Goal: Task Accomplishment & Management: Manage account settings

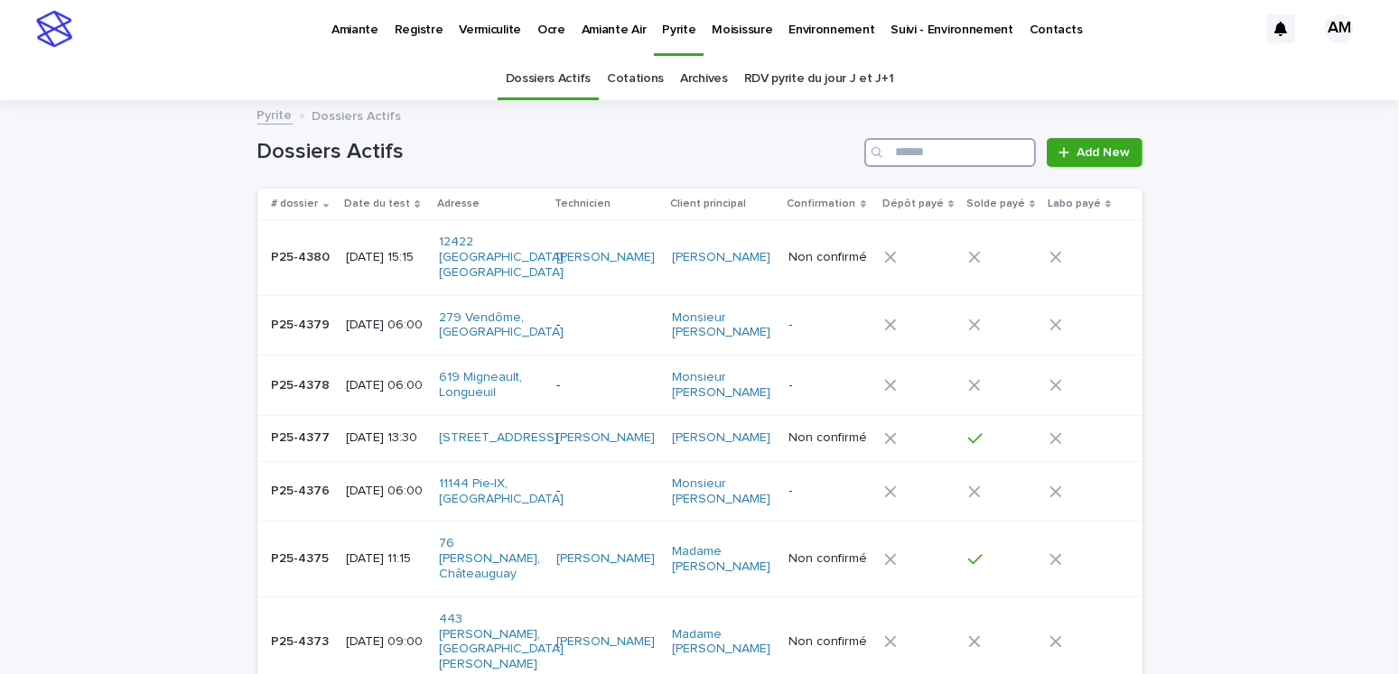
click at [925, 152] on input "Search" at bounding box center [950, 152] width 172 height 29
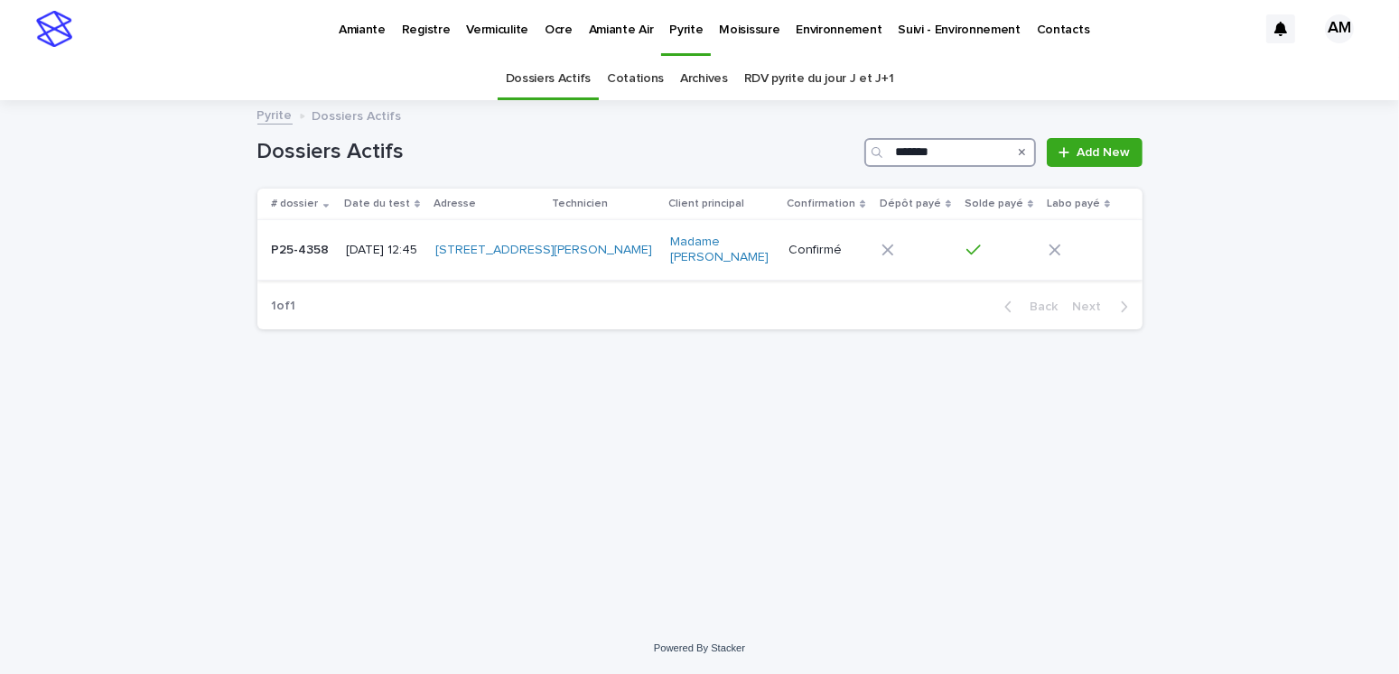
type input "*******"
click at [379, 256] on p "[DATE] 12:45" at bounding box center [383, 250] width 75 height 15
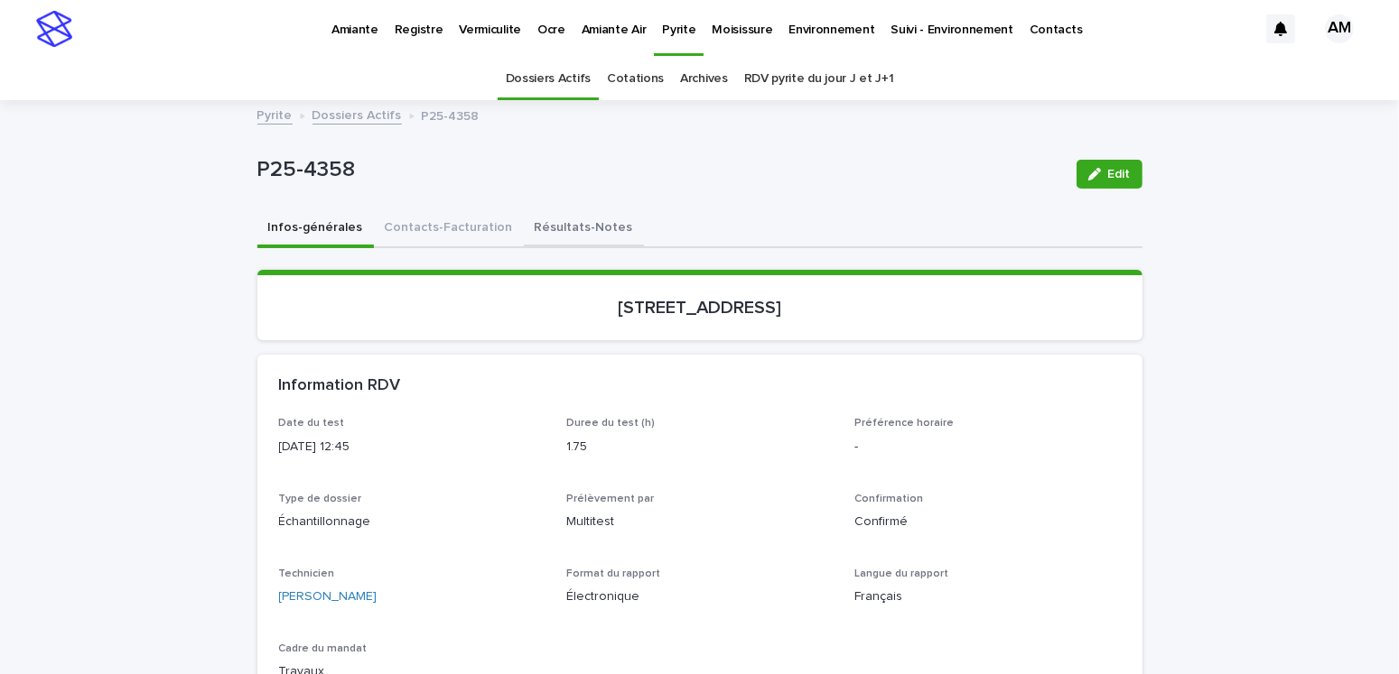
click at [533, 222] on button "Résultats-Notes" at bounding box center [584, 229] width 120 height 38
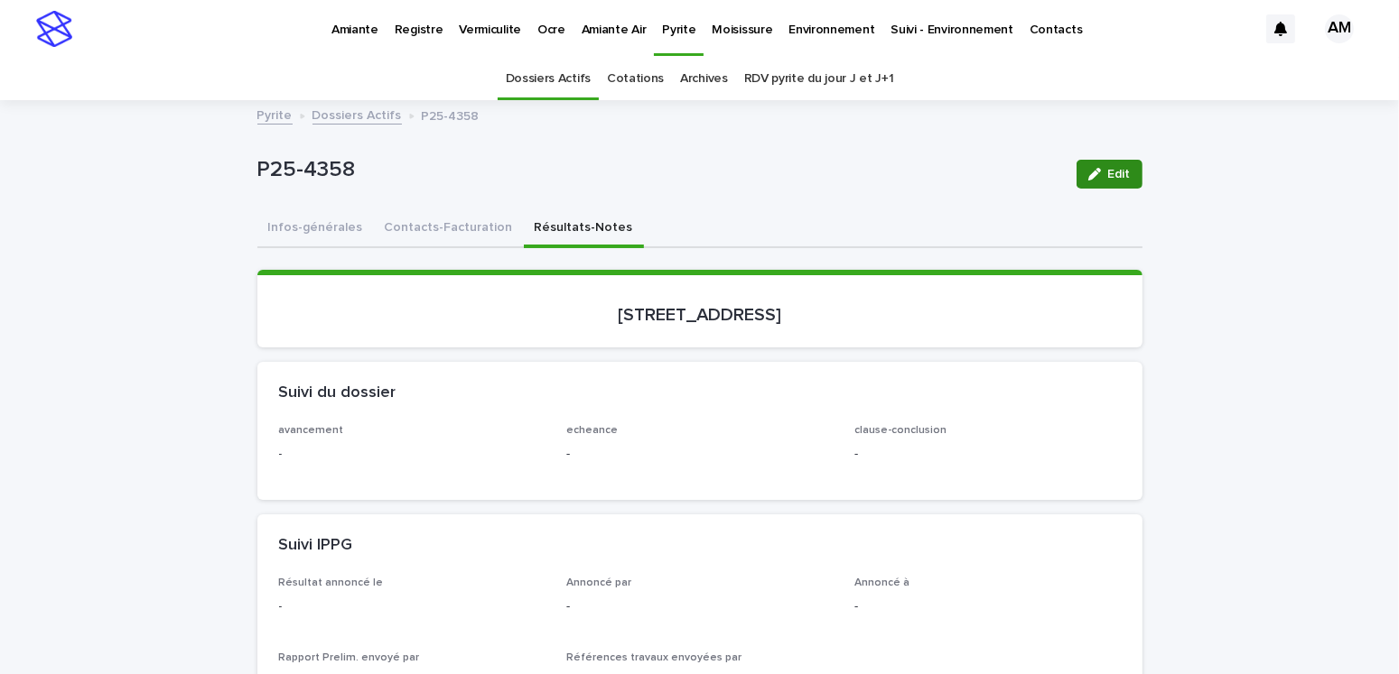
click at [1091, 172] on icon "button" at bounding box center [1094, 174] width 13 height 13
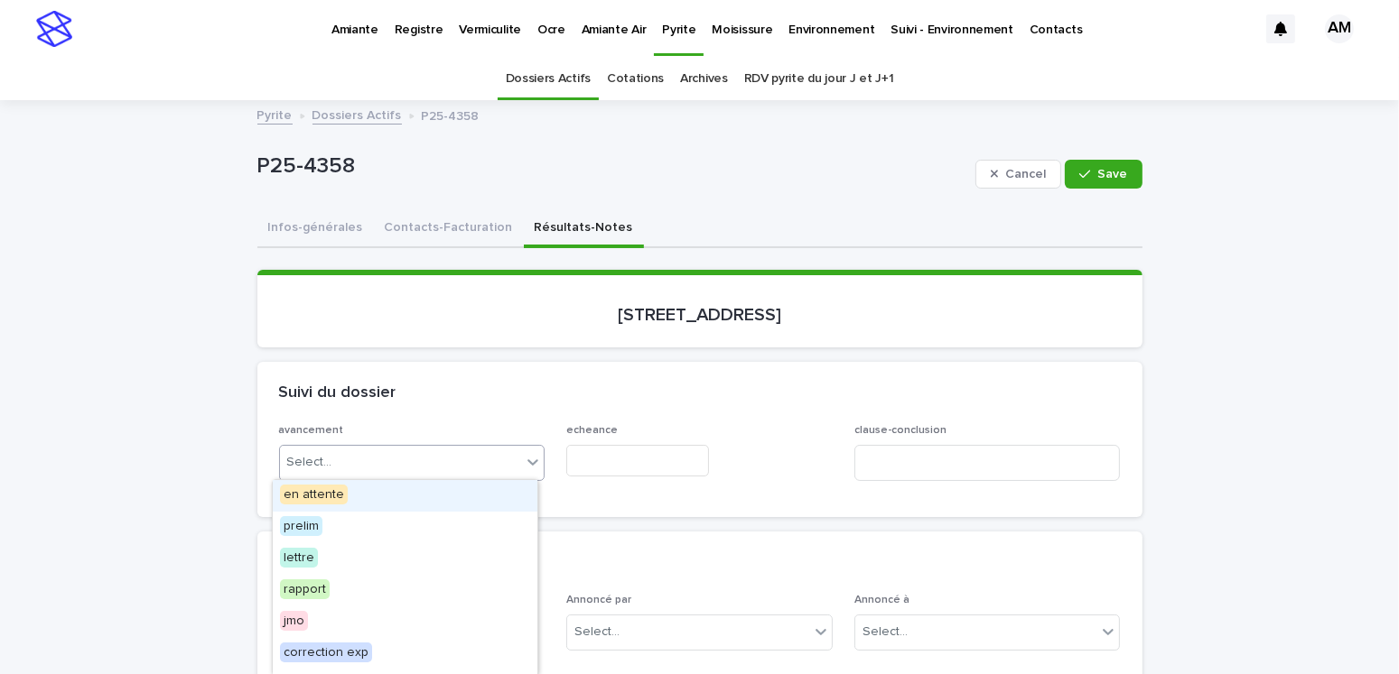
click at [343, 470] on div "Select..." at bounding box center [401, 463] width 242 height 30
click at [330, 497] on span "en attente" at bounding box center [314, 495] width 68 height 20
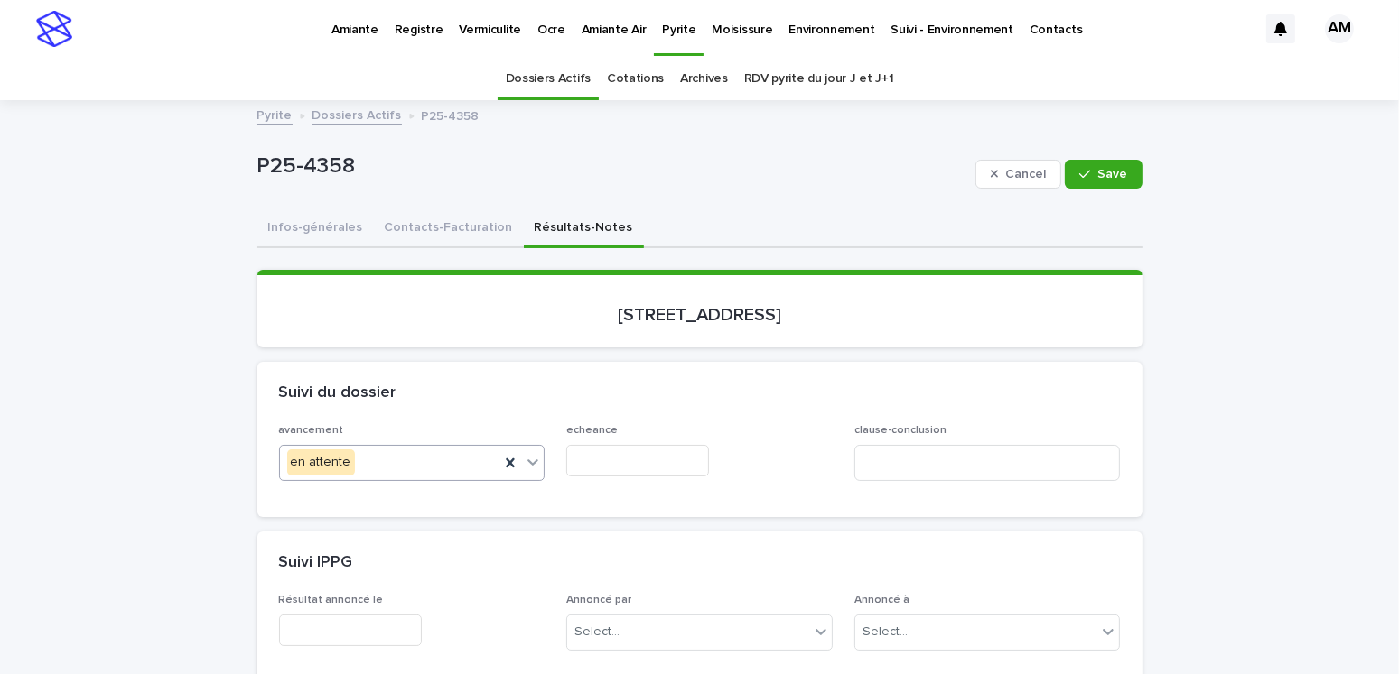
click at [606, 447] on input "text" at bounding box center [637, 461] width 143 height 32
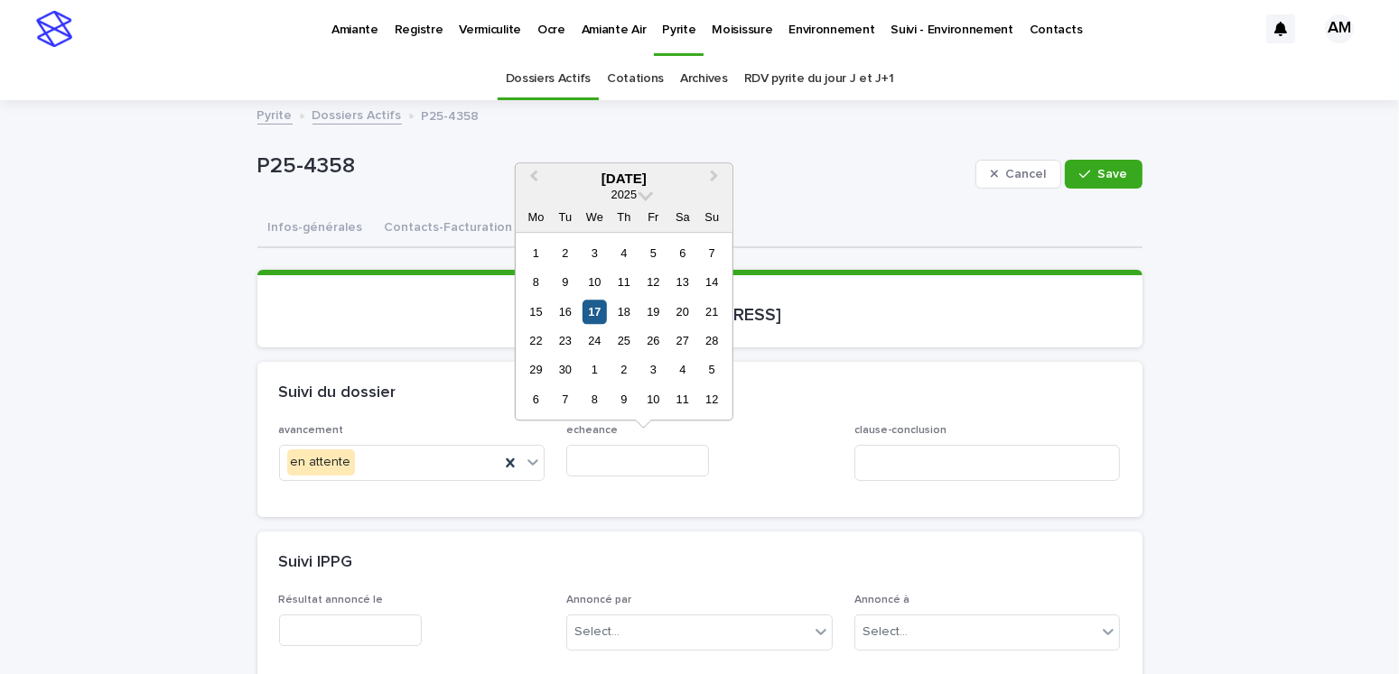
click at [595, 313] on div "17" at bounding box center [594, 312] width 24 height 24
type input "**********"
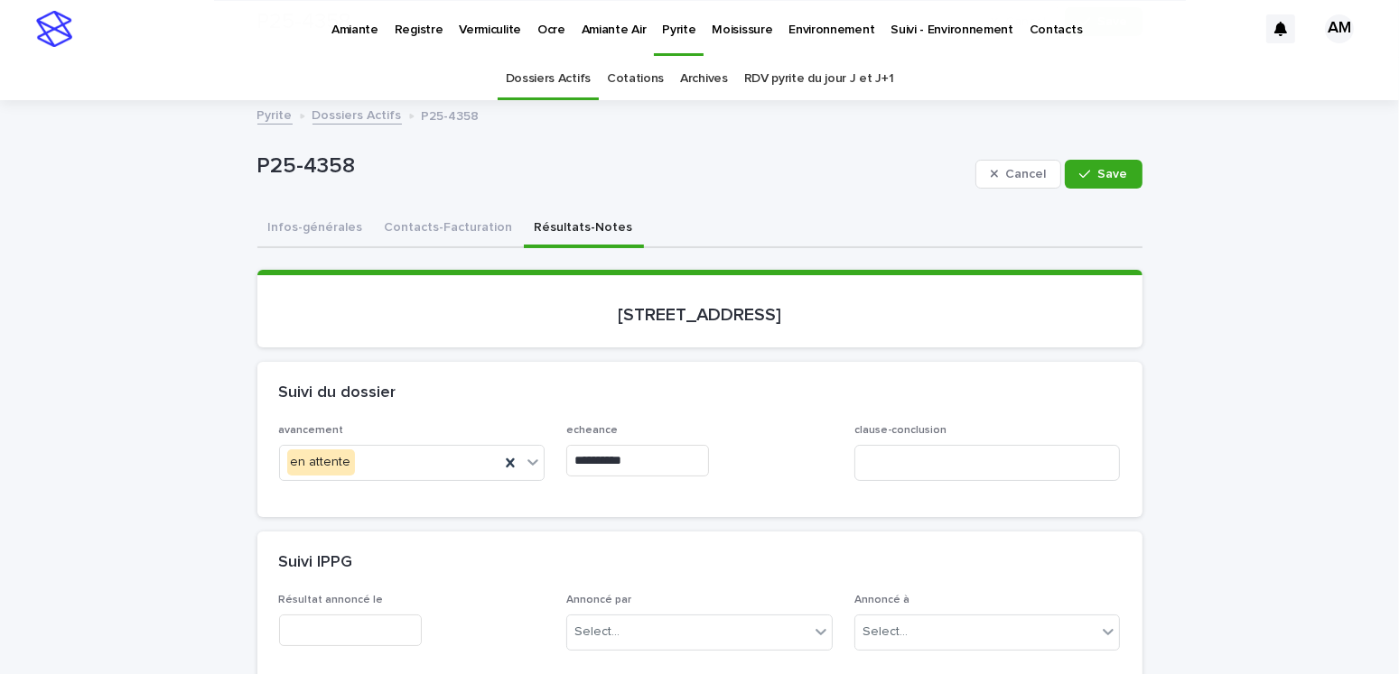
scroll to position [361, 0]
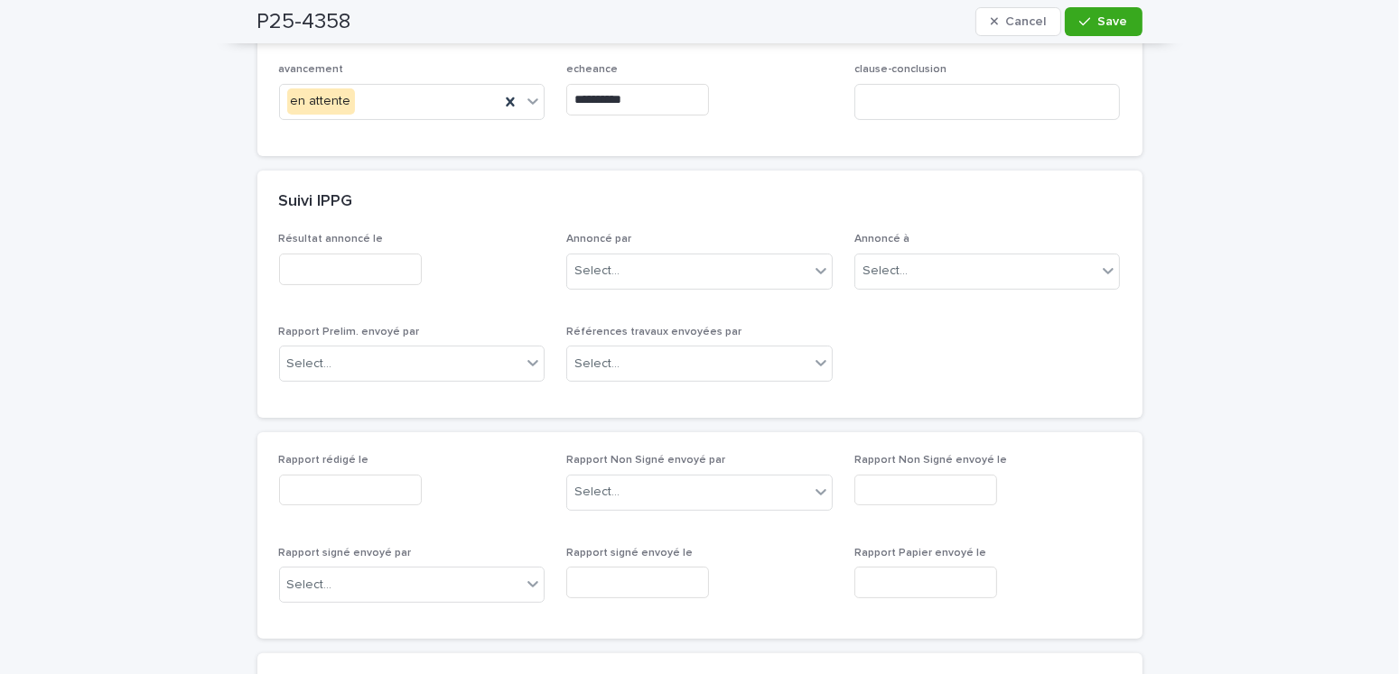
click at [325, 492] on input "text" at bounding box center [350, 491] width 143 height 32
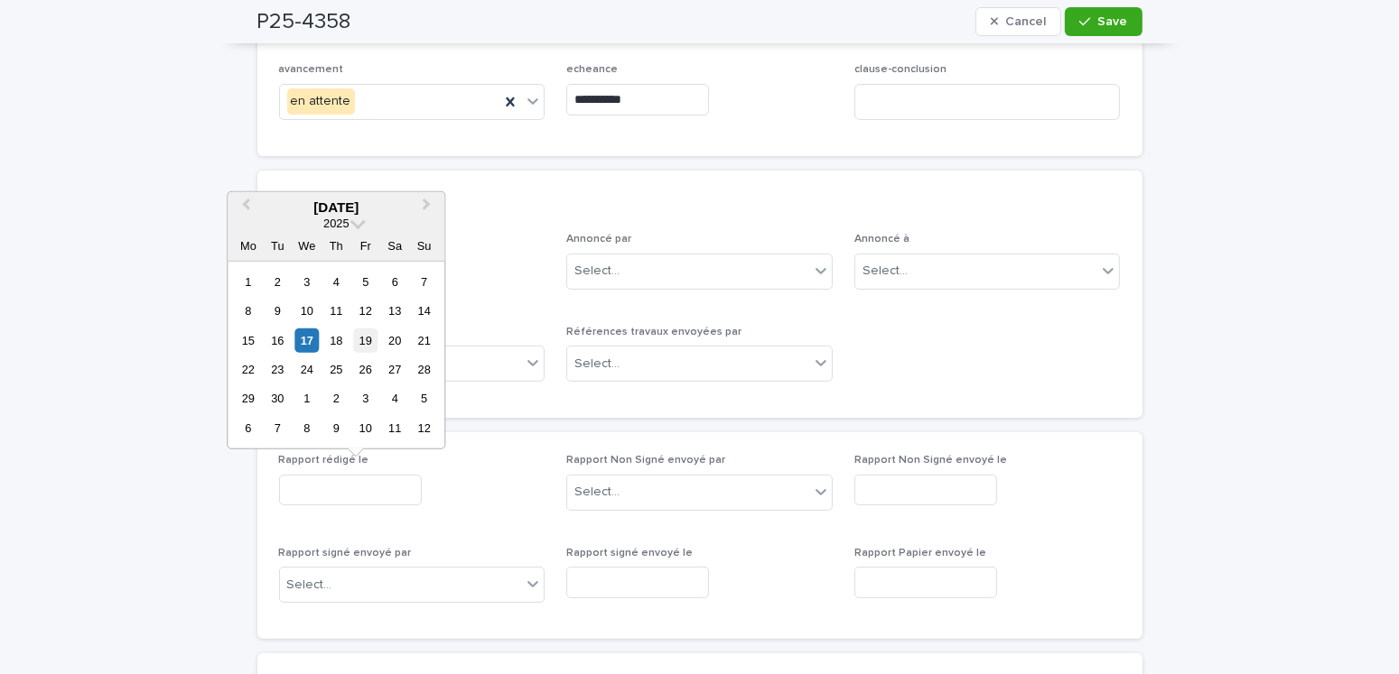
click at [364, 346] on div "19" at bounding box center [365, 340] width 24 height 24
type input "**********"
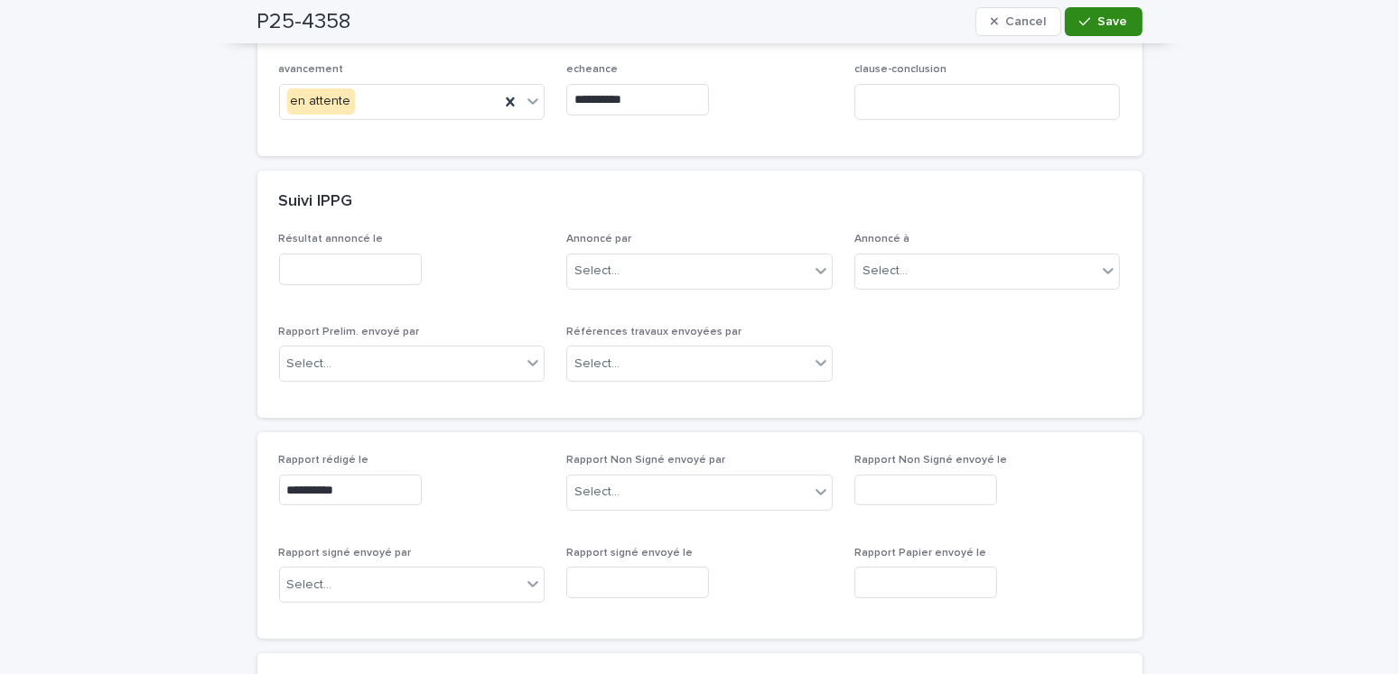
click at [1116, 13] on button "Save" at bounding box center [1102, 21] width 77 height 29
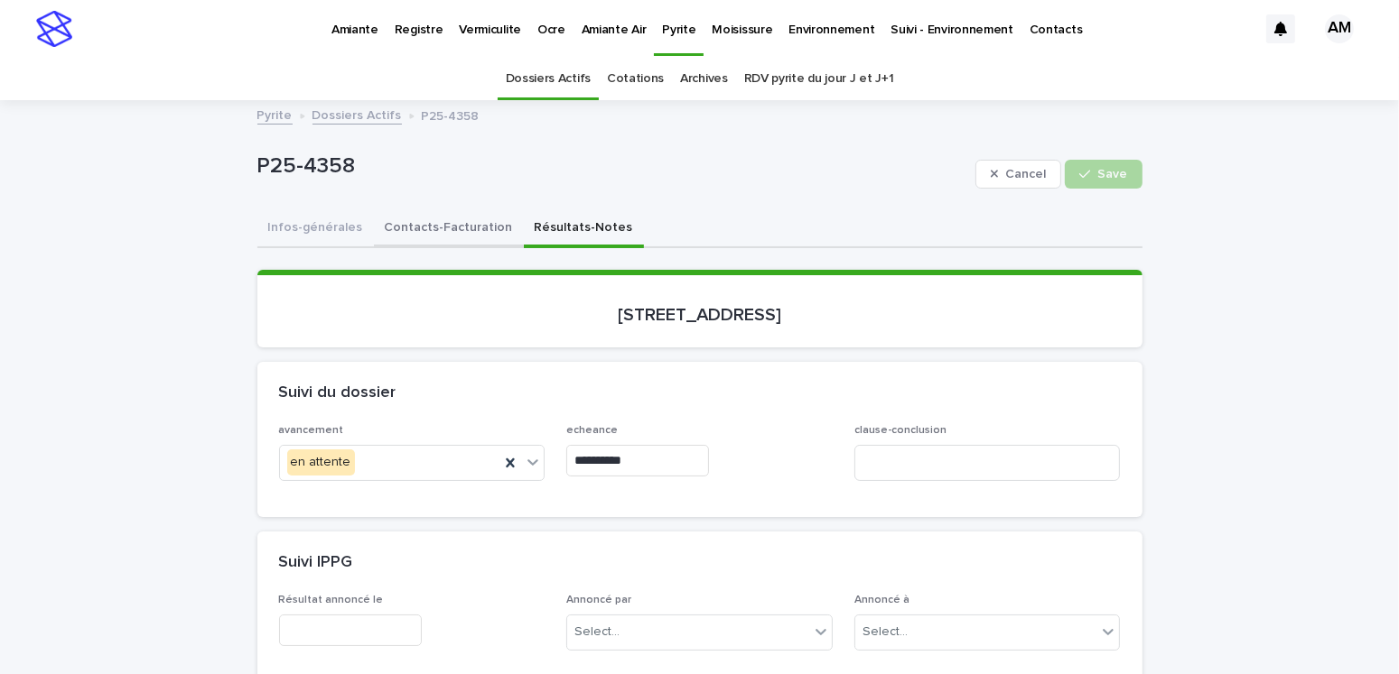
click at [452, 215] on button "Contacts-Facturation" at bounding box center [449, 229] width 150 height 38
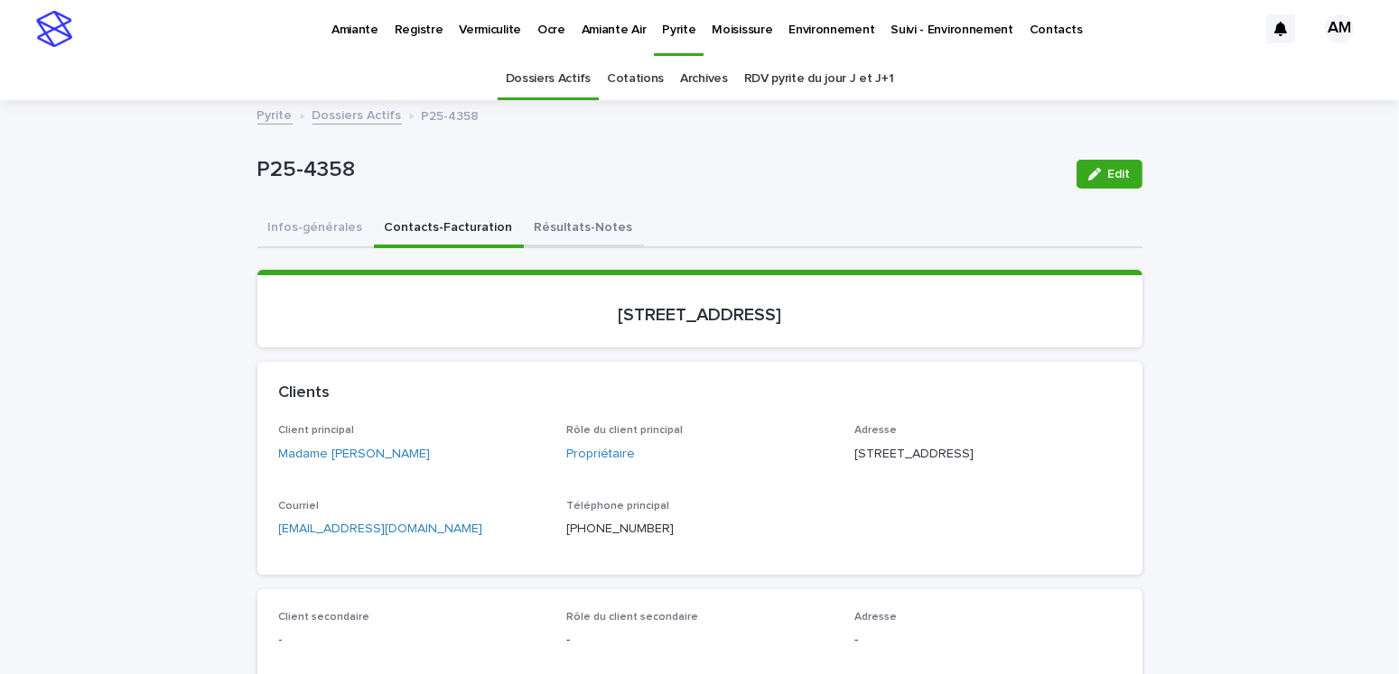
drag, startPoint x: 545, startPoint y: 218, endPoint x: 613, endPoint y: 245, distance: 72.9
click at [545, 218] on button "Résultats-Notes" at bounding box center [584, 229] width 120 height 38
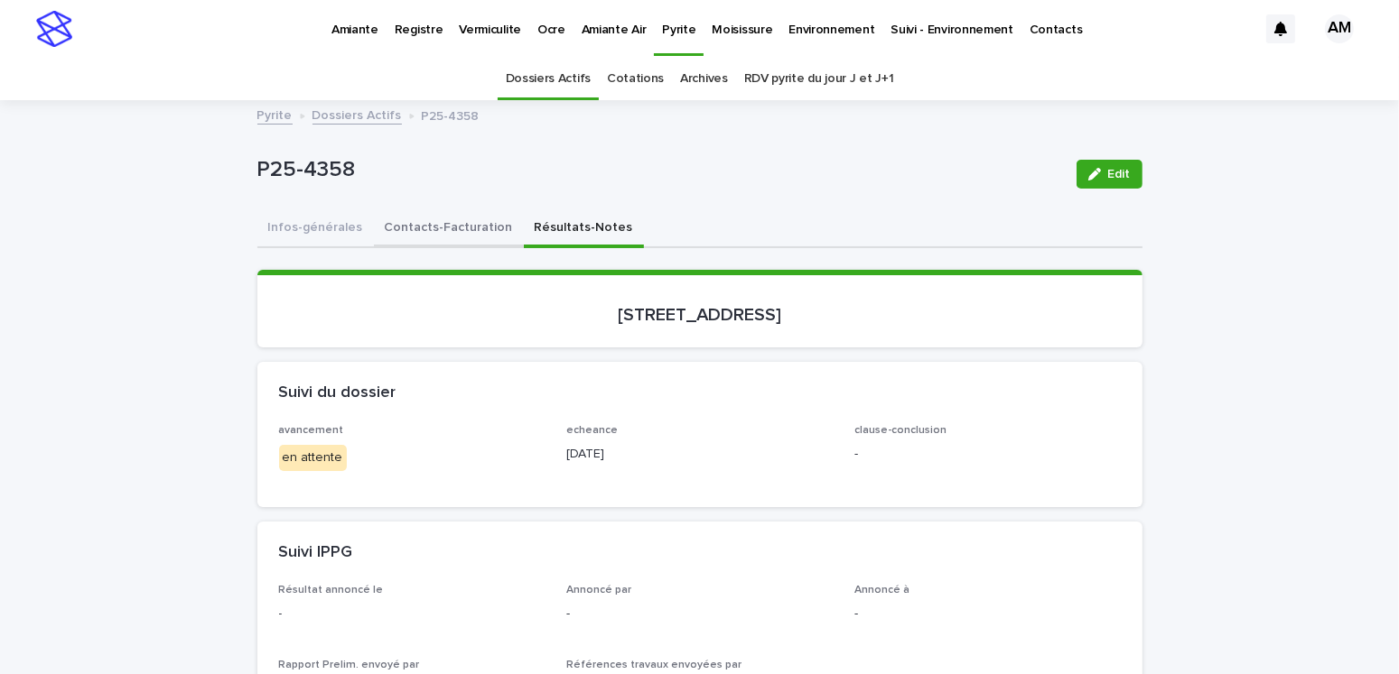
click at [443, 224] on button "Contacts-Facturation" at bounding box center [449, 229] width 150 height 38
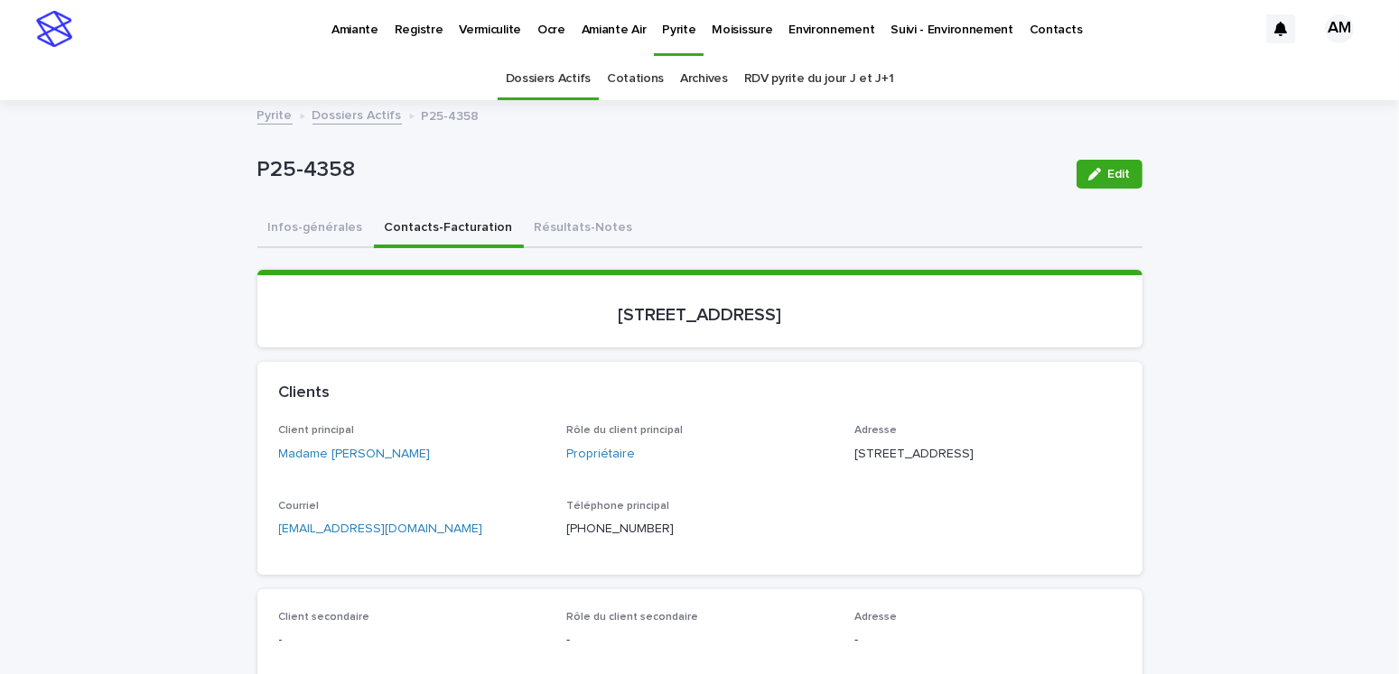
click at [469, 24] on p "Vermiculite" at bounding box center [490, 19] width 62 height 38
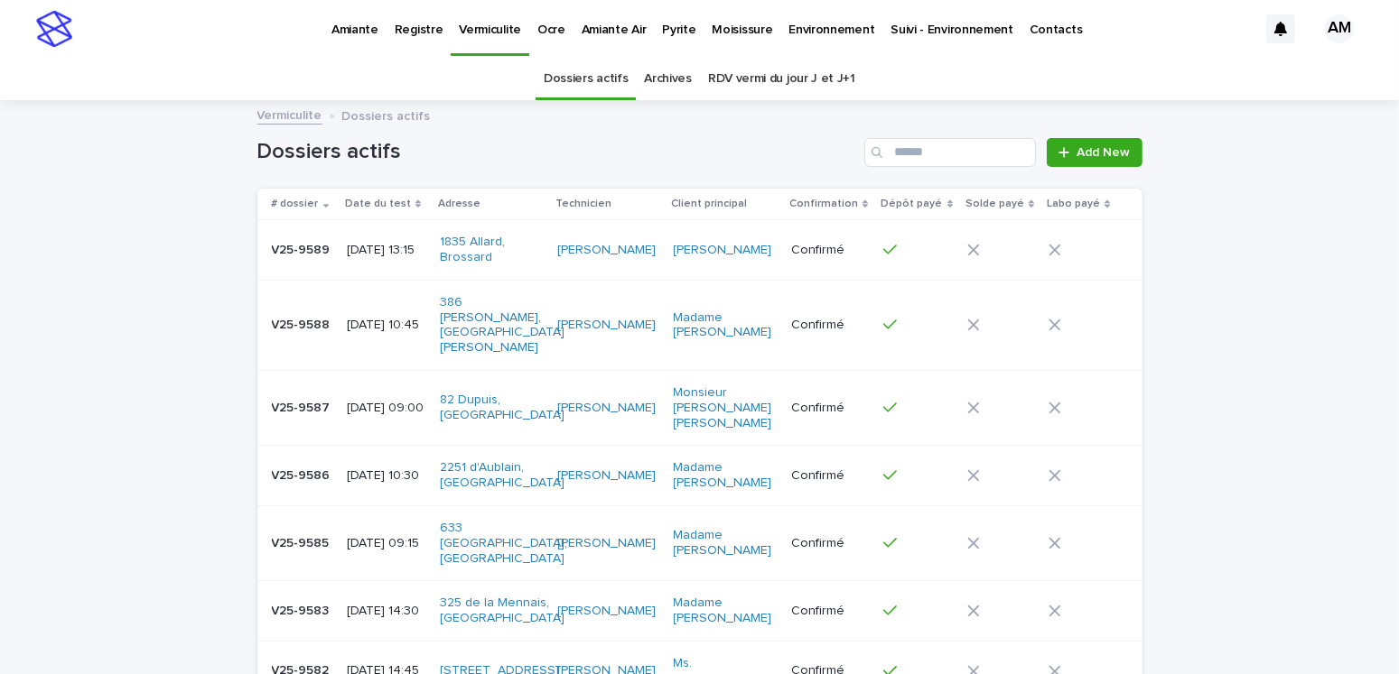
click at [674, 26] on p "Pyrite" at bounding box center [678, 19] width 33 height 38
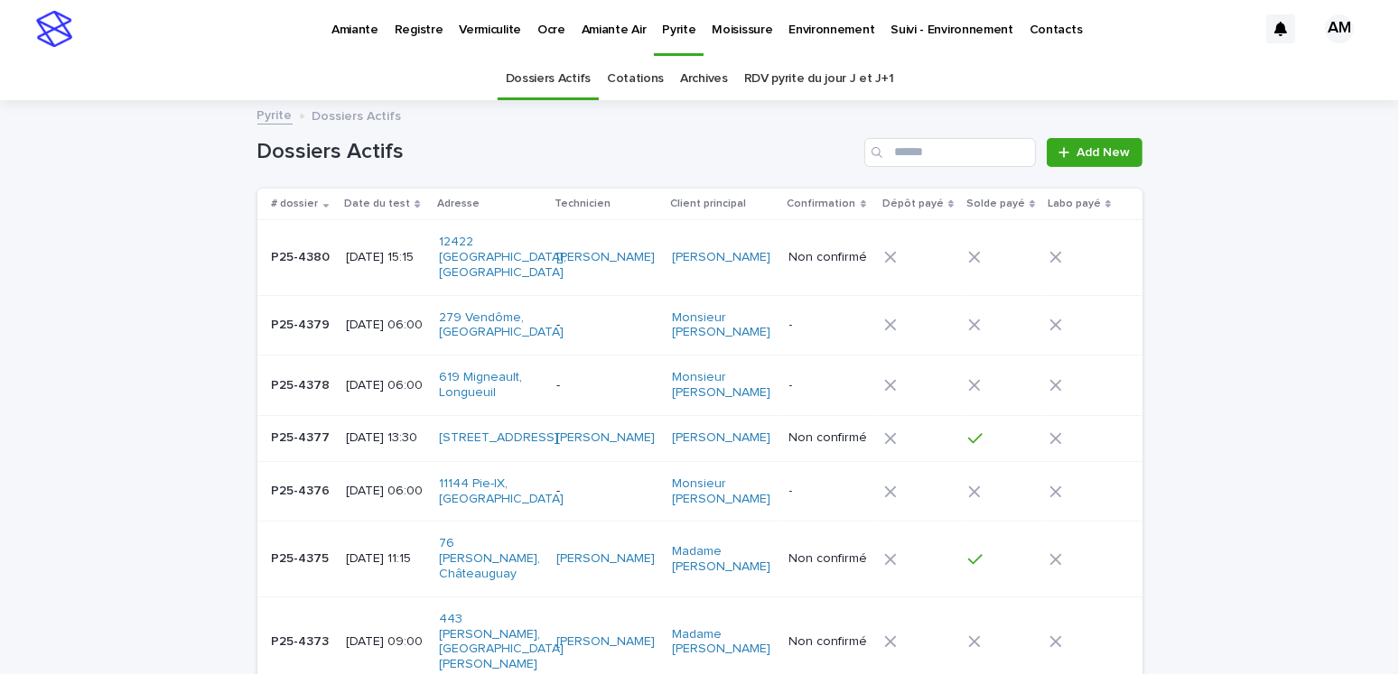
click at [459, 28] on p "Vermiculite" at bounding box center [490, 19] width 62 height 38
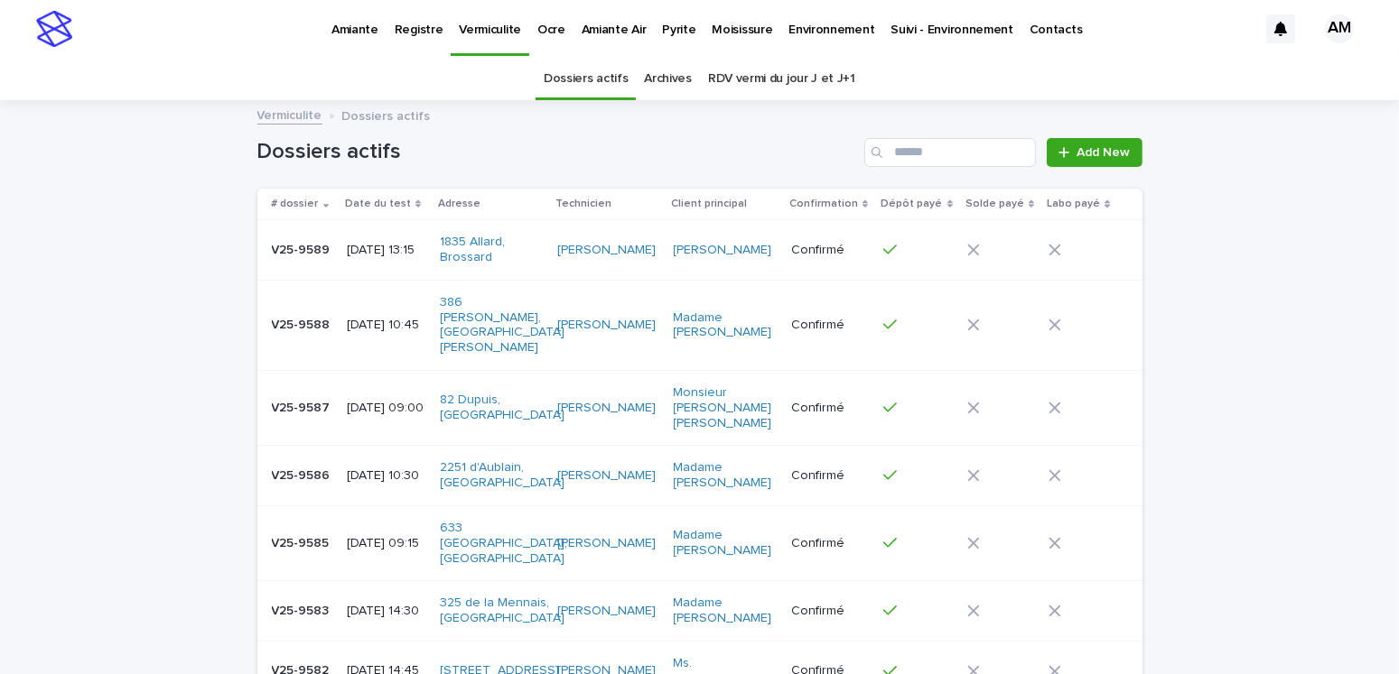
click at [472, 30] on p "Vermiculite" at bounding box center [490, 19] width 62 height 38
click at [794, 79] on link "RDV vermi du jour J et J+1" at bounding box center [781, 79] width 147 height 42
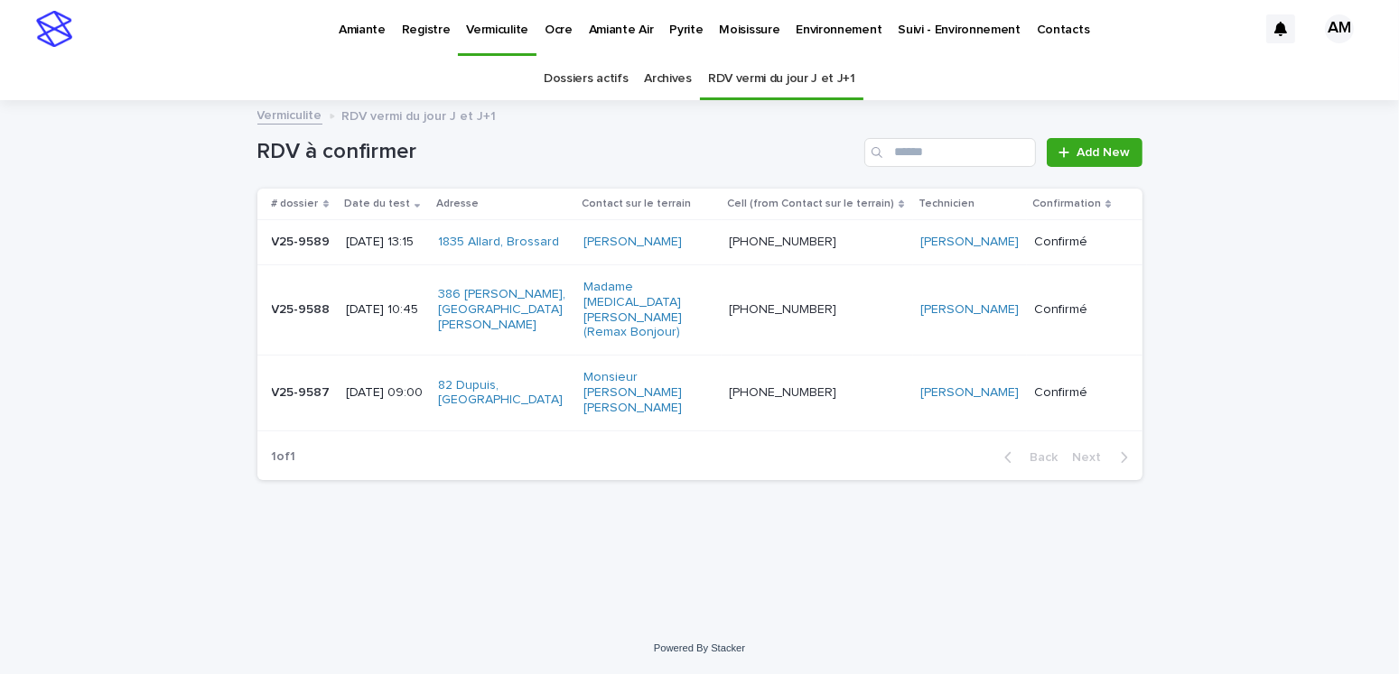
click at [580, 76] on link "Dossiers actifs" at bounding box center [586, 79] width 84 height 42
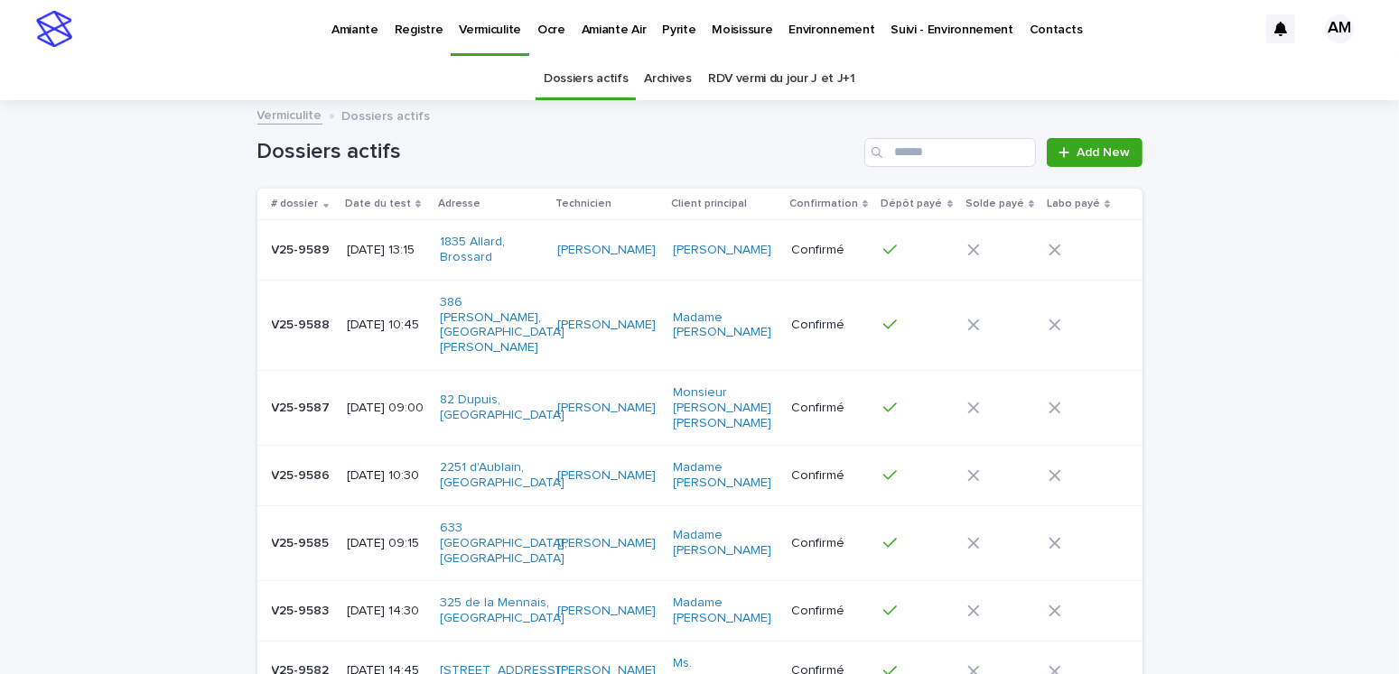
click at [365, 17] on p "Amiante" at bounding box center [354, 19] width 47 height 38
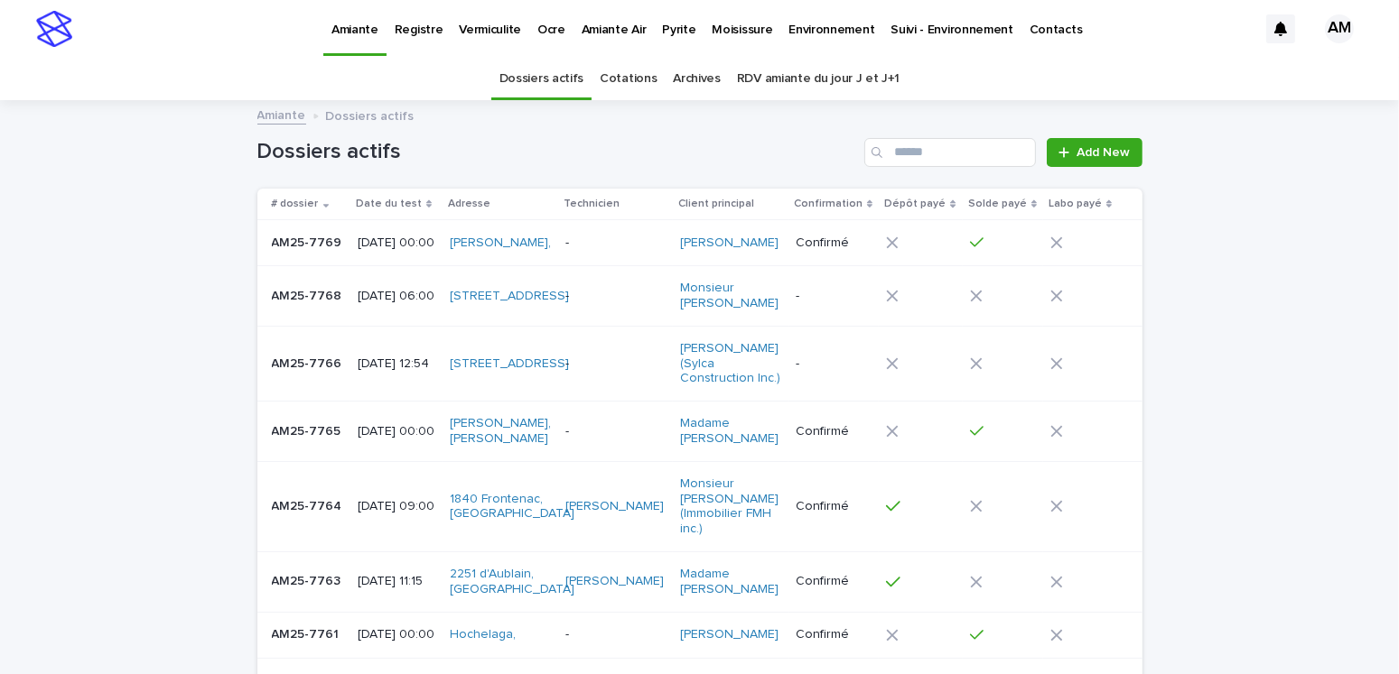
click at [406, 372] on p "[DATE] 12:54" at bounding box center [397, 364] width 78 height 15
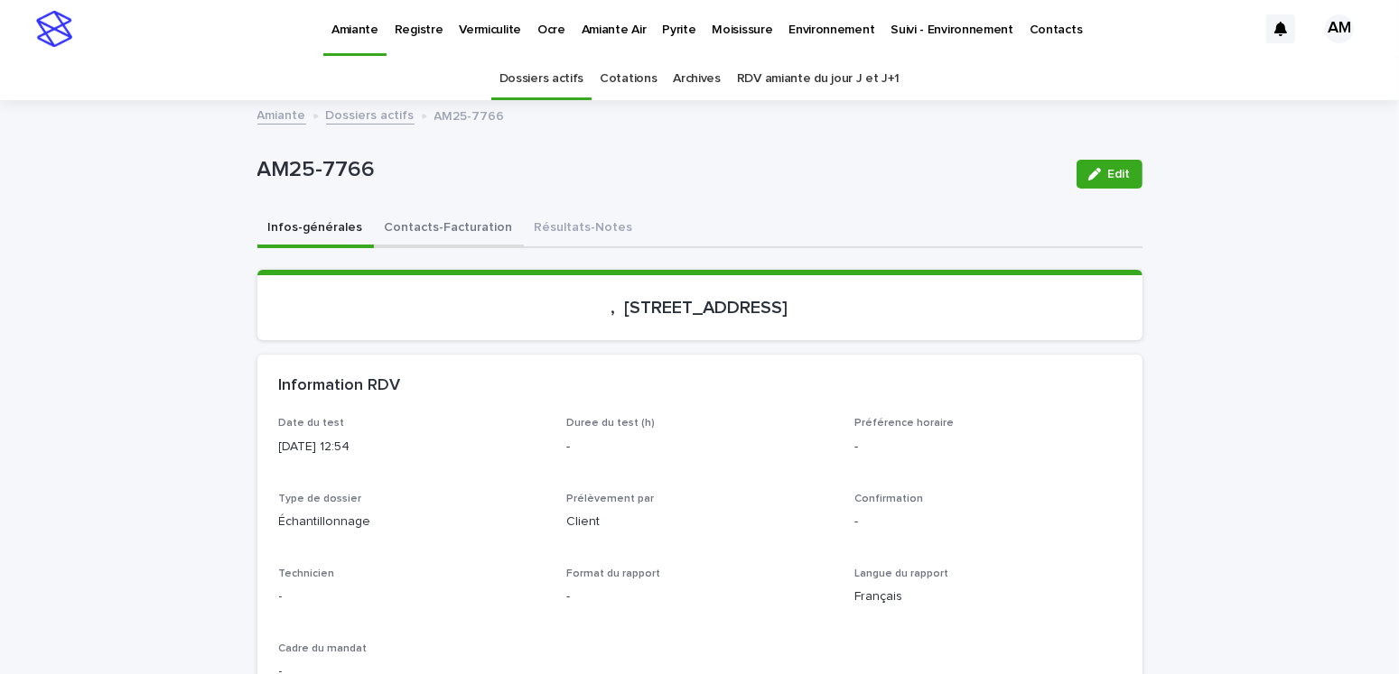
click at [455, 224] on button "Contacts-Facturation" at bounding box center [449, 229] width 150 height 38
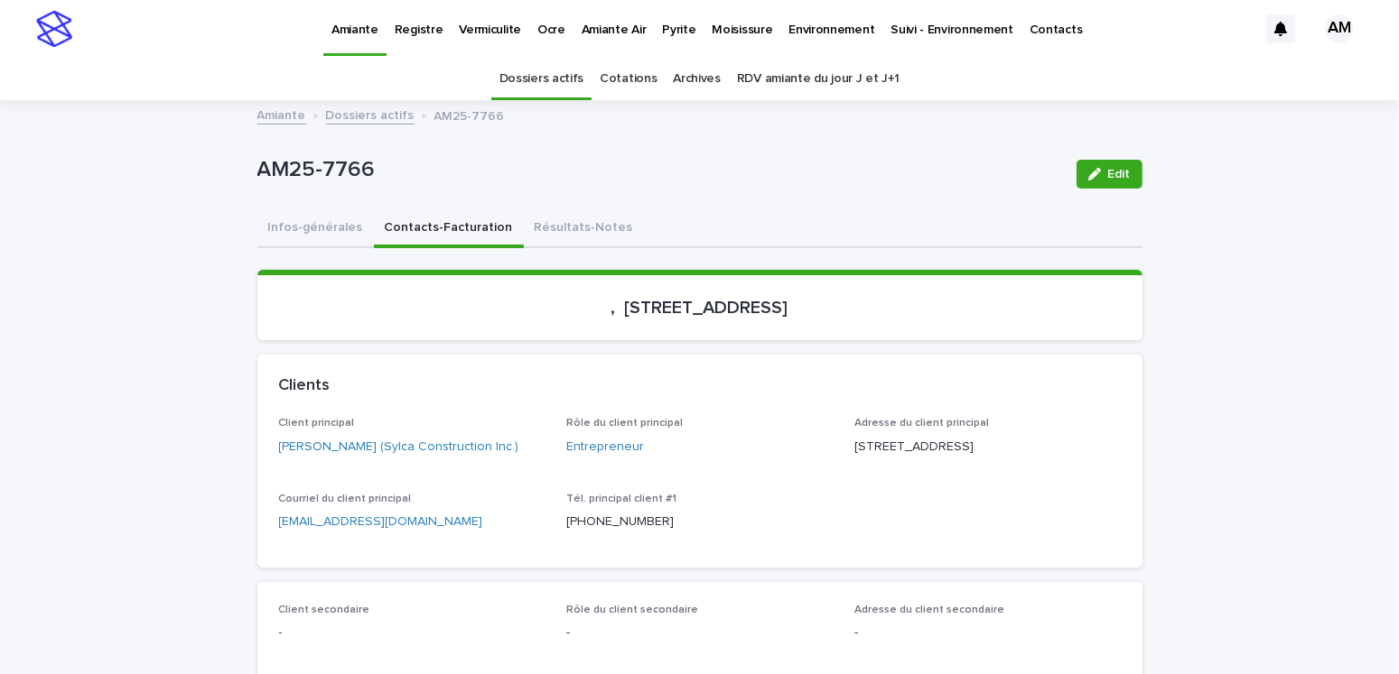
click at [299, 215] on button "Infos-générales" at bounding box center [315, 229] width 116 height 38
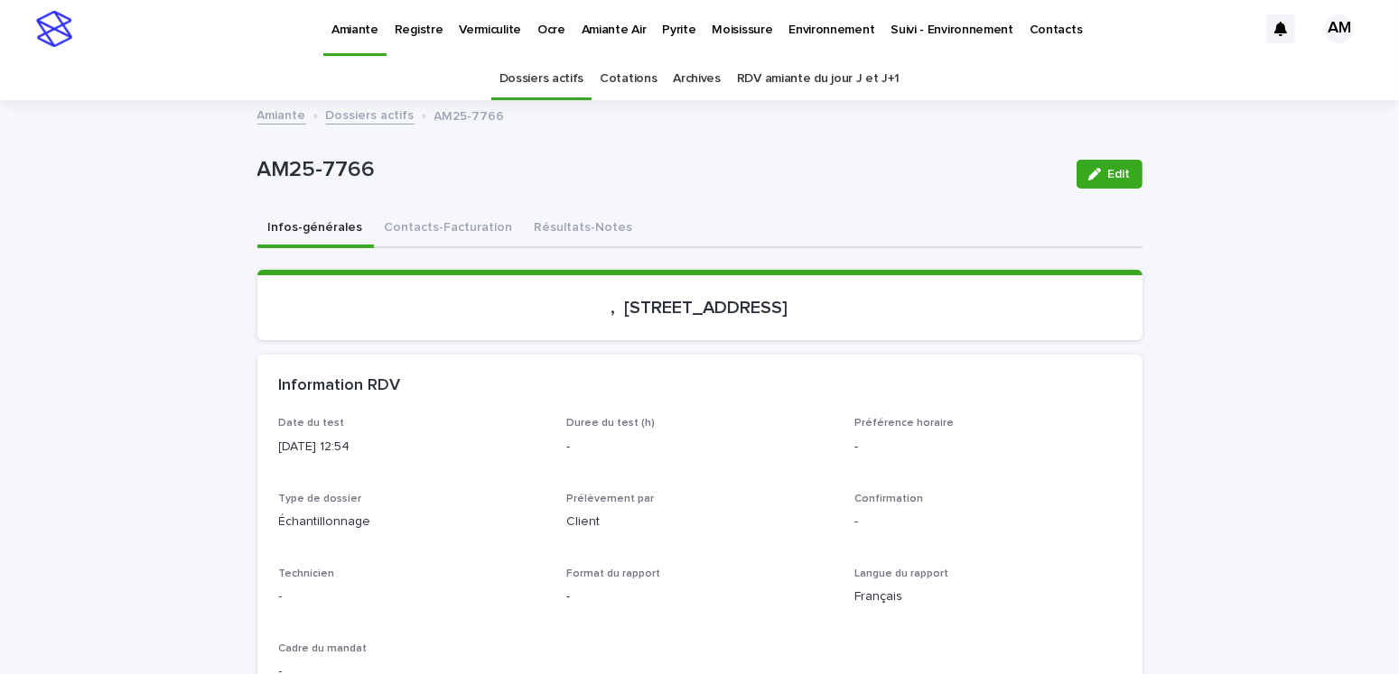
click at [674, 23] on p "Pyrite" at bounding box center [678, 19] width 33 height 38
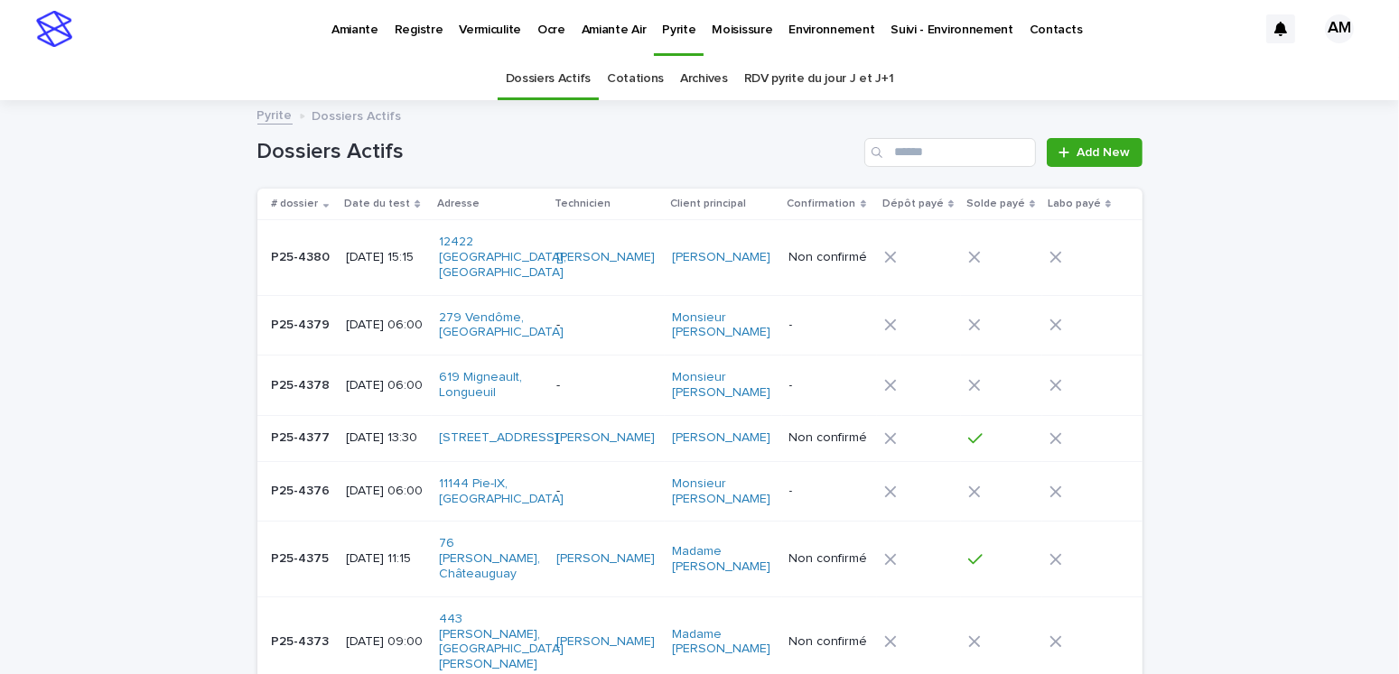
click at [789, 75] on link "RDV pyrite du jour J et J+1" at bounding box center [819, 79] width 150 height 42
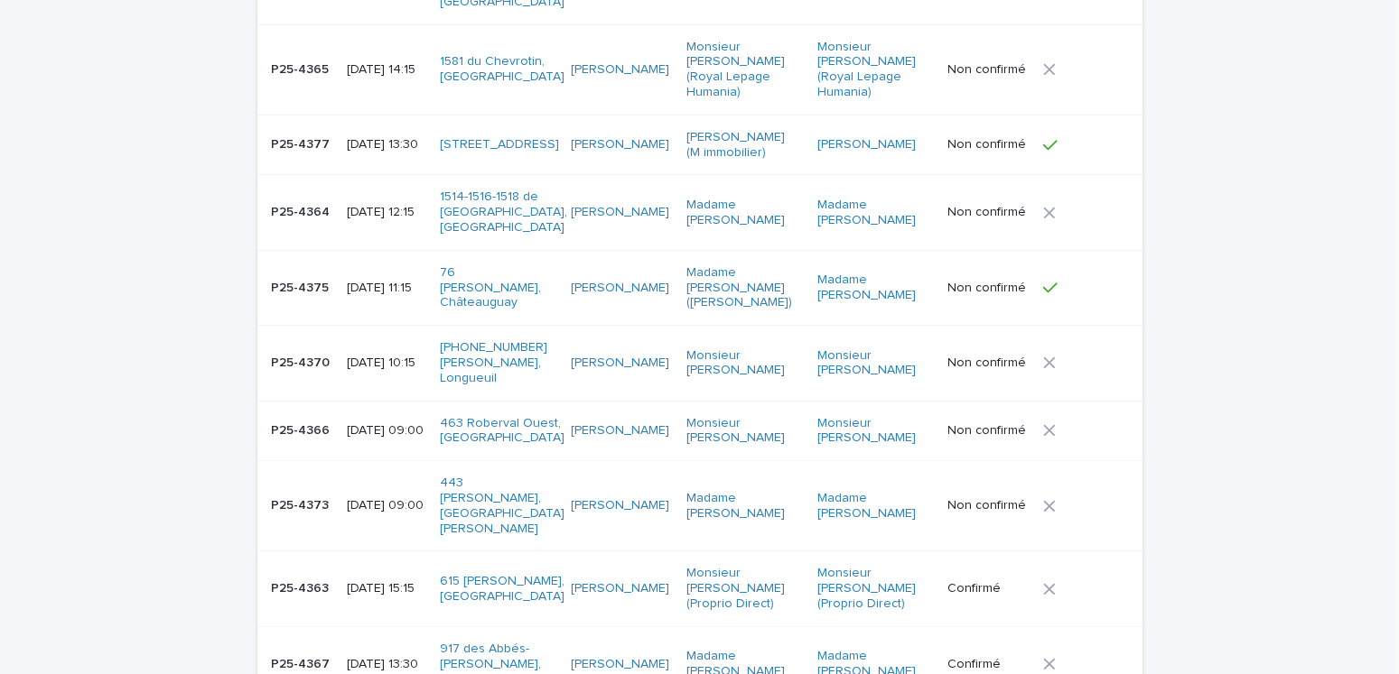
scroll to position [451, 0]
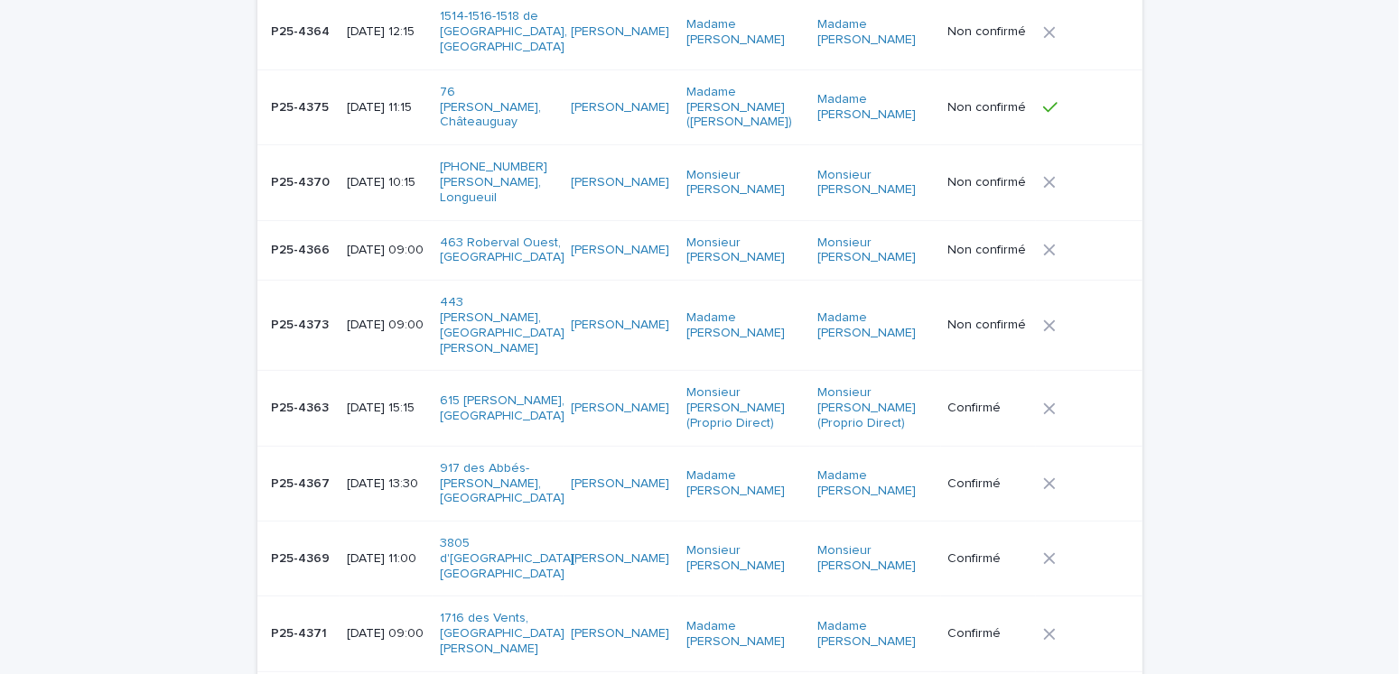
click at [360, 627] on p "[DATE] 09:00" at bounding box center [386, 634] width 79 height 15
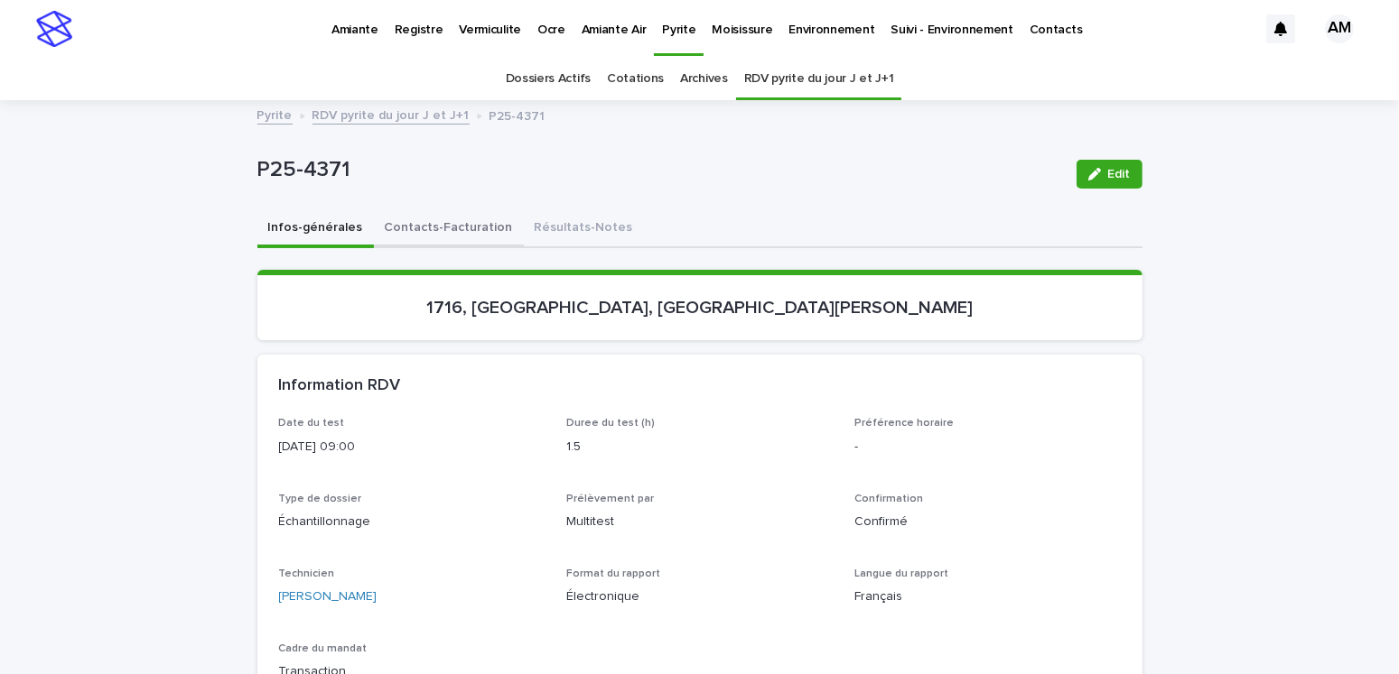
click at [466, 218] on button "Contacts-Facturation" at bounding box center [449, 229] width 150 height 38
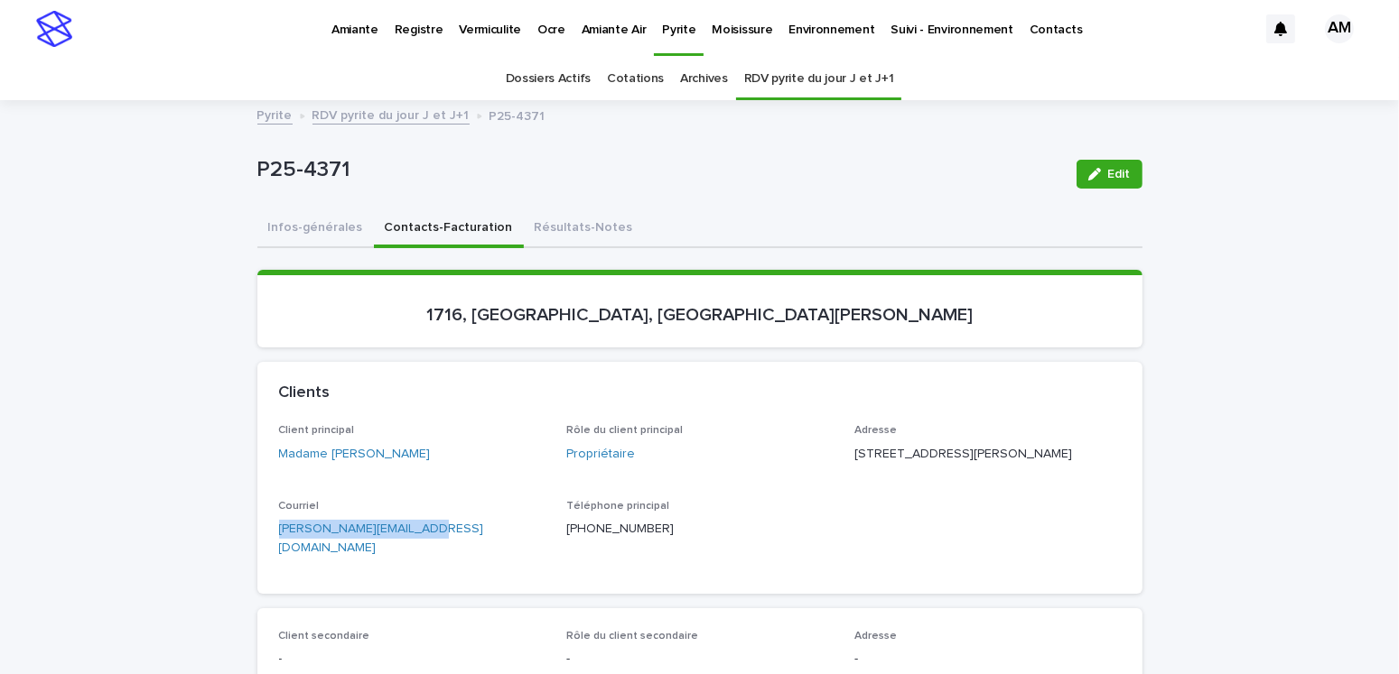
drag, startPoint x: 451, startPoint y: 567, endPoint x: 266, endPoint y: 542, distance: 186.8
copy link "[PERSON_NAME][EMAIL_ADDRESS][DOMAIN_NAME]"
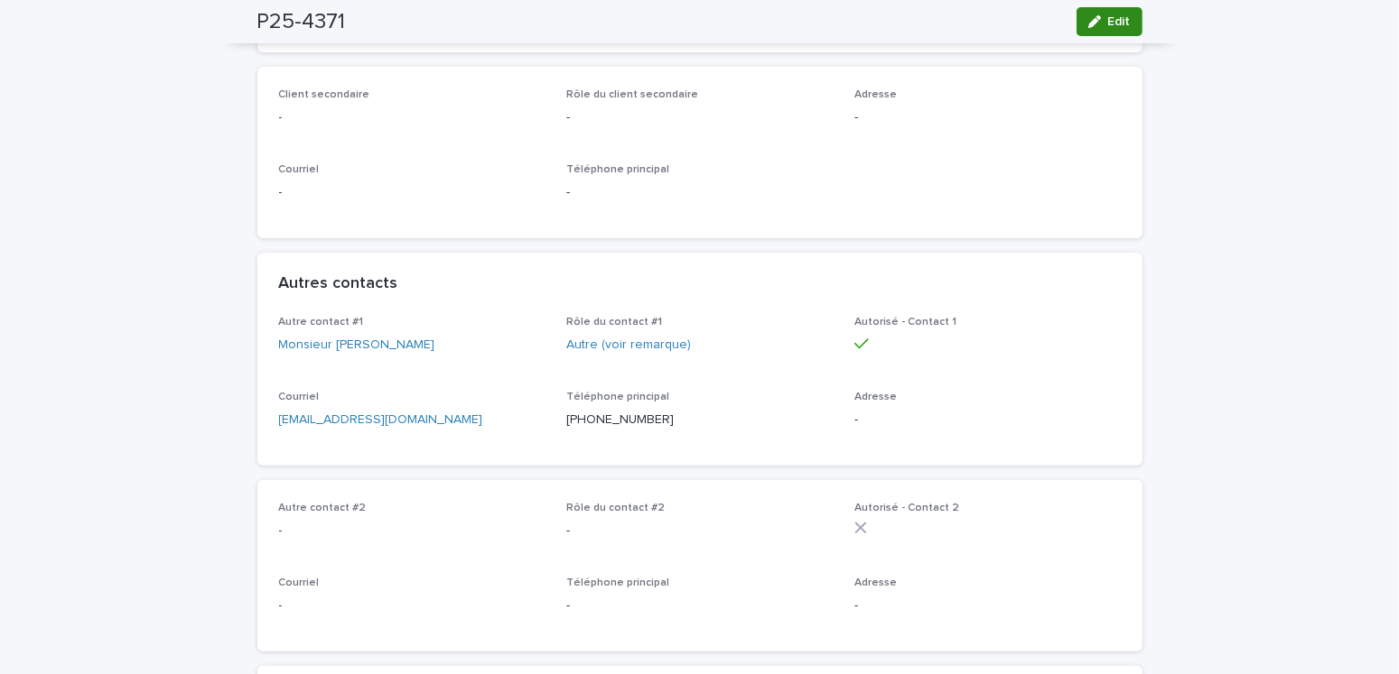
click at [1088, 24] on icon "button" at bounding box center [1094, 21] width 13 height 13
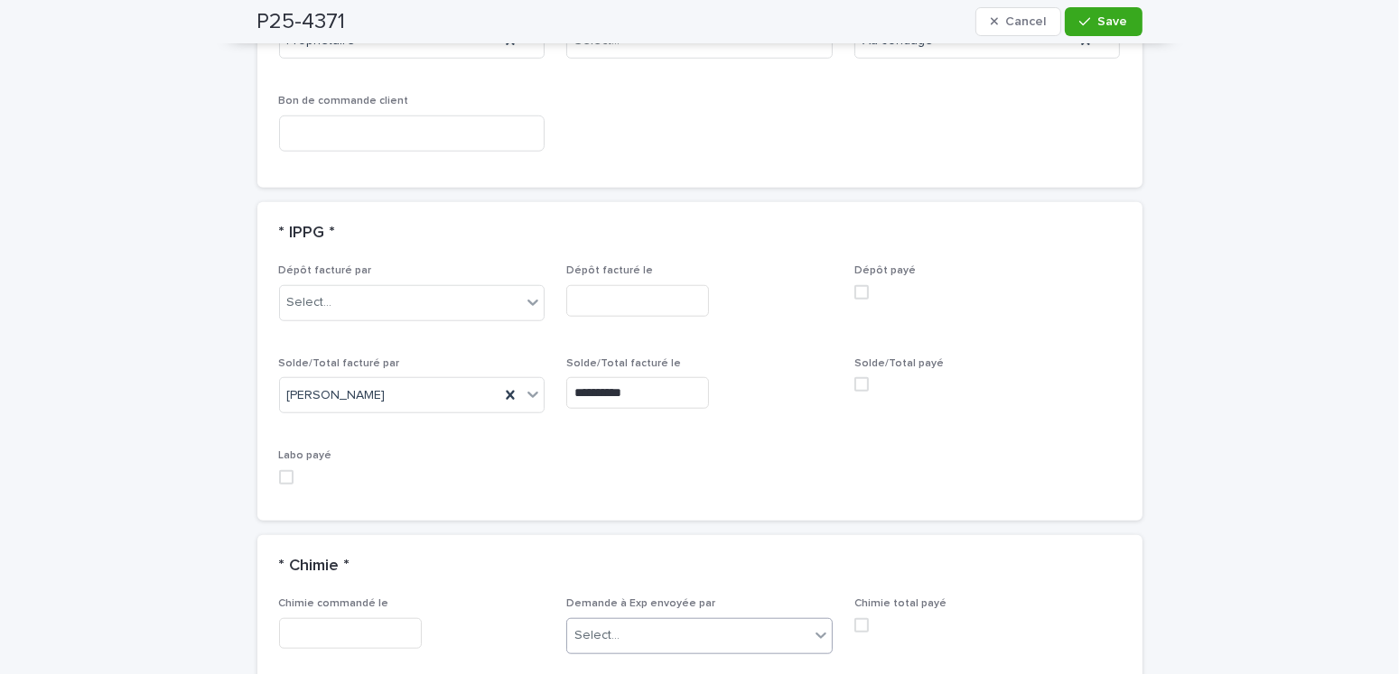
scroll to position [1715, 0]
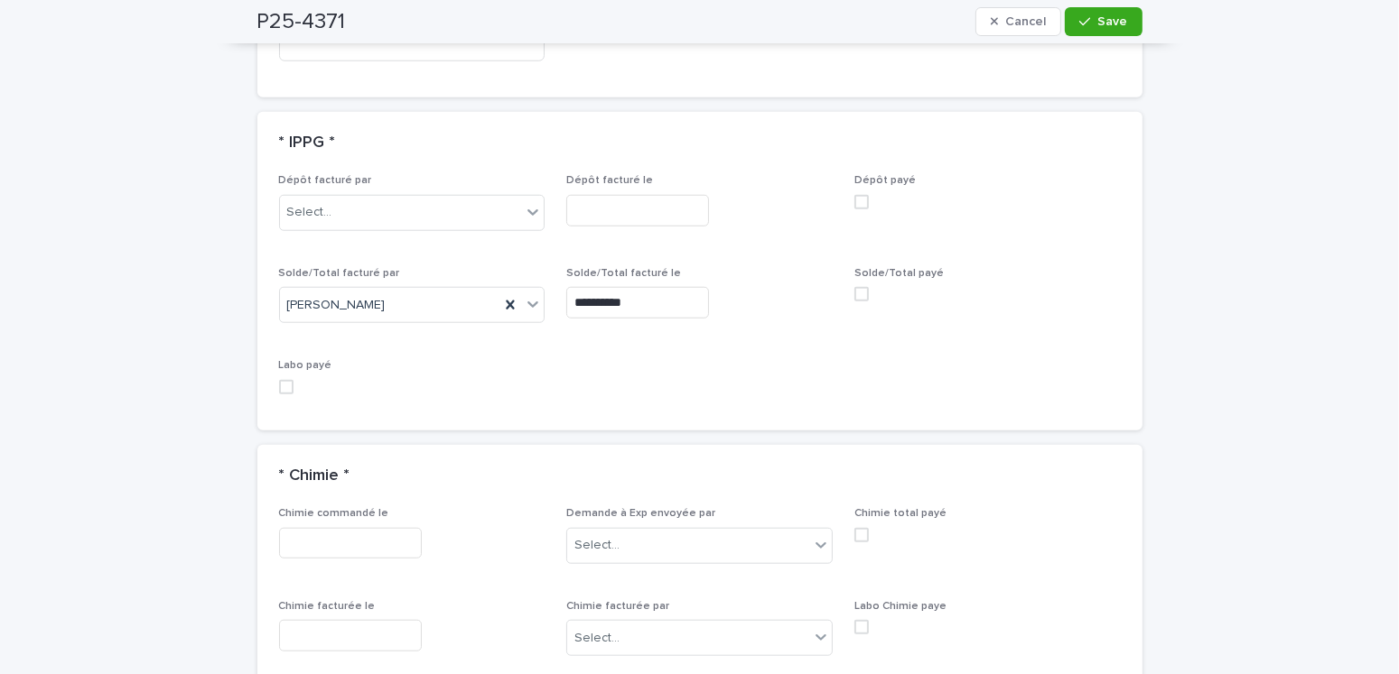
click at [859, 287] on span at bounding box center [861, 294] width 14 height 14
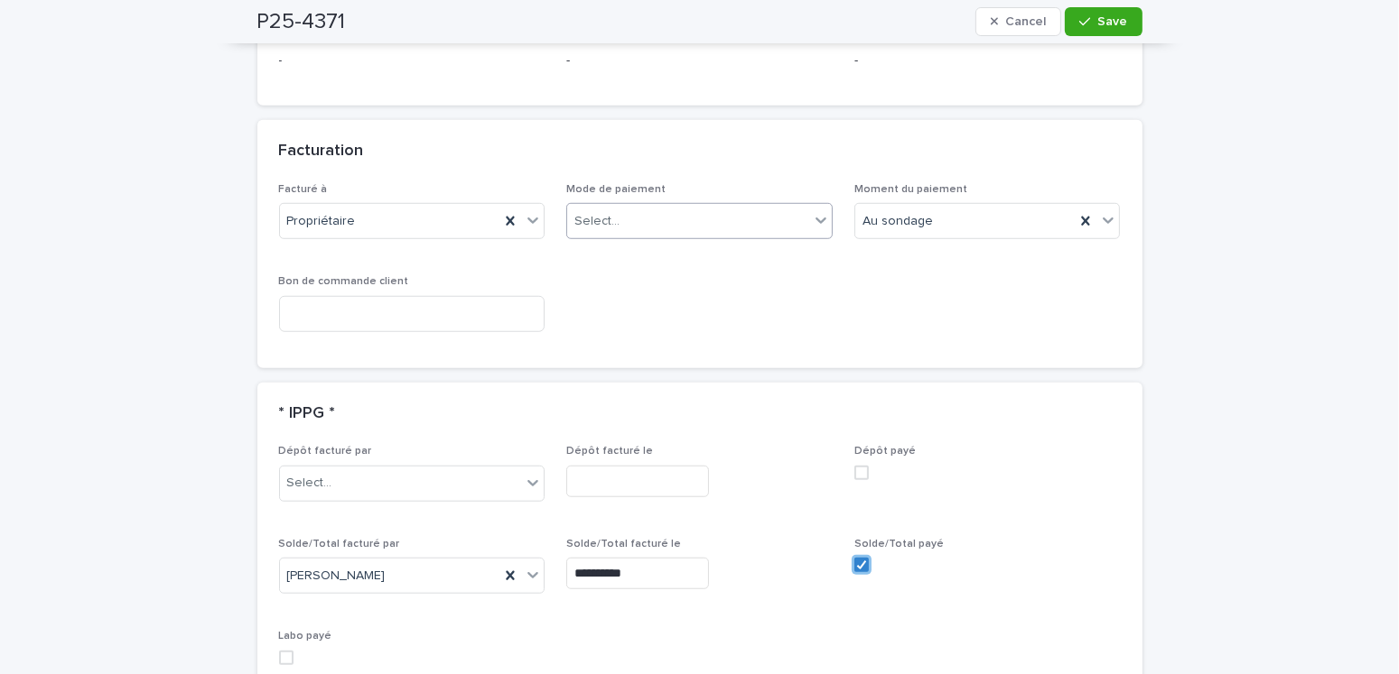
click at [607, 207] on div "Select..." at bounding box center [688, 222] width 242 height 30
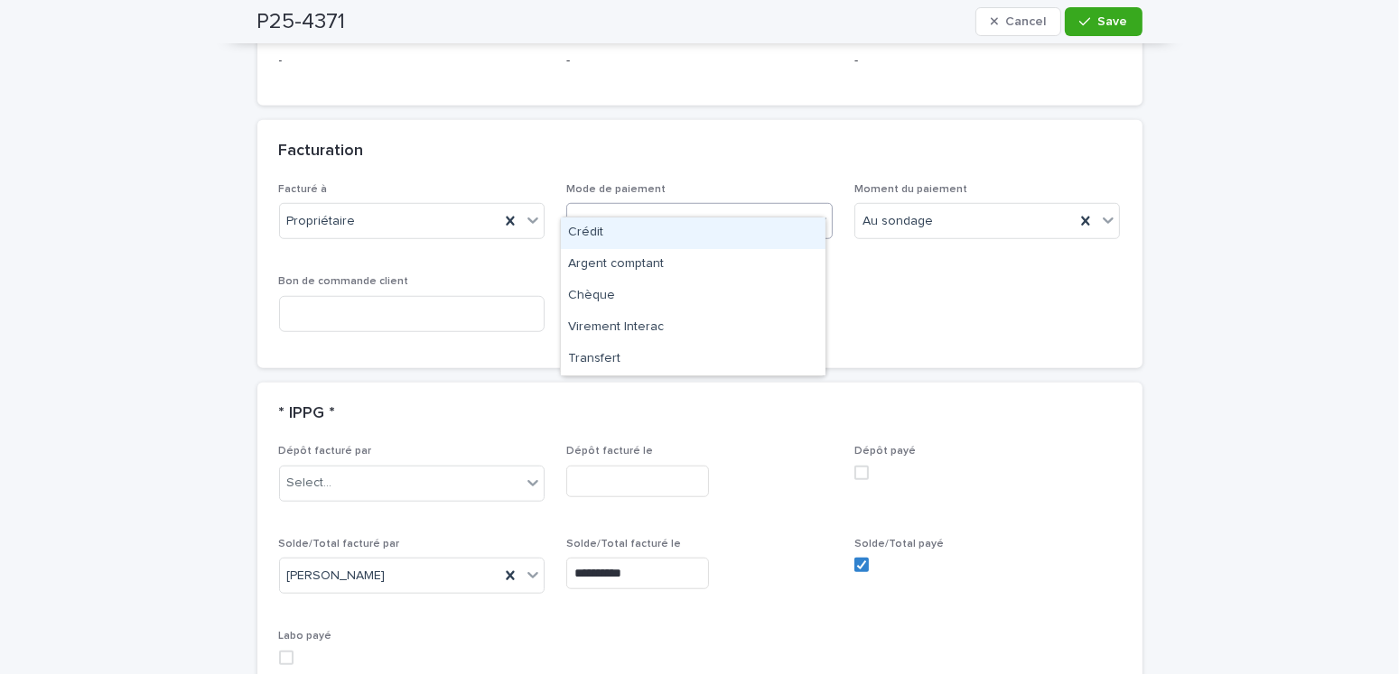
click at [582, 237] on div "Crédit" at bounding box center [693, 234] width 265 height 32
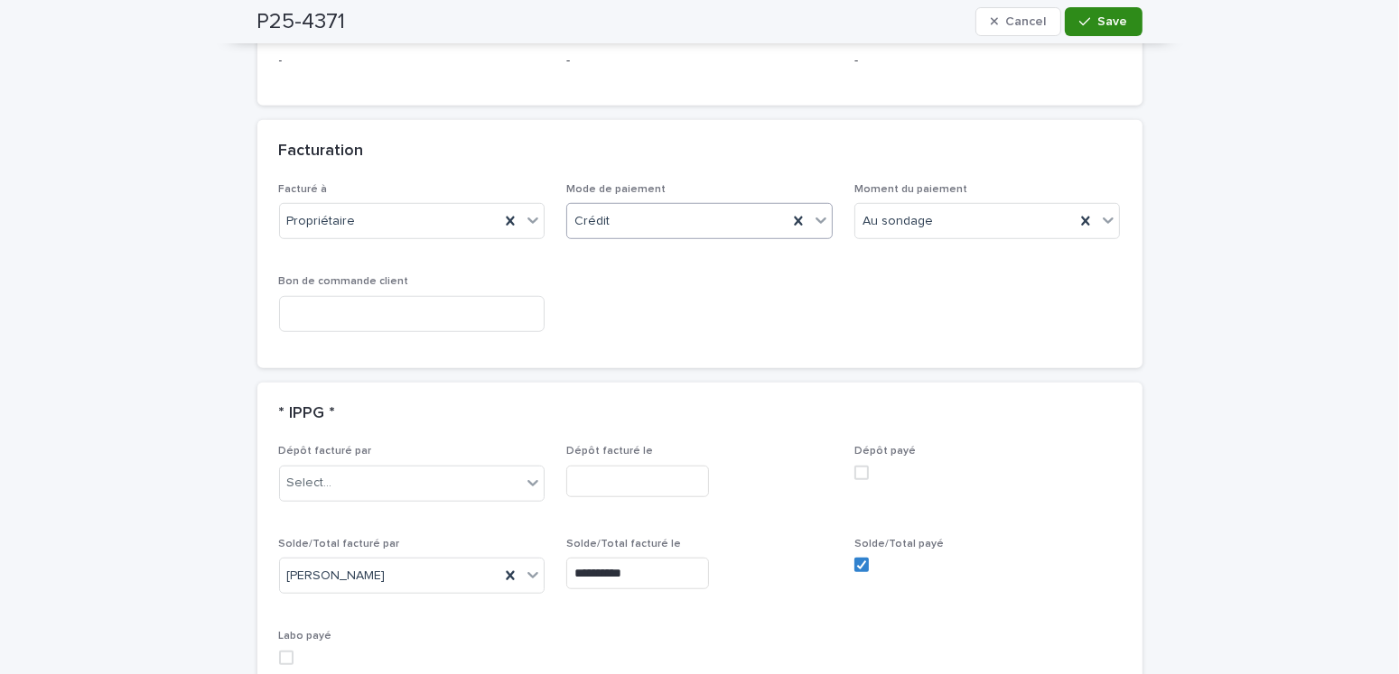
click at [1104, 26] on span "Save" at bounding box center [1113, 21] width 30 height 13
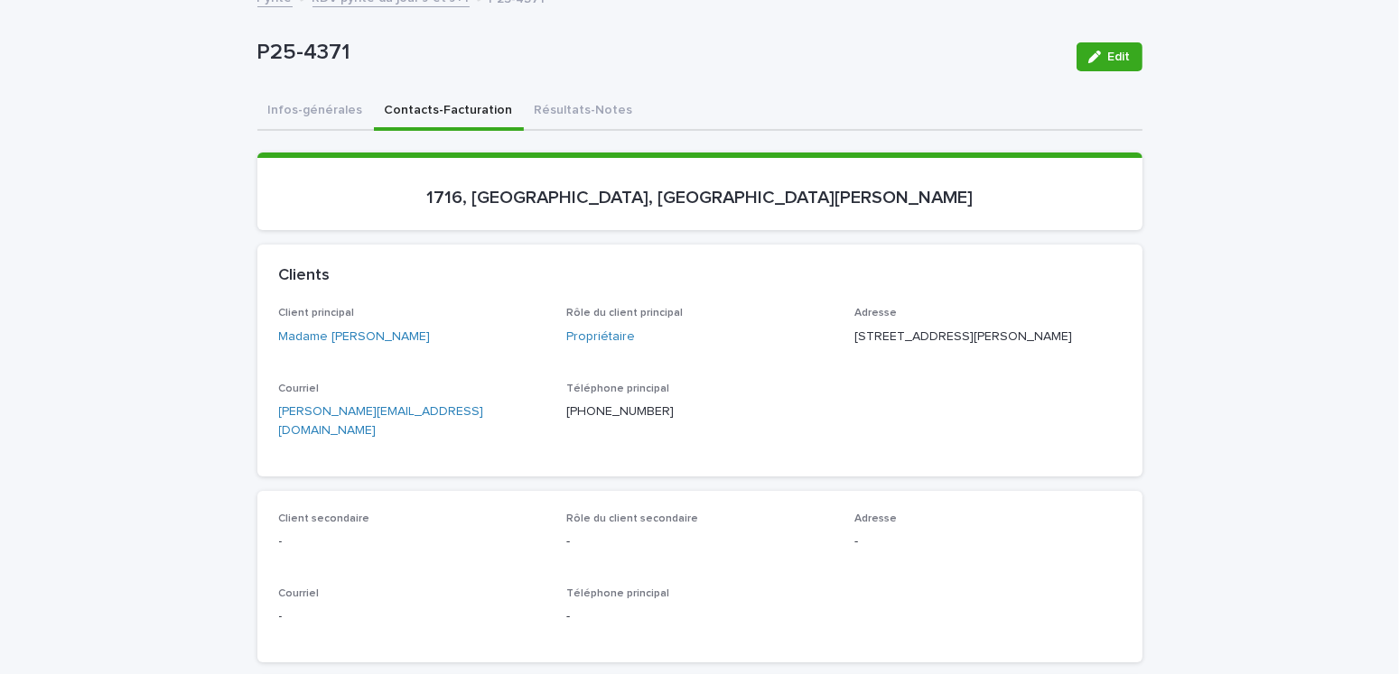
scroll to position [0, 0]
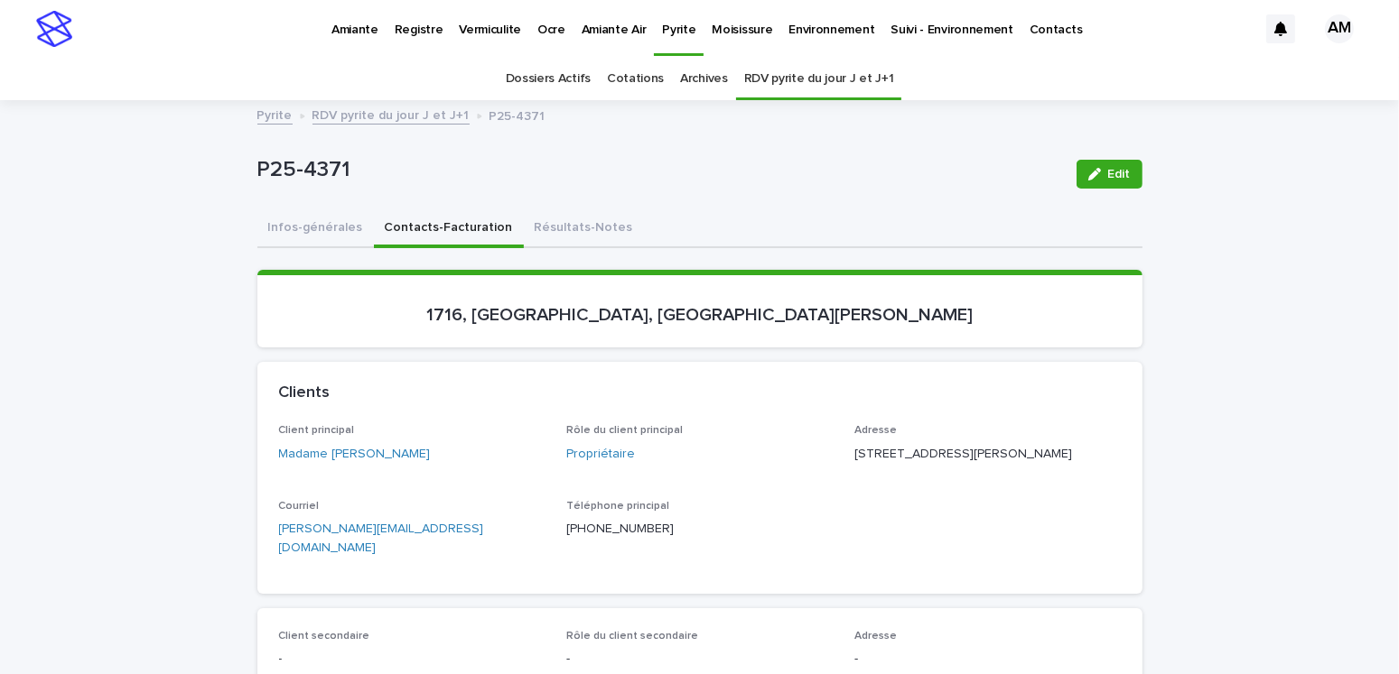
click at [402, 117] on link "RDV pyrite du jour J et J+1" at bounding box center [390, 114] width 157 height 21
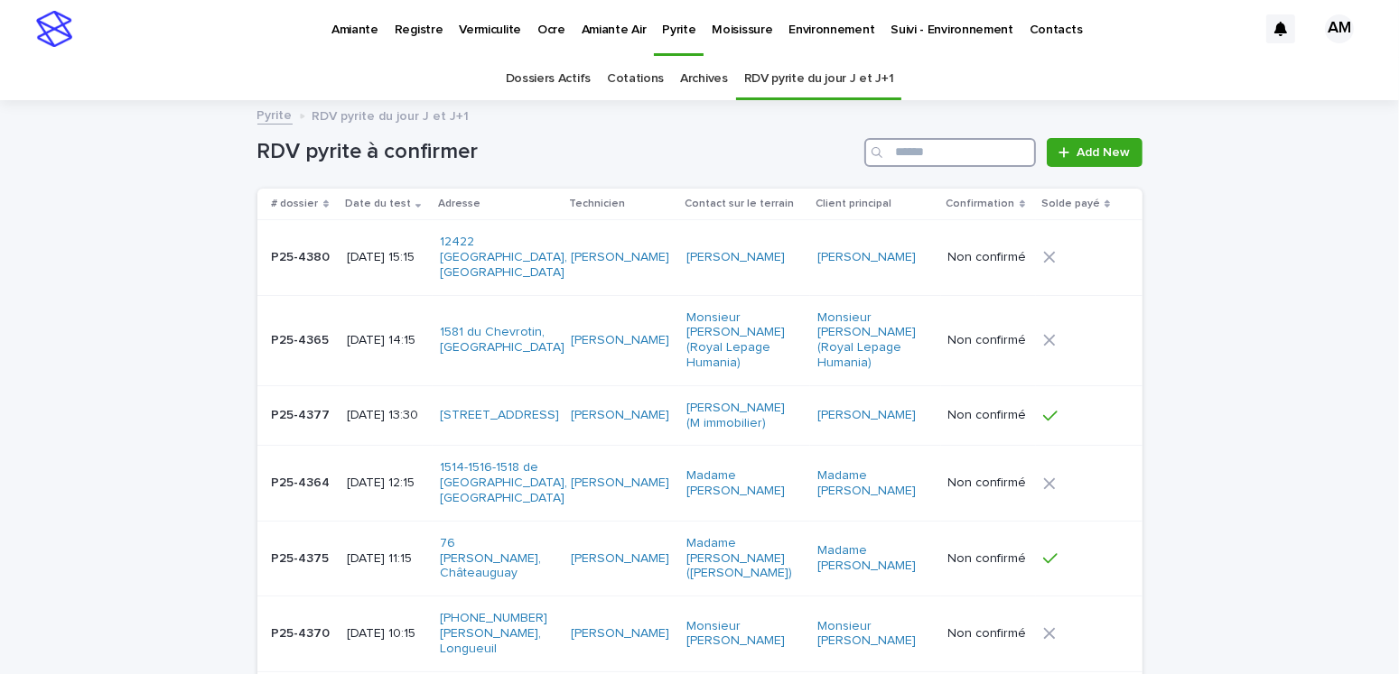
click at [917, 155] on input "Search" at bounding box center [950, 152] width 172 height 29
click at [539, 76] on link "Dossiers Actifs" at bounding box center [548, 79] width 85 height 42
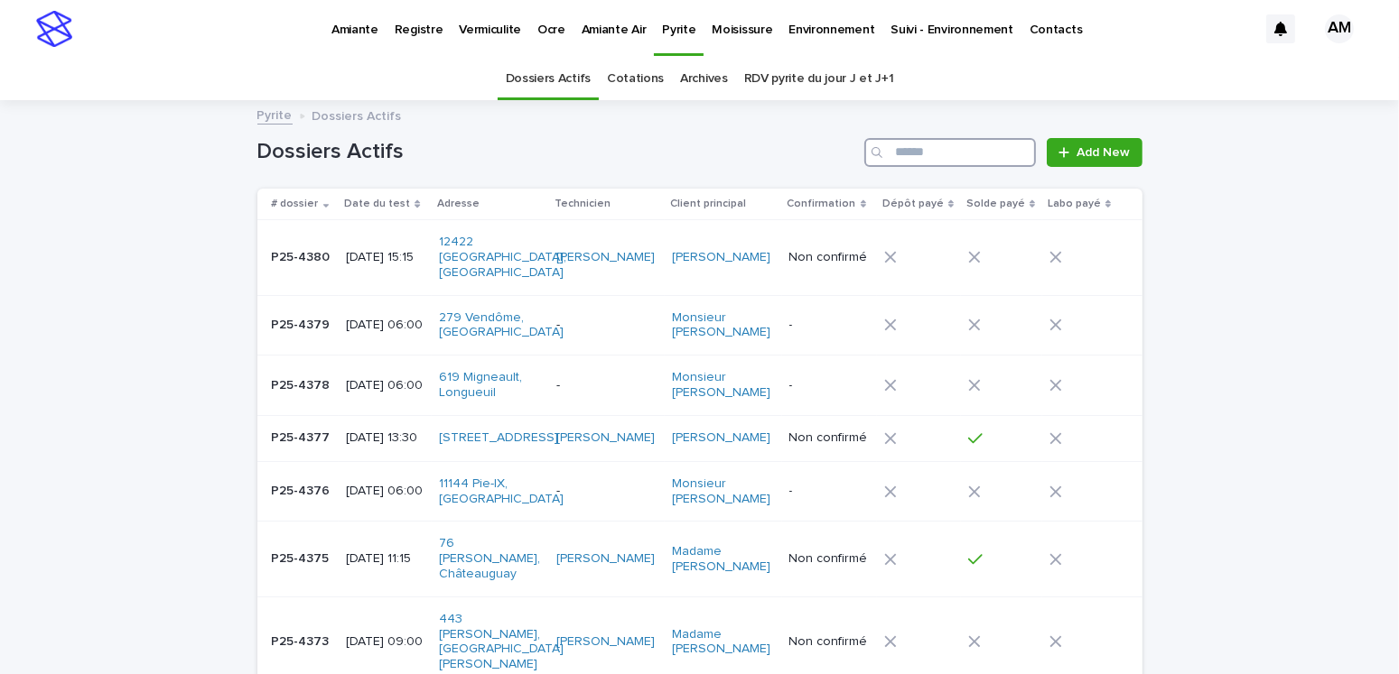
click at [927, 159] on input "Search" at bounding box center [950, 152] width 172 height 29
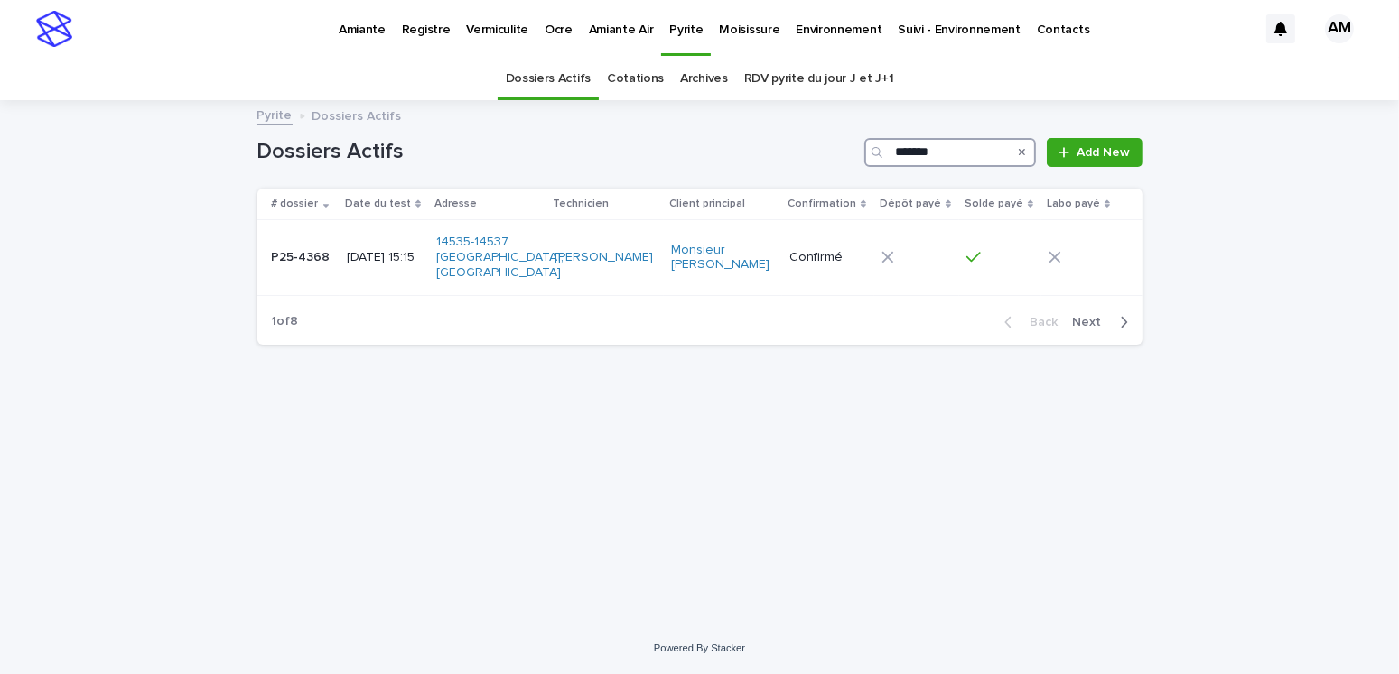
type input "*******"
click at [420, 246] on div "[DATE] 15:15" at bounding box center [384, 255] width 75 height 19
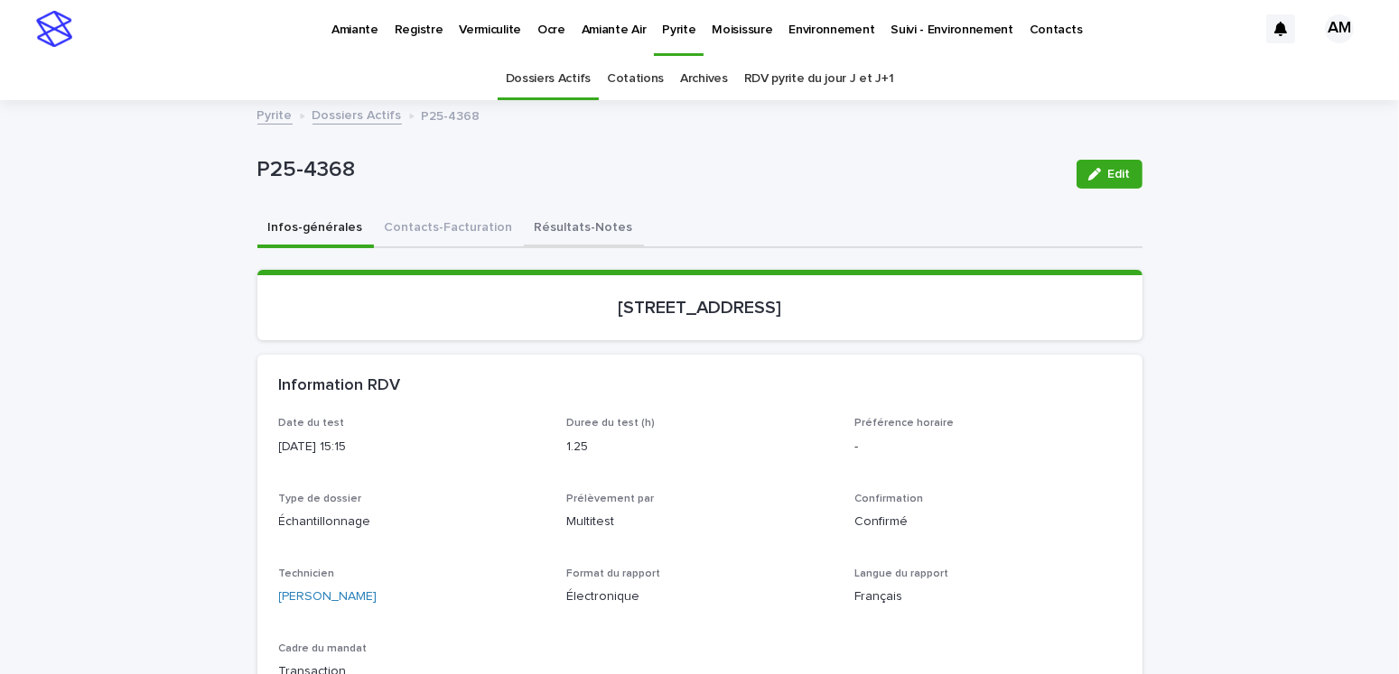
click at [534, 227] on button "Résultats-Notes" at bounding box center [584, 229] width 120 height 38
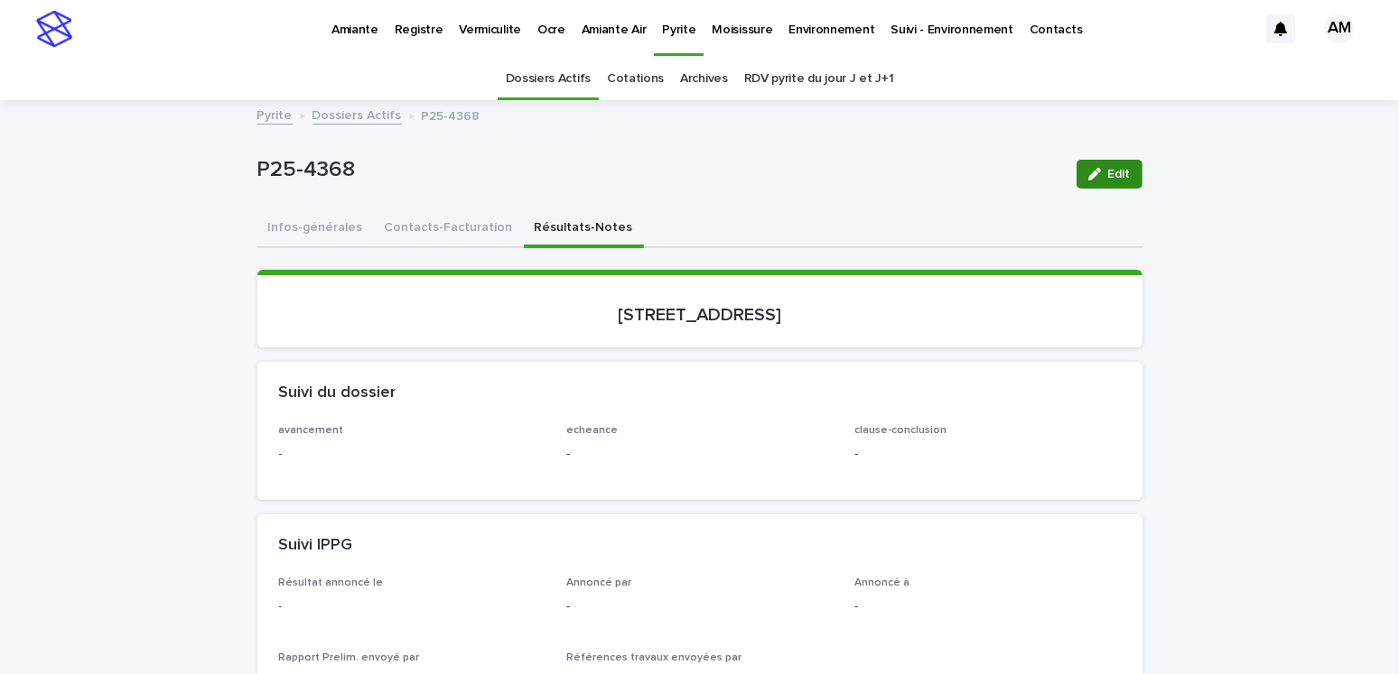
click at [1108, 169] on span "Edit" at bounding box center [1119, 174] width 23 height 13
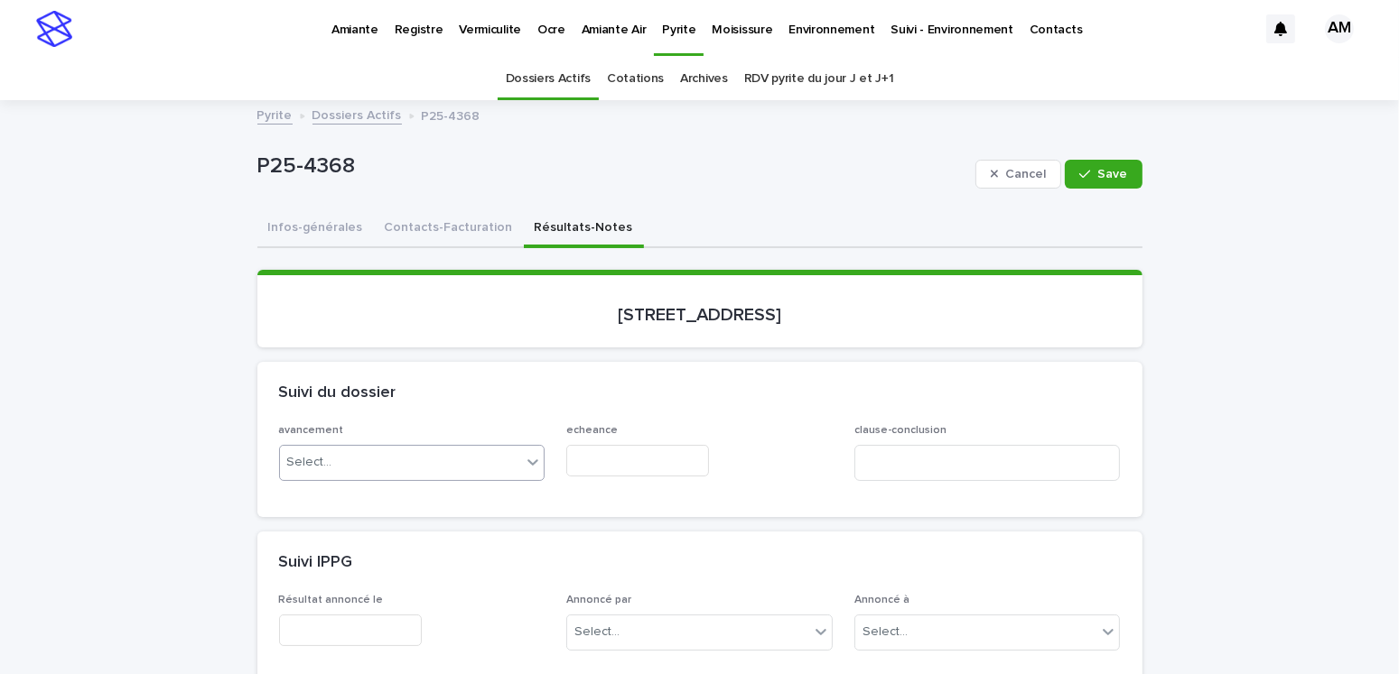
click at [359, 451] on div "Select..." at bounding box center [401, 463] width 242 height 30
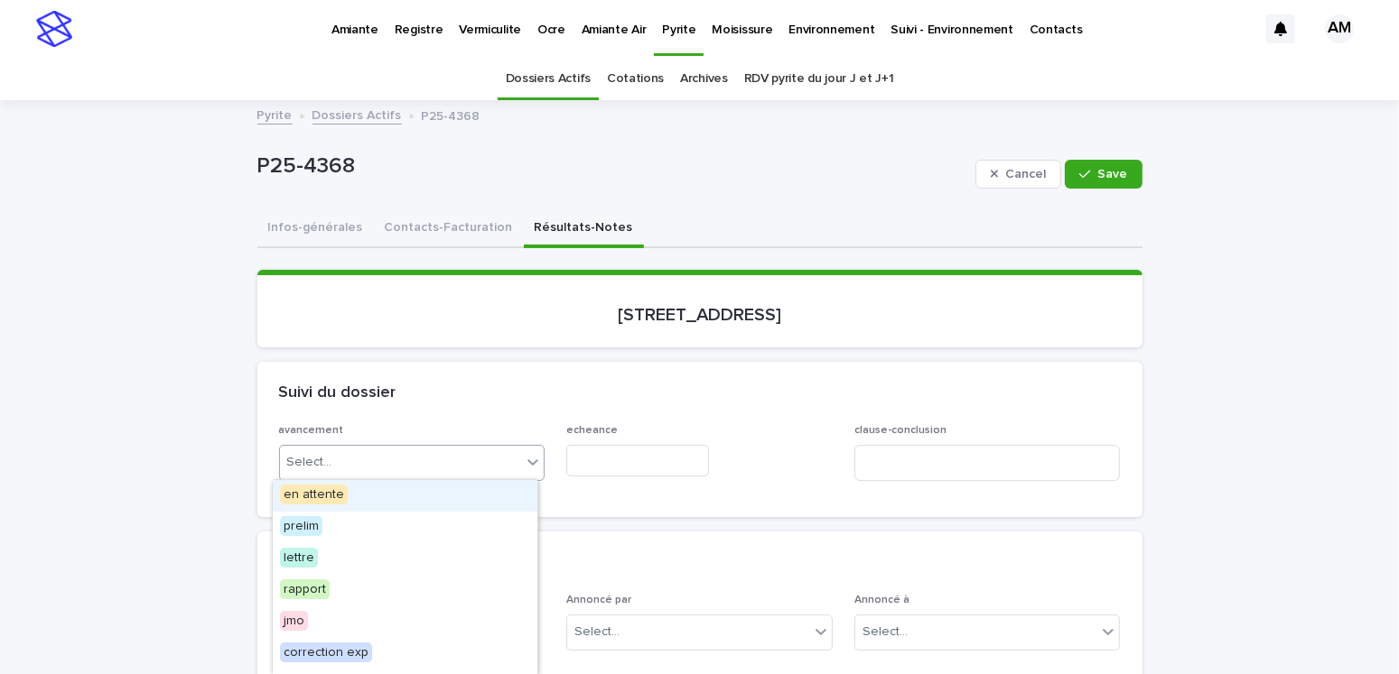
click at [298, 497] on span "en attente" at bounding box center [314, 495] width 68 height 20
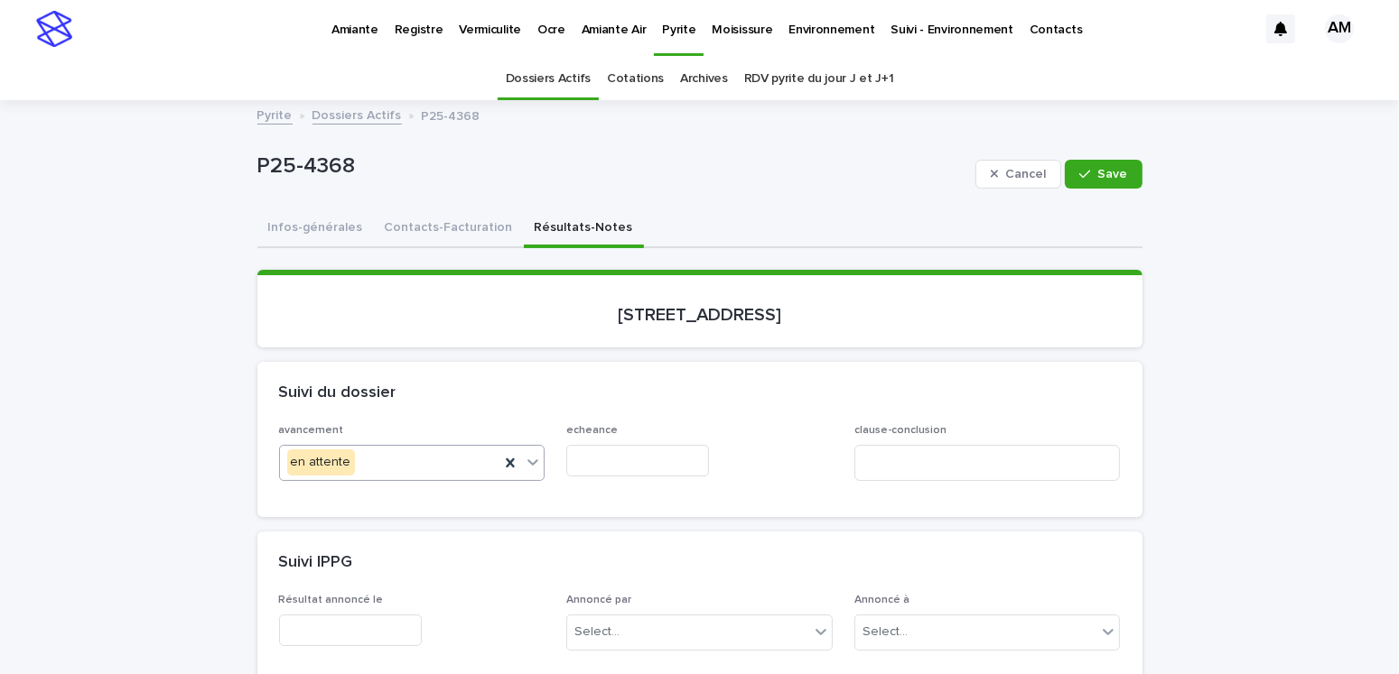
click at [589, 458] on input "text" at bounding box center [637, 461] width 143 height 32
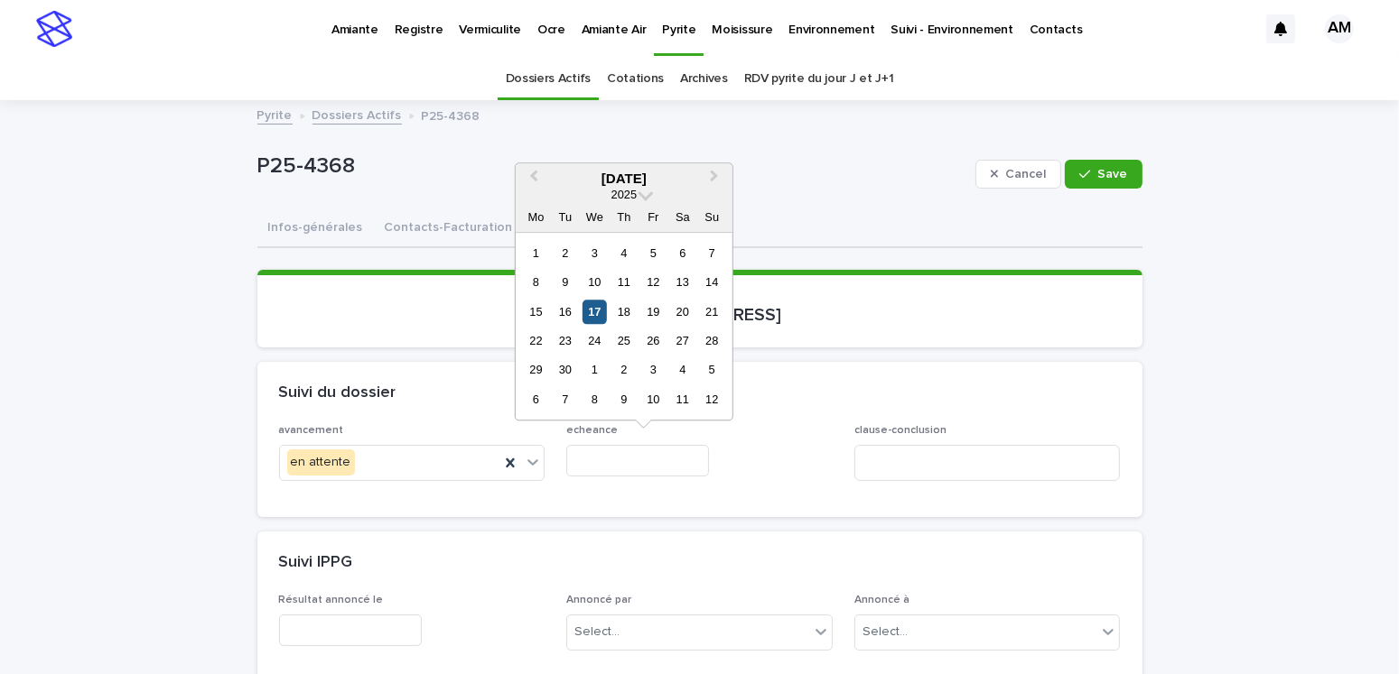
click at [596, 312] on div "17" at bounding box center [594, 312] width 24 height 24
type input "**********"
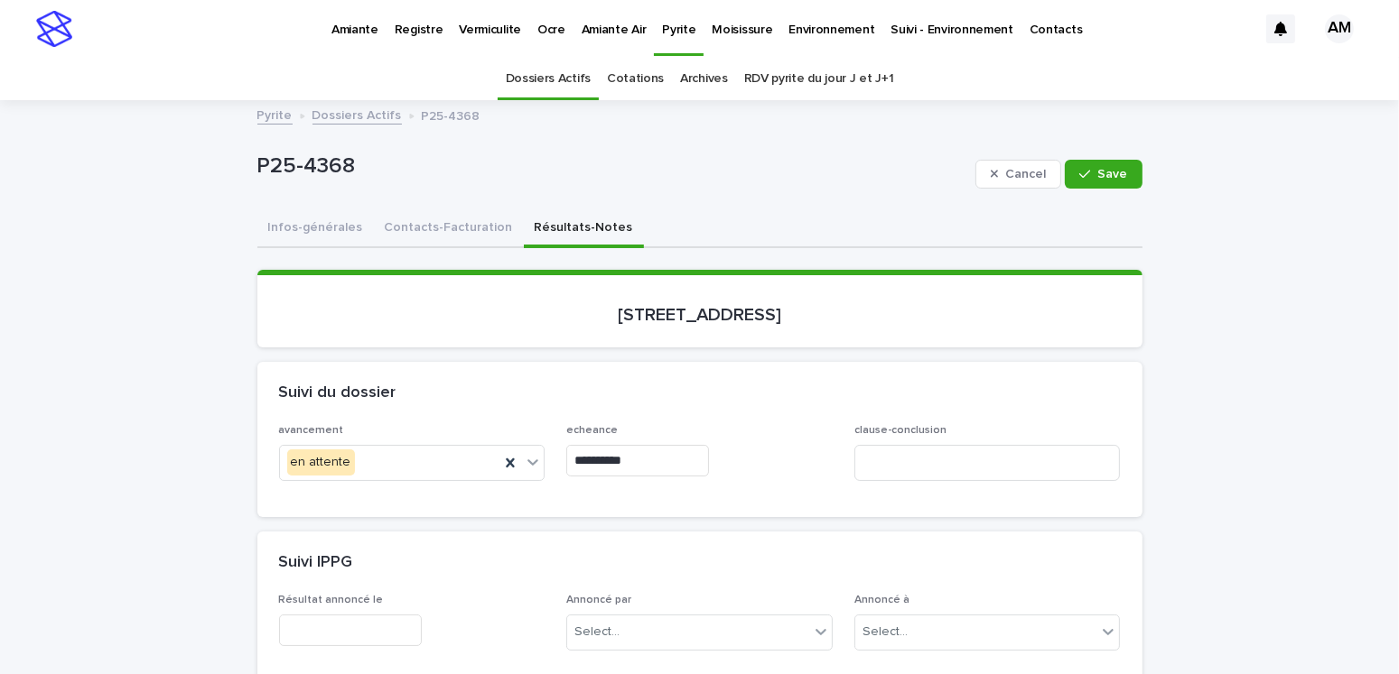
scroll to position [361, 0]
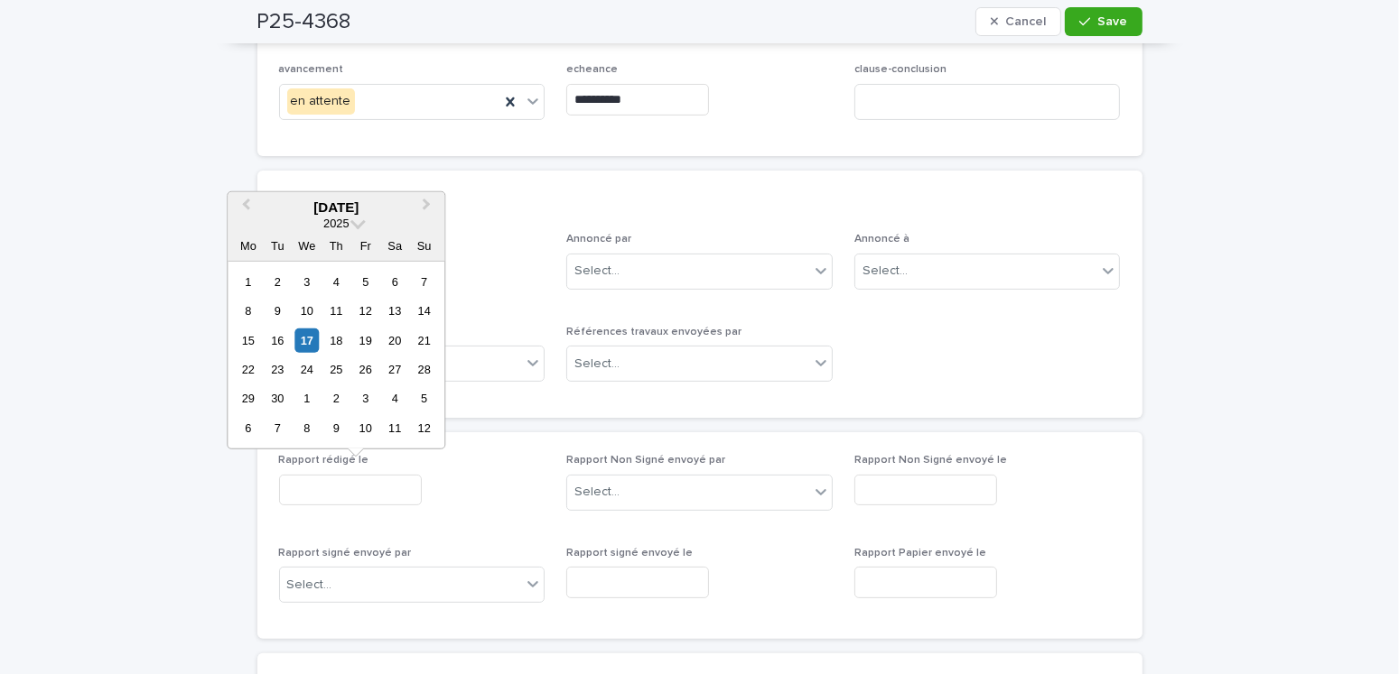
click at [361, 489] on input "text" at bounding box center [350, 491] width 143 height 32
click at [365, 335] on div "19" at bounding box center [365, 340] width 24 height 24
type input "**********"
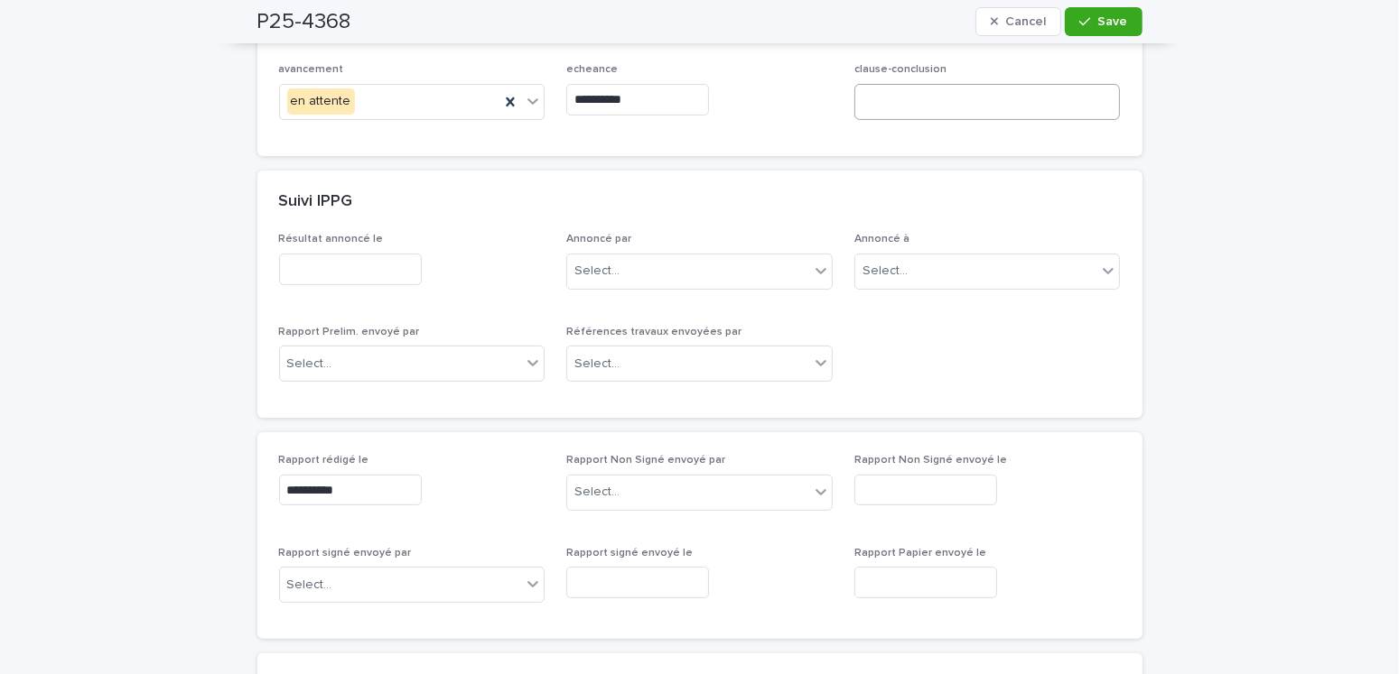
scroll to position [0, 0]
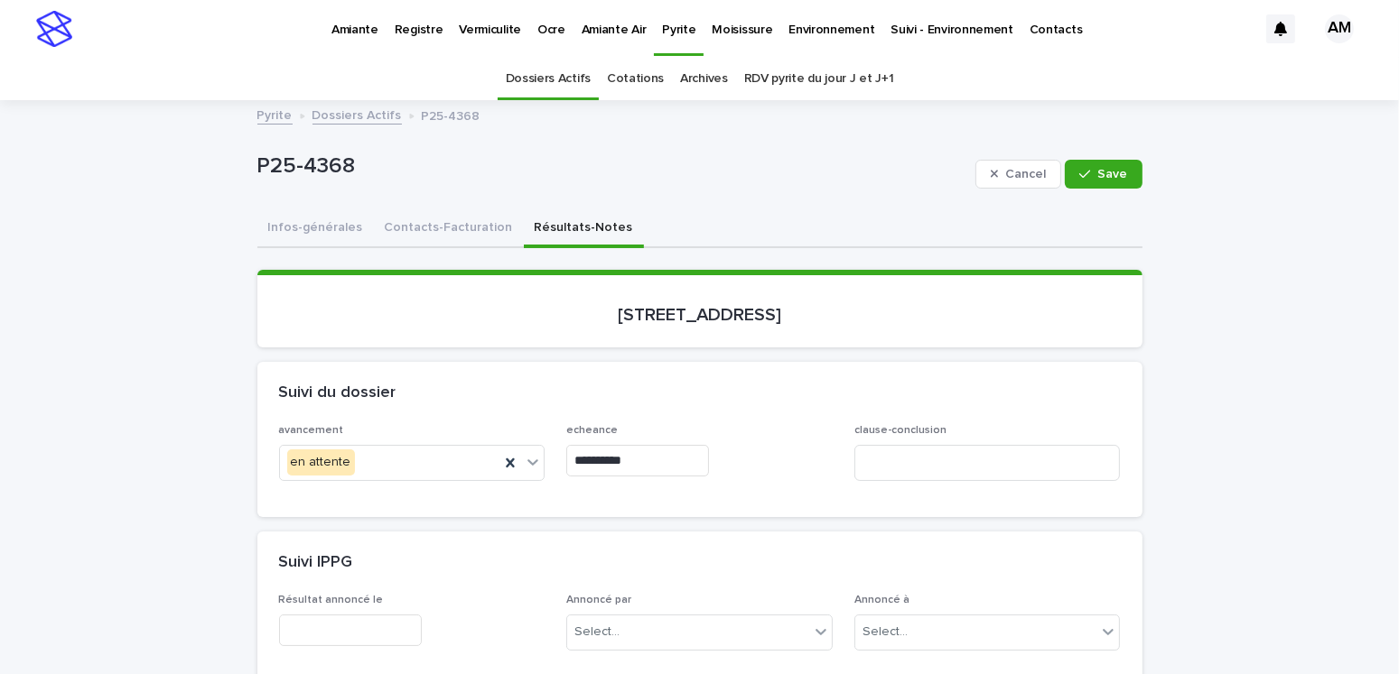
click at [414, 228] on button "Contacts-Facturation" at bounding box center [449, 229] width 150 height 38
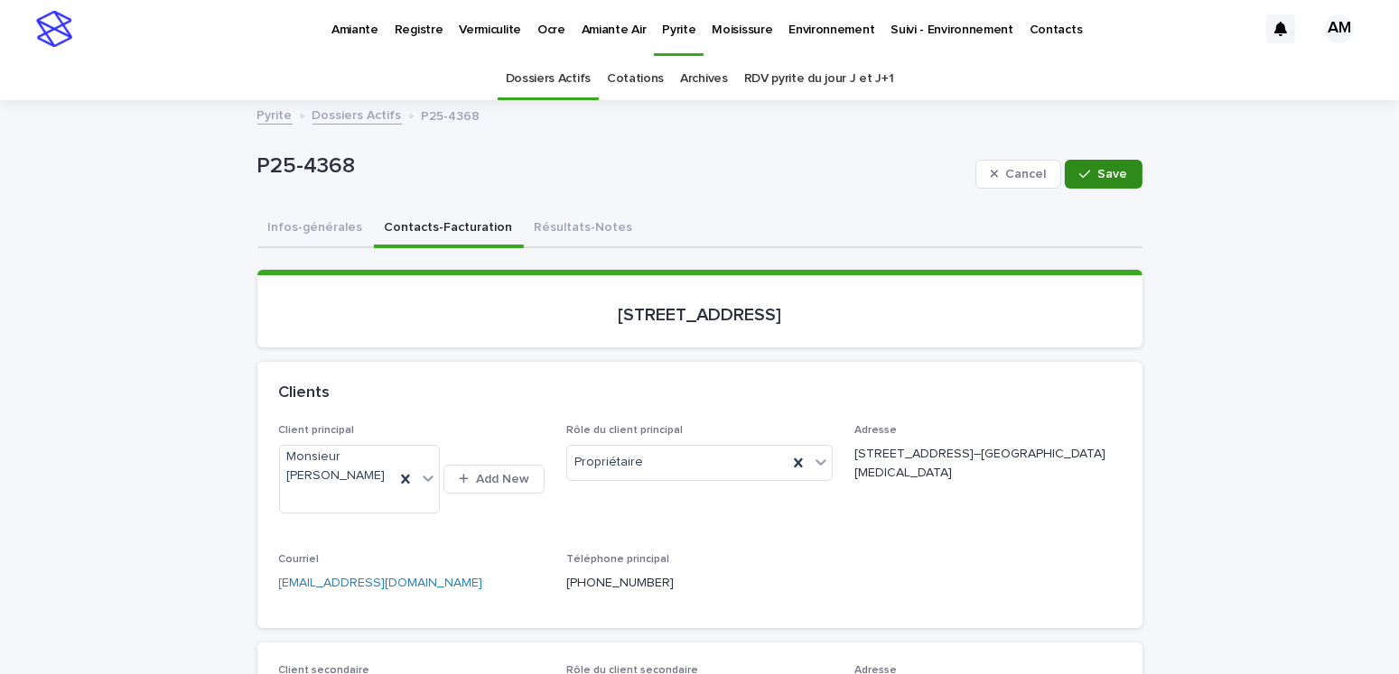
click at [1100, 177] on span "Save" at bounding box center [1113, 174] width 30 height 13
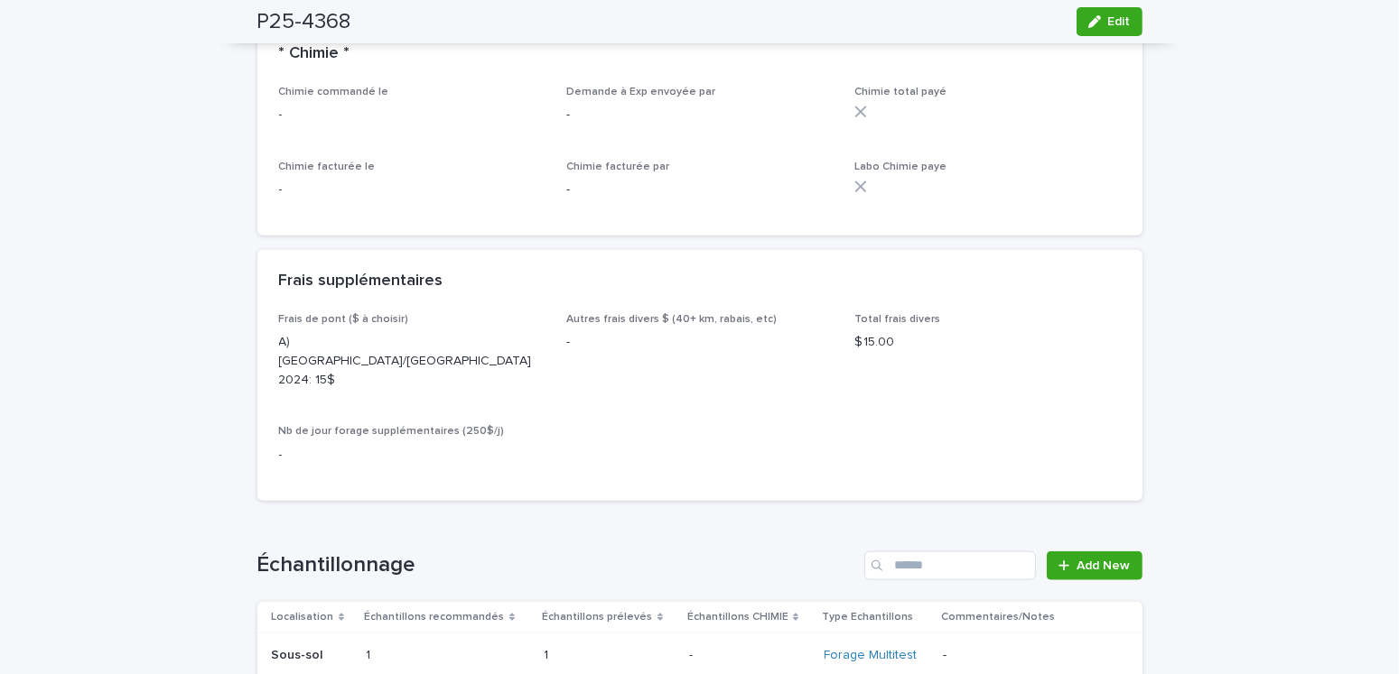
scroll to position [2167, 0]
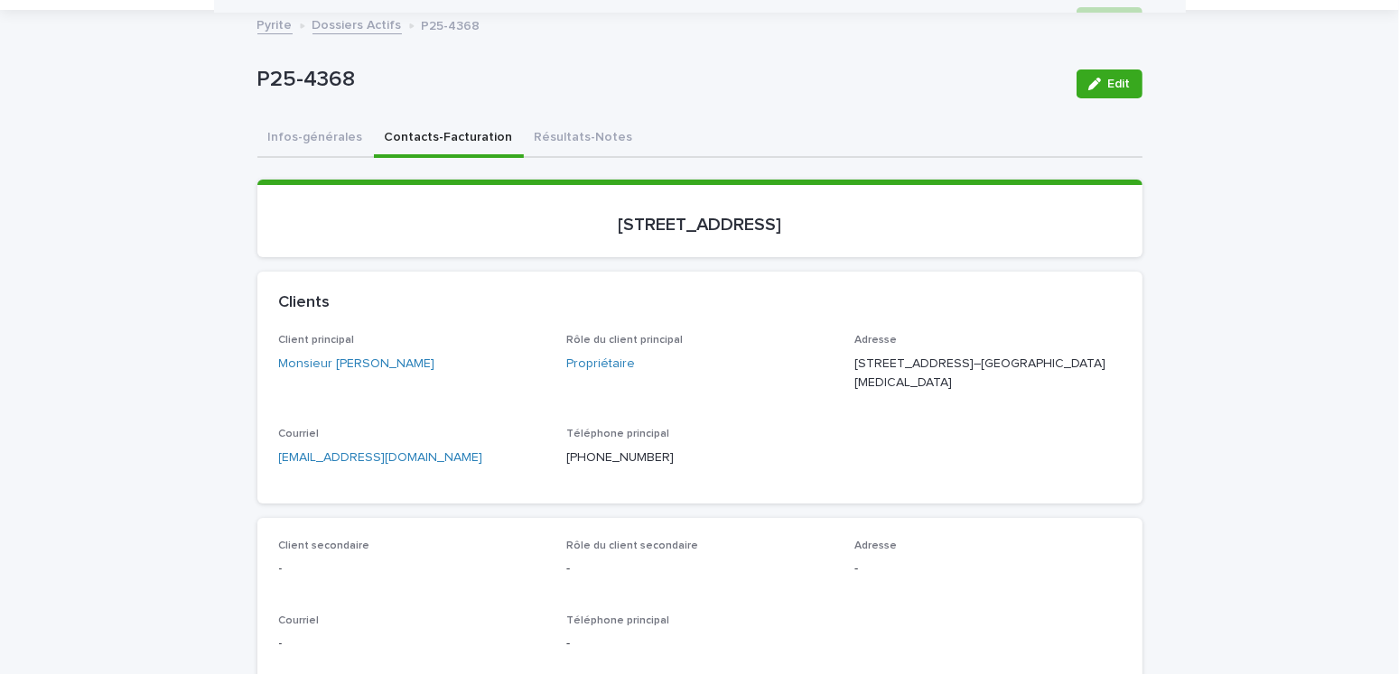
scroll to position [0, 0]
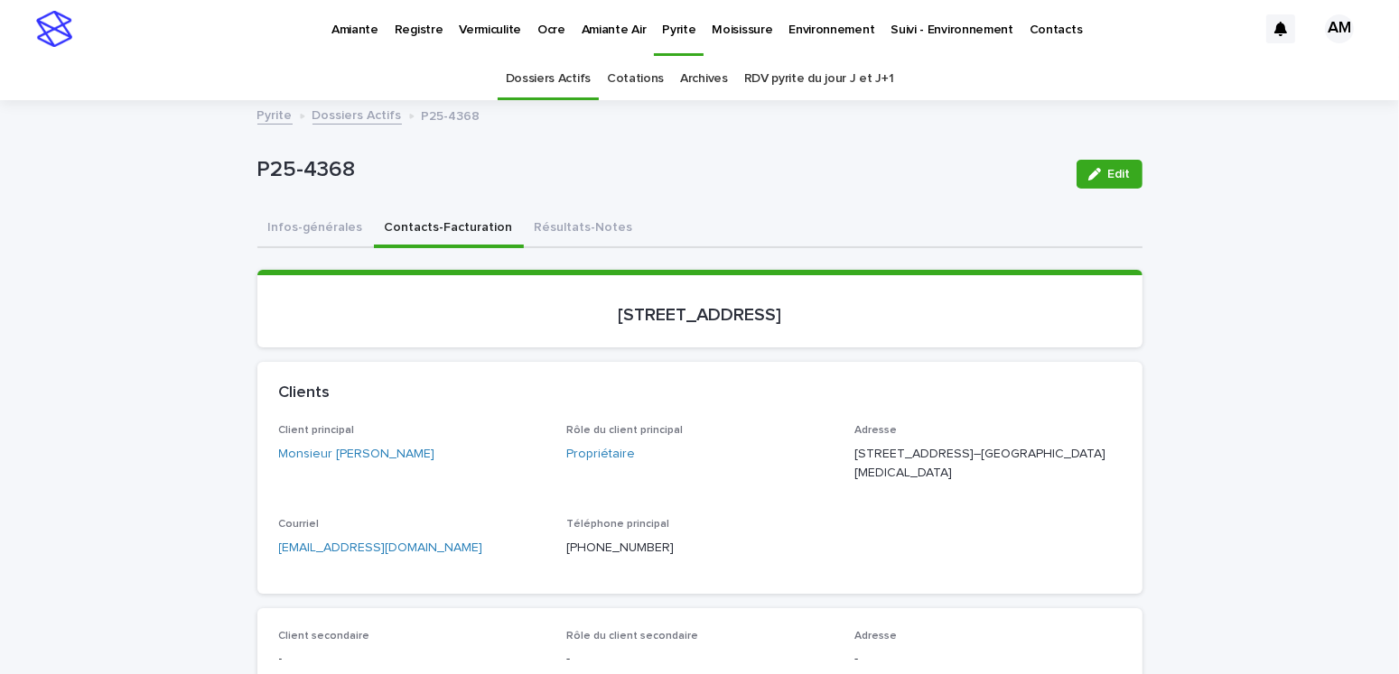
click at [339, 113] on link "Dossiers Actifs" at bounding box center [356, 114] width 89 height 21
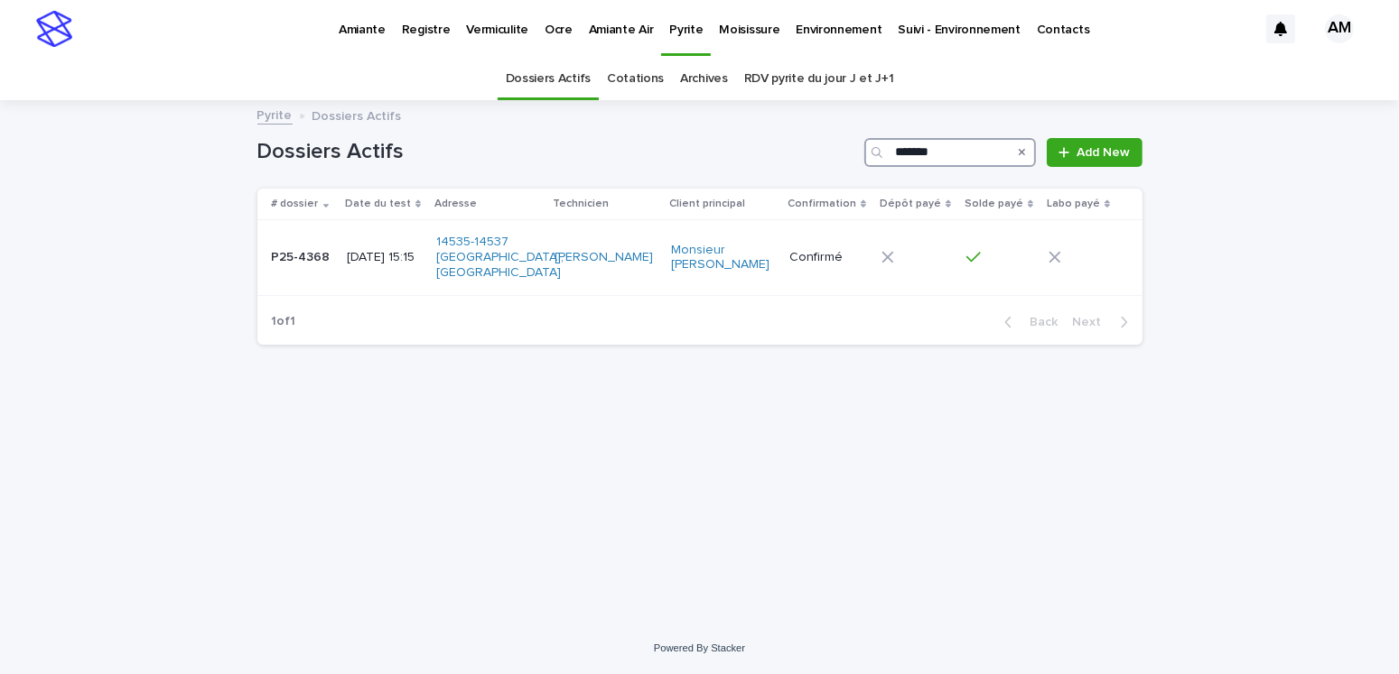
click at [959, 144] on input "*******" at bounding box center [950, 152] width 172 height 29
type input "*******"
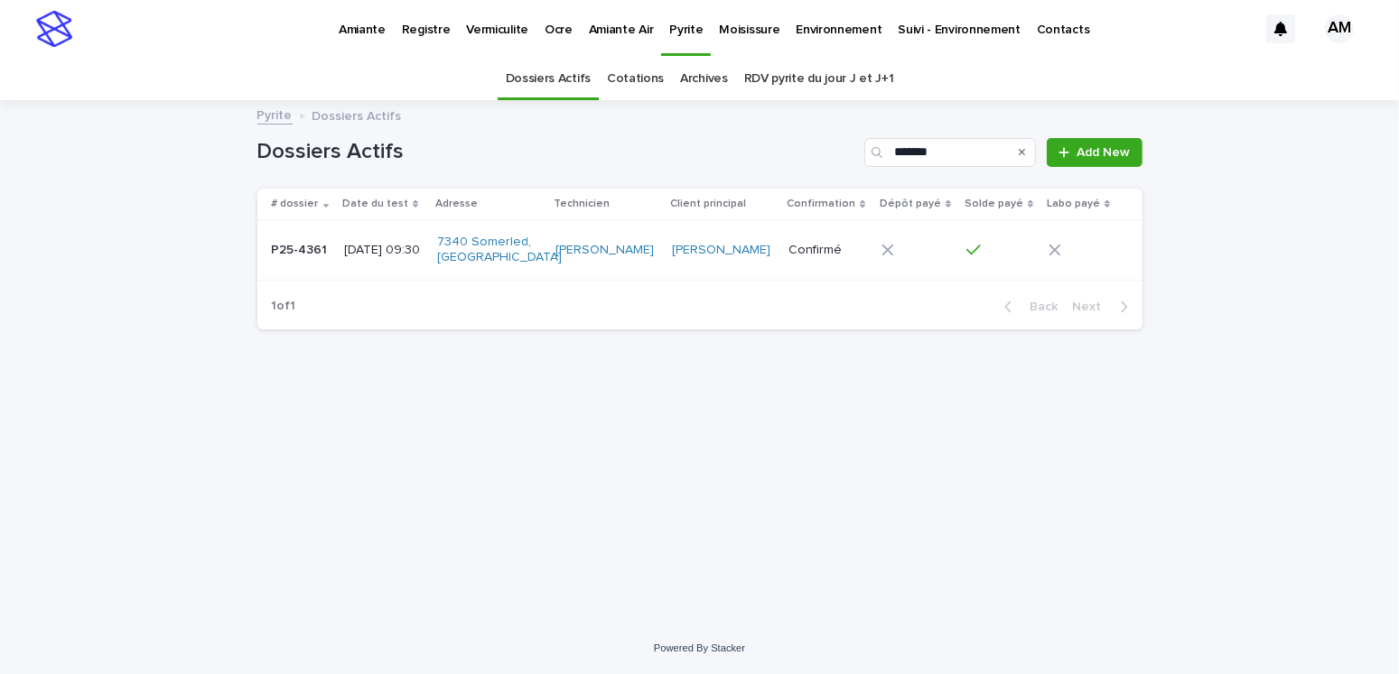
click at [368, 243] on p "[DATE] 09:30" at bounding box center [383, 250] width 79 height 15
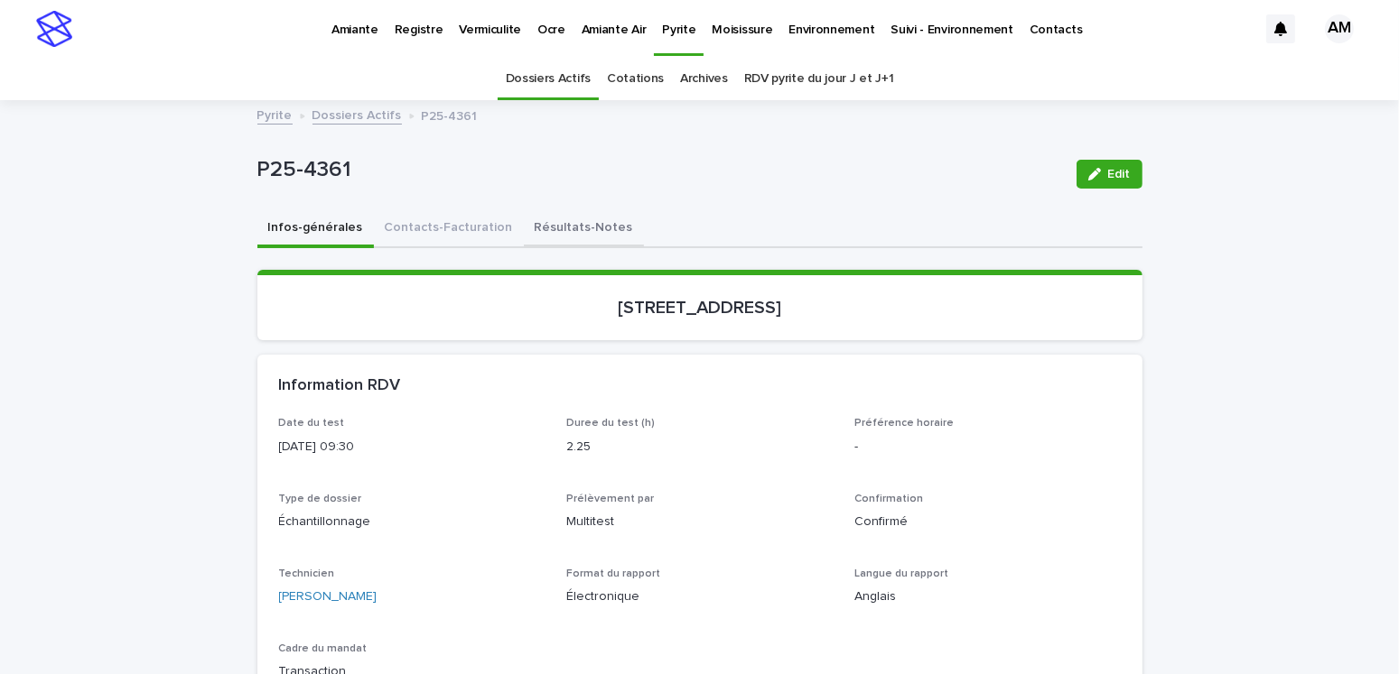
click at [560, 230] on button "Résultats-Notes" at bounding box center [584, 229] width 120 height 38
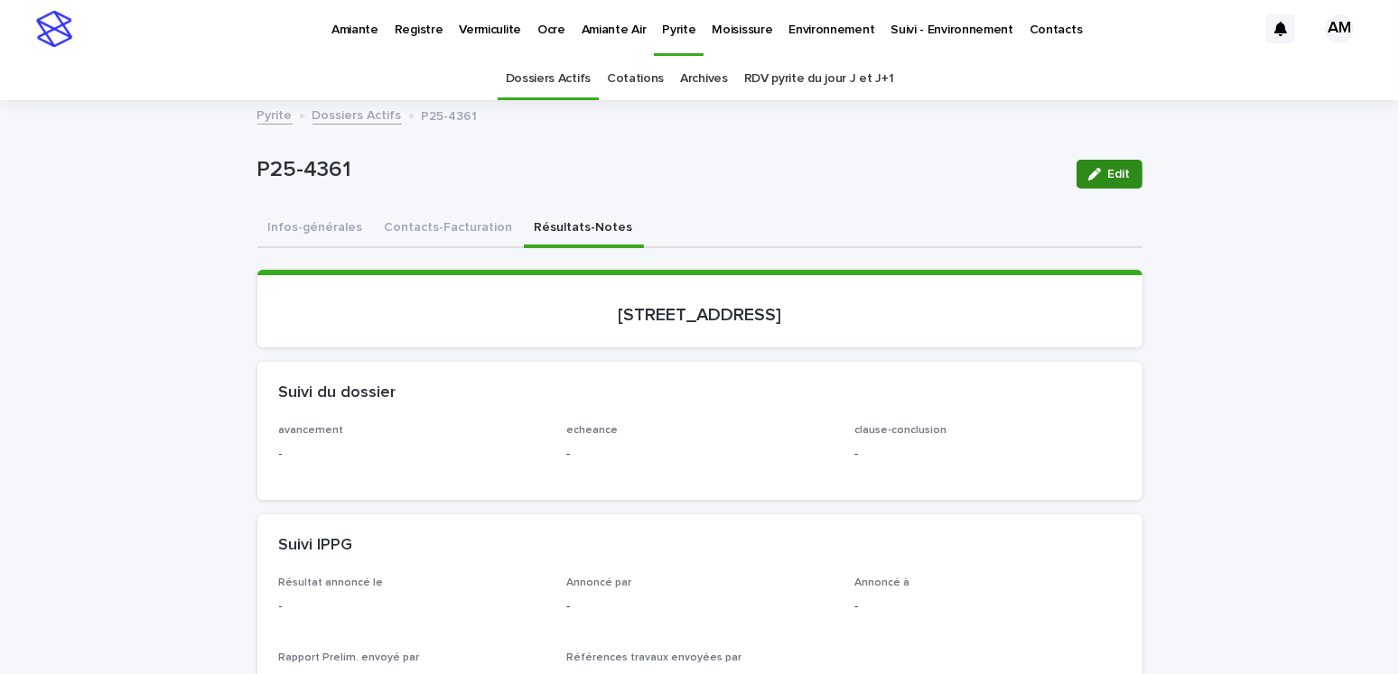
click at [1102, 181] on button "Edit" at bounding box center [1109, 174] width 66 height 29
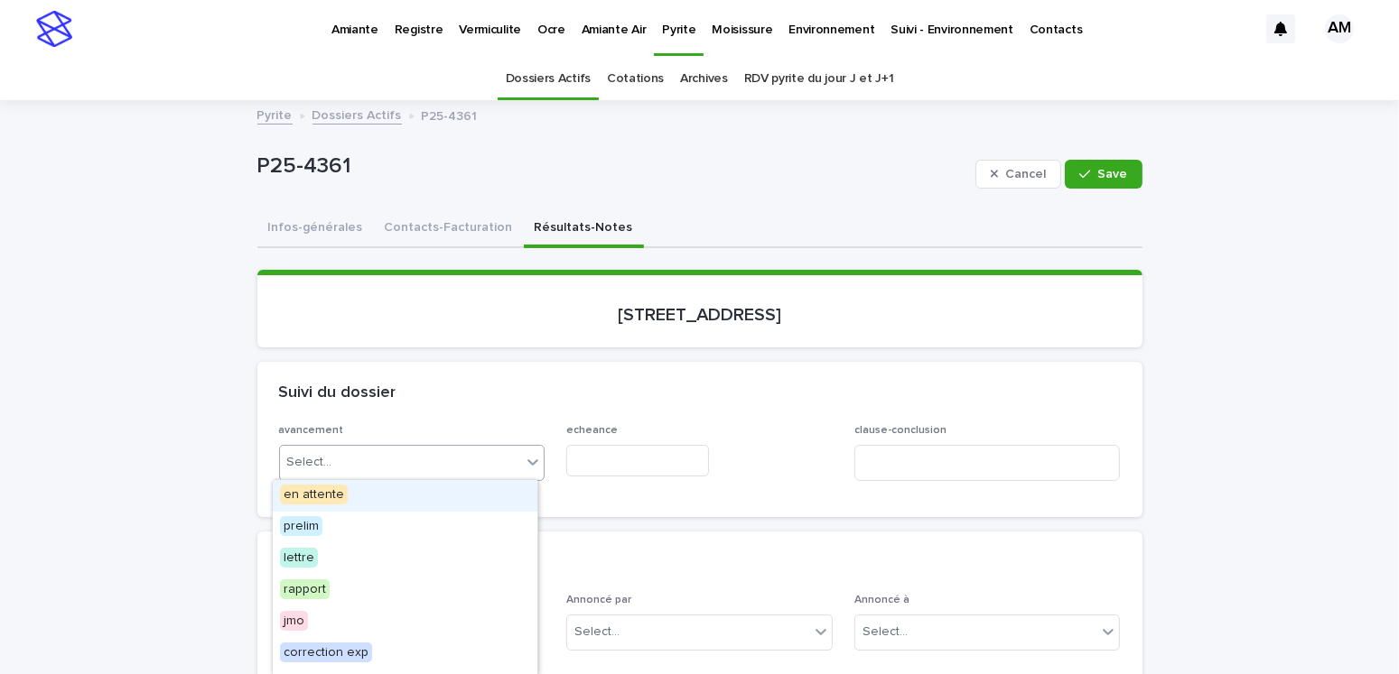
click at [390, 454] on div "Select..." at bounding box center [401, 463] width 242 height 30
click at [320, 497] on span "en attente" at bounding box center [314, 495] width 68 height 20
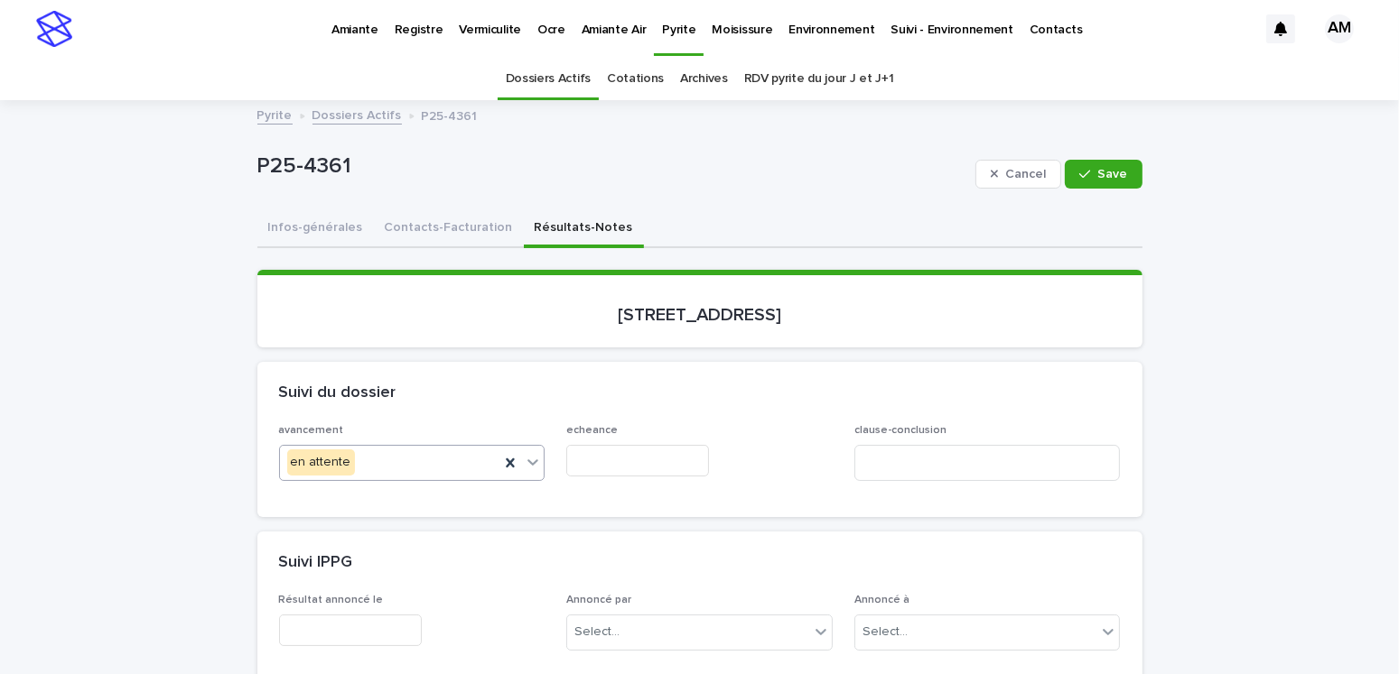
click at [614, 449] on input "text" at bounding box center [637, 461] width 143 height 32
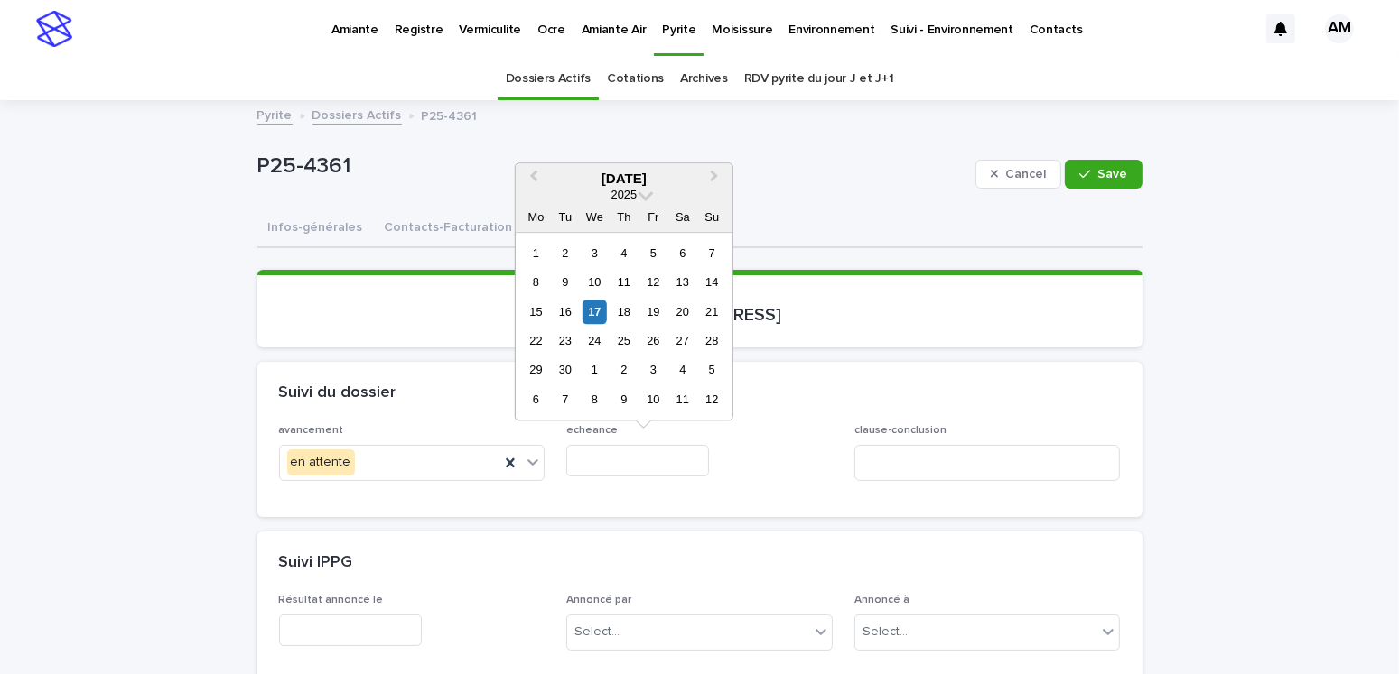
click at [601, 308] on div "17" at bounding box center [594, 312] width 24 height 24
type input "**********"
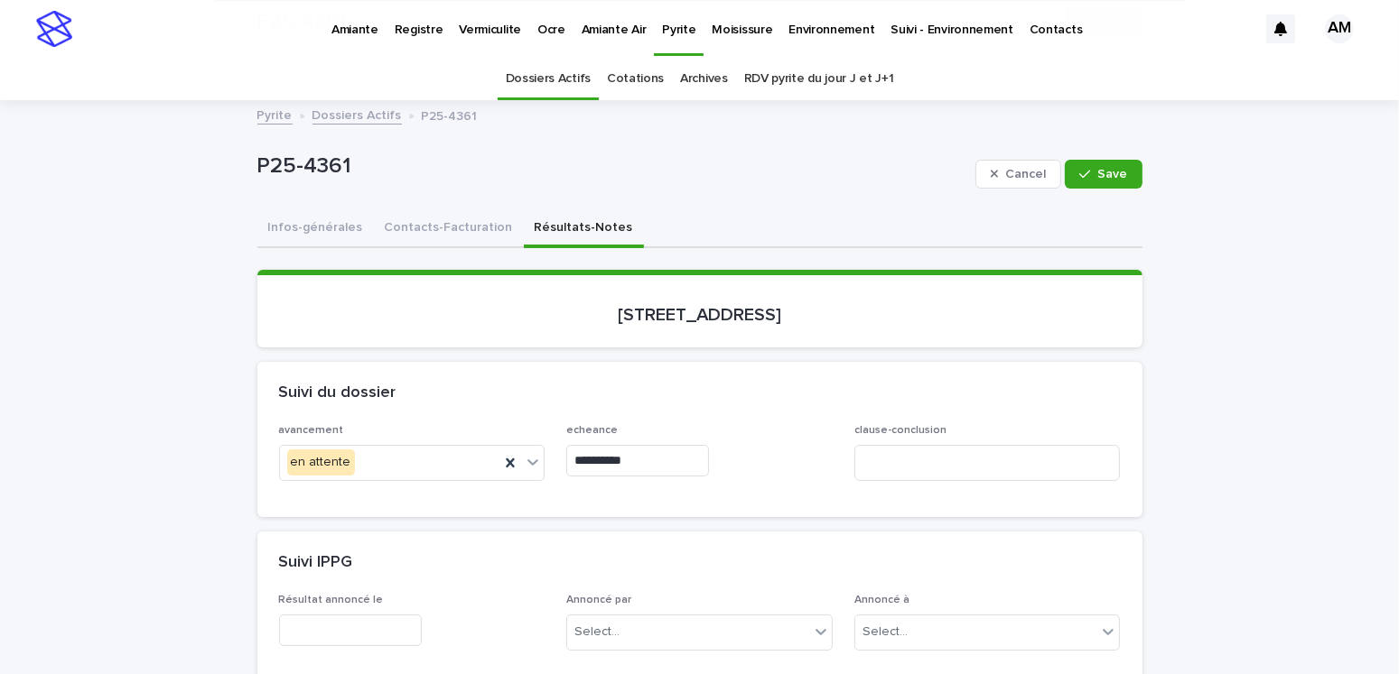
scroll to position [451, 0]
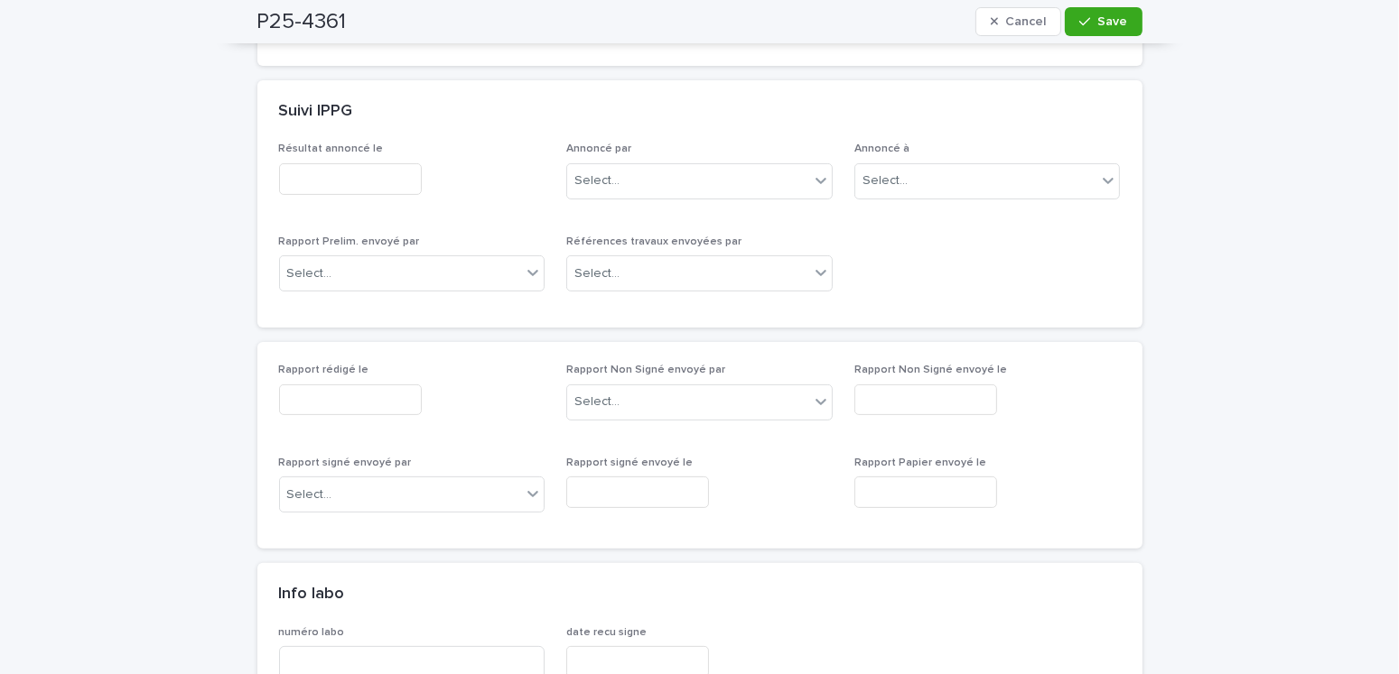
click at [339, 386] on input "text" at bounding box center [350, 401] width 143 height 32
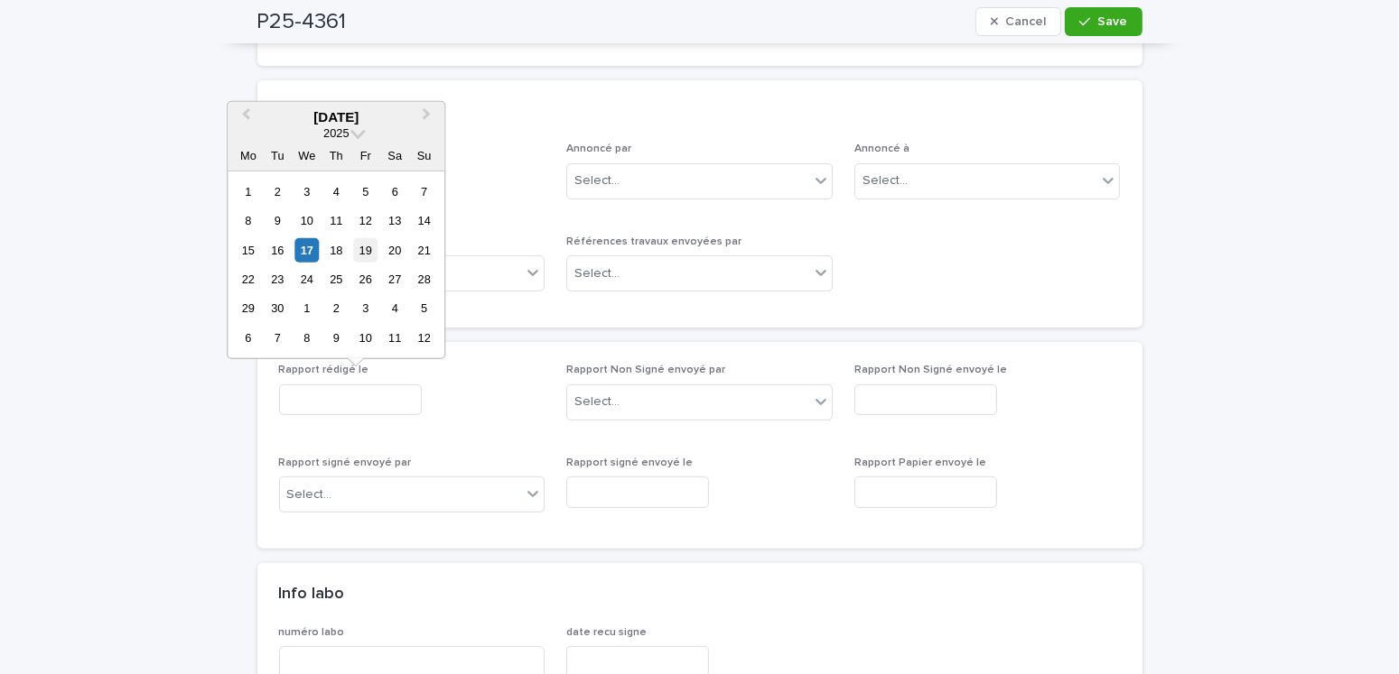
click at [359, 248] on div "19" at bounding box center [365, 249] width 24 height 24
type input "**********"
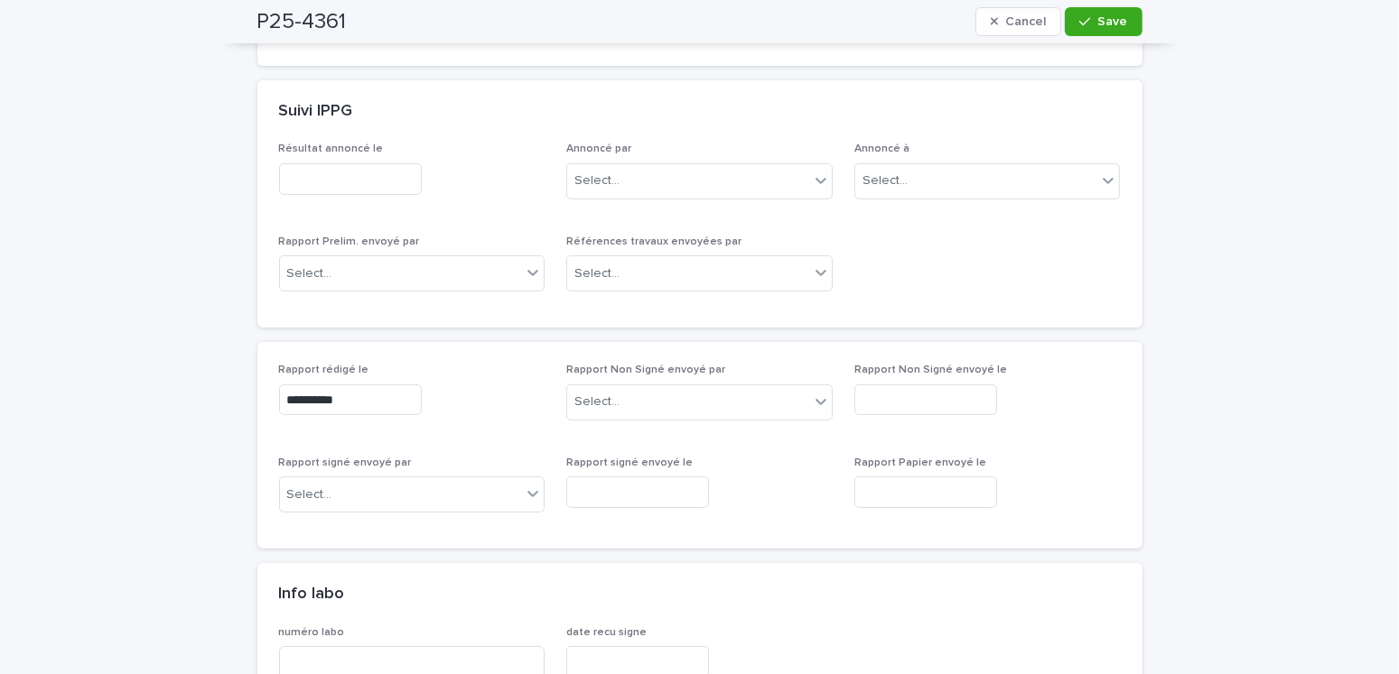
scroll to position [0, 0]
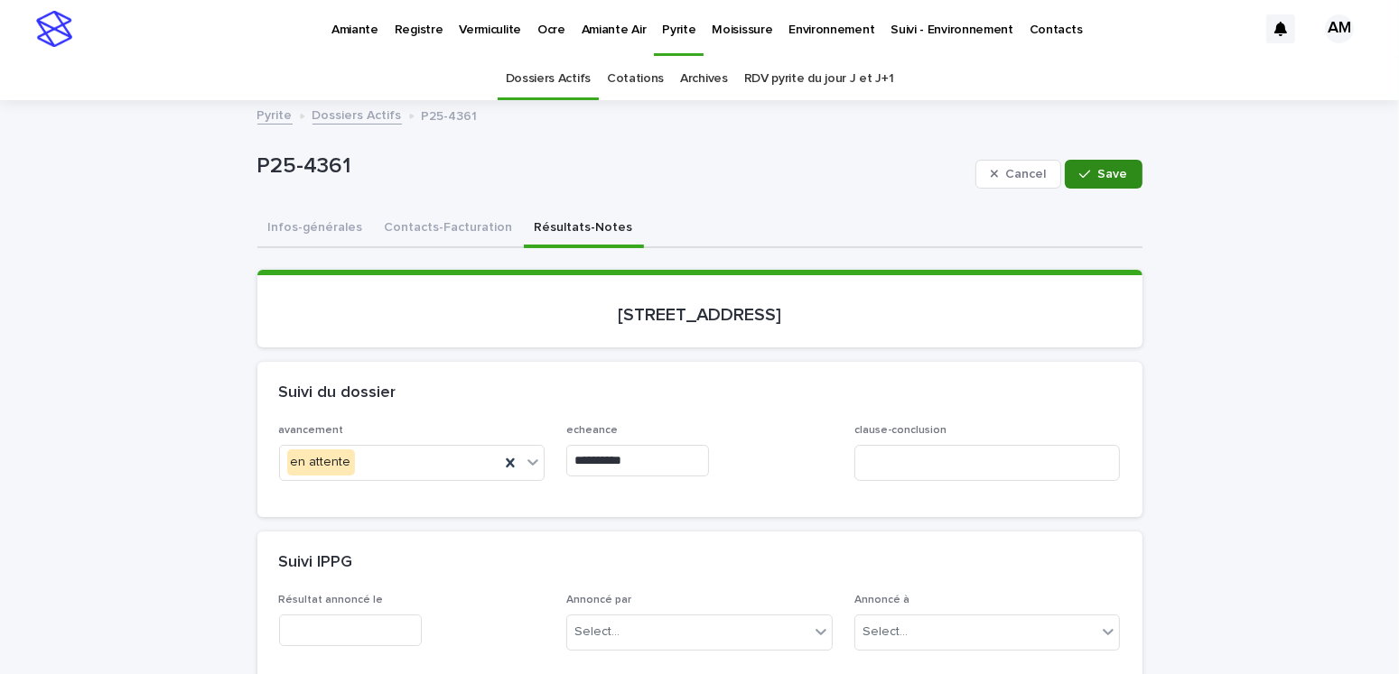
click at [1085, 166] on button "Save" at bounding box center [1102, 174] width 77 height 29
click at [394, 226] on button "Contacts-Facturation" at bounding box center [449, 229] width 150 height 38
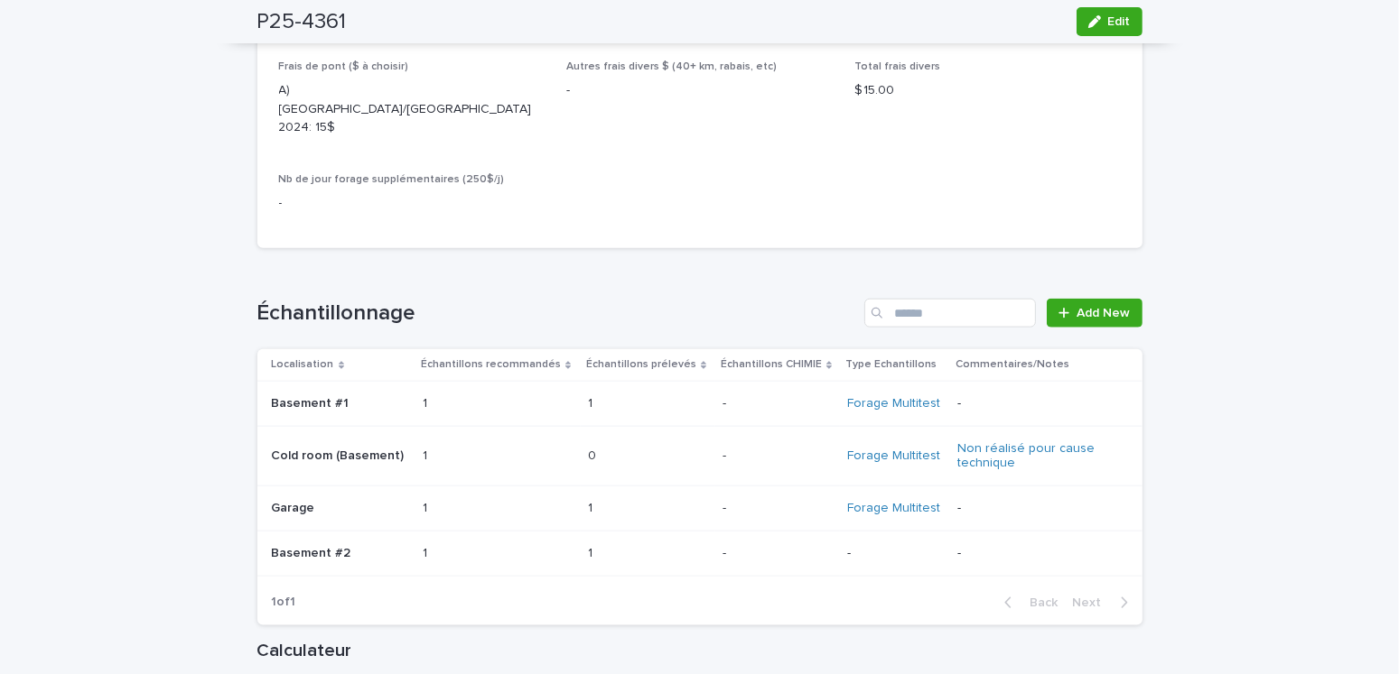
scroll to position [2347, 0]
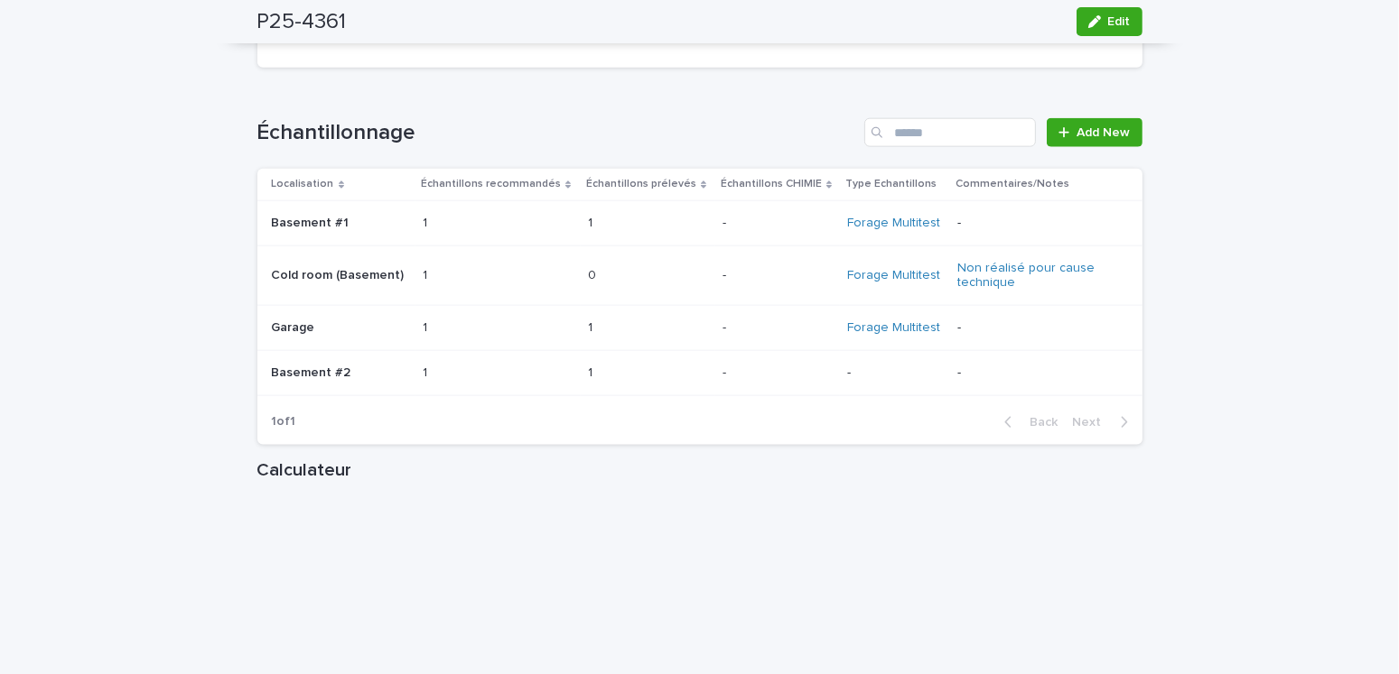
click at [315, 362] on p "Basement #2" at bounding box center [313, 371] width 83 height 19
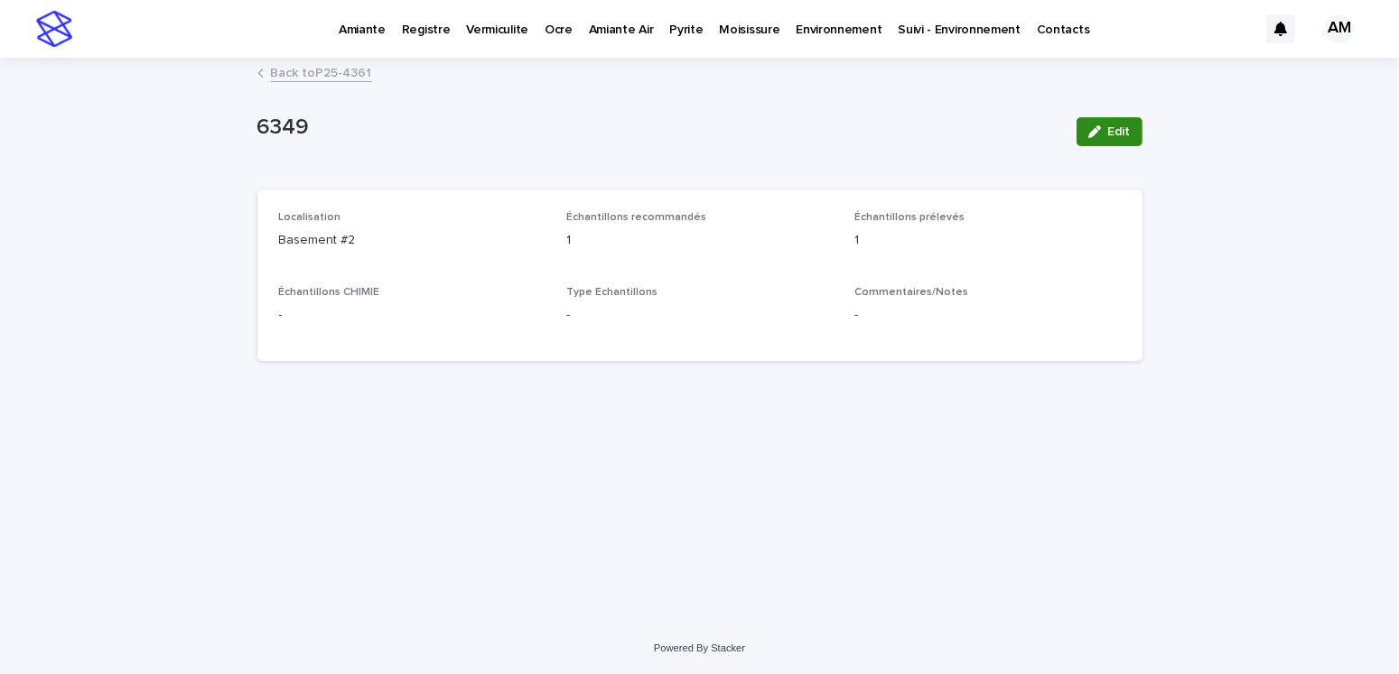
click at [1107, 117] on button "Edit" at bounding box center [1109, 131] width 66 height 29
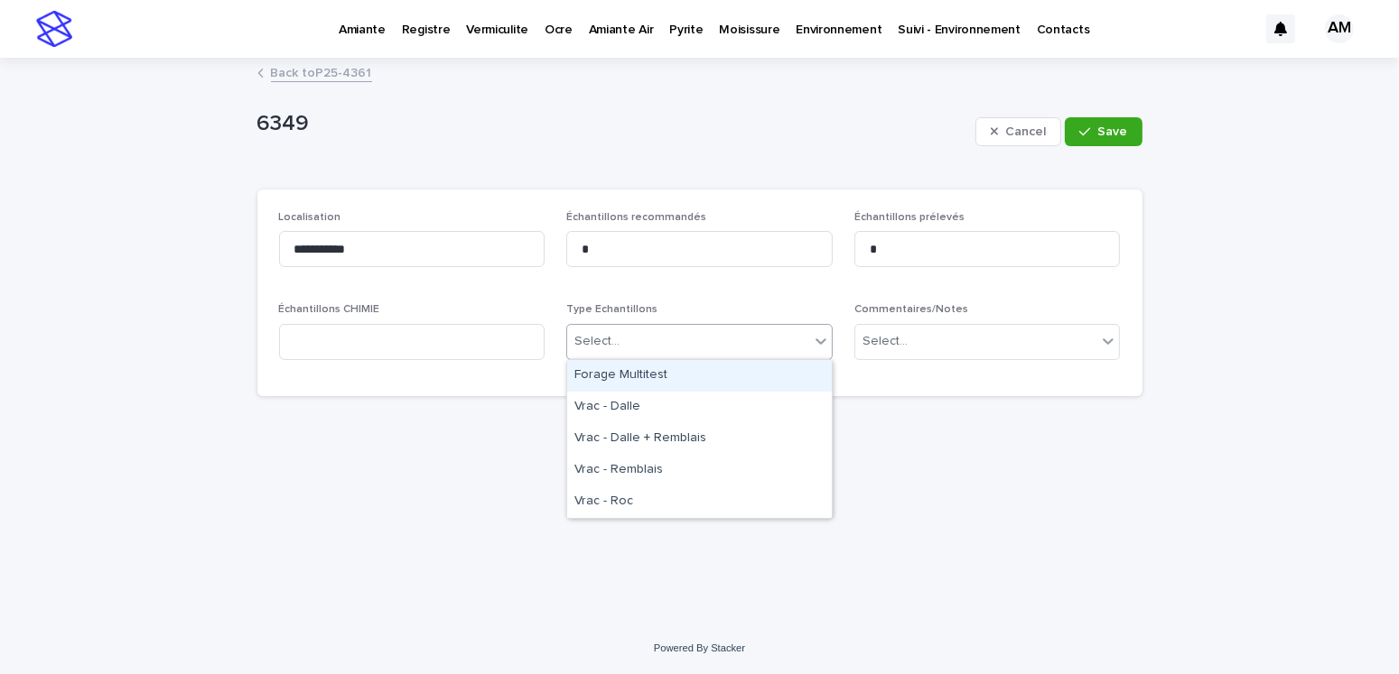
click at [591, 337] on div "Select..." at bounding box center [596, 341] width 45 height 19
drag, startPoint x: 605, startPoint y: 373, endPoint x: 634, endPoint y: 369, distance: 29.1
click at [605, 373] on div "Forage Multitest" at bounding box center [699, 376] width 265 height 32
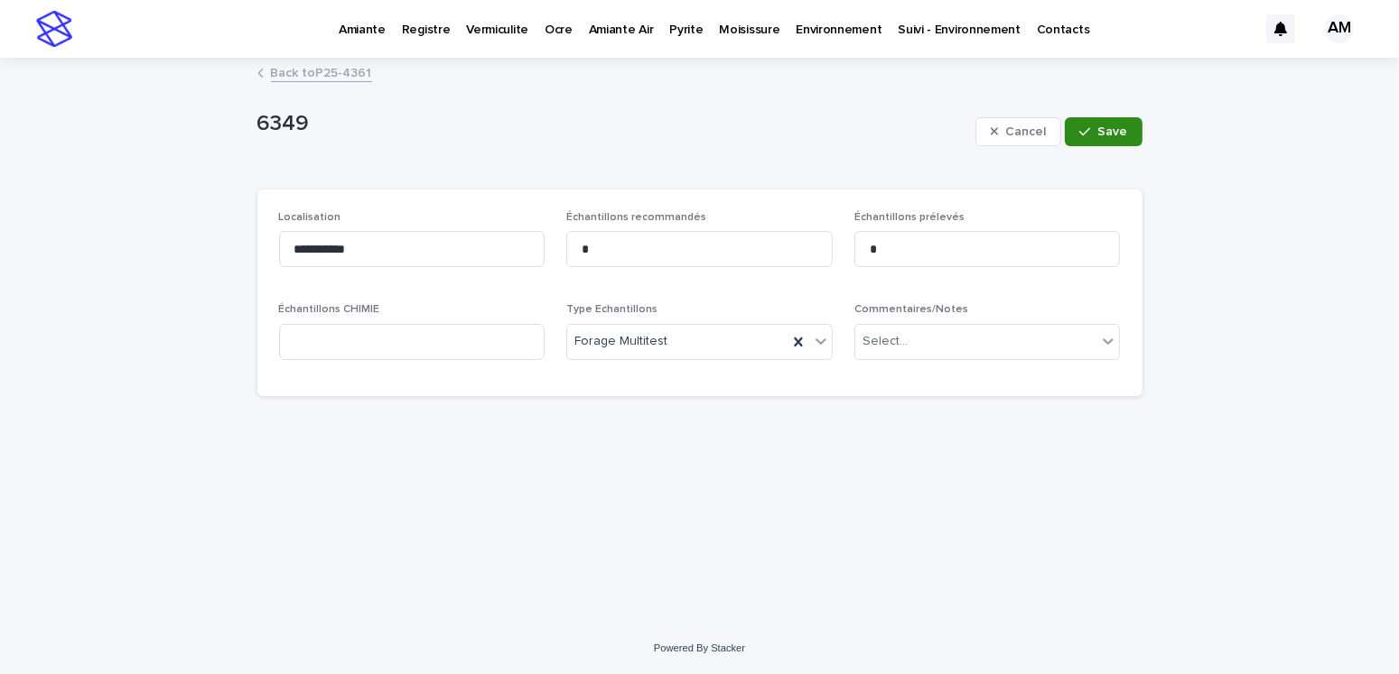
click at [1099, 130] on span "Save" at bounding box center [1113, 131] width 30 height 13
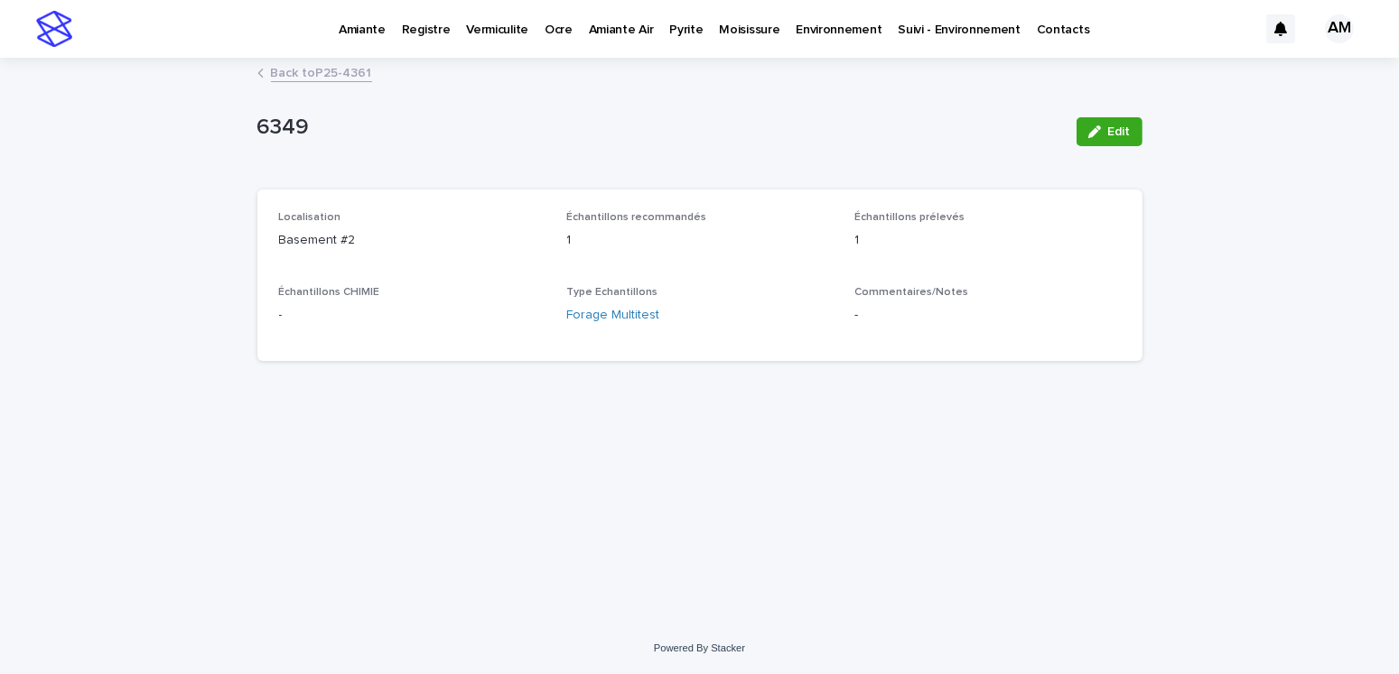
click at [313, 71] on link "Back to P25-4361" at bounding box center [321, 71] width 101 height 21
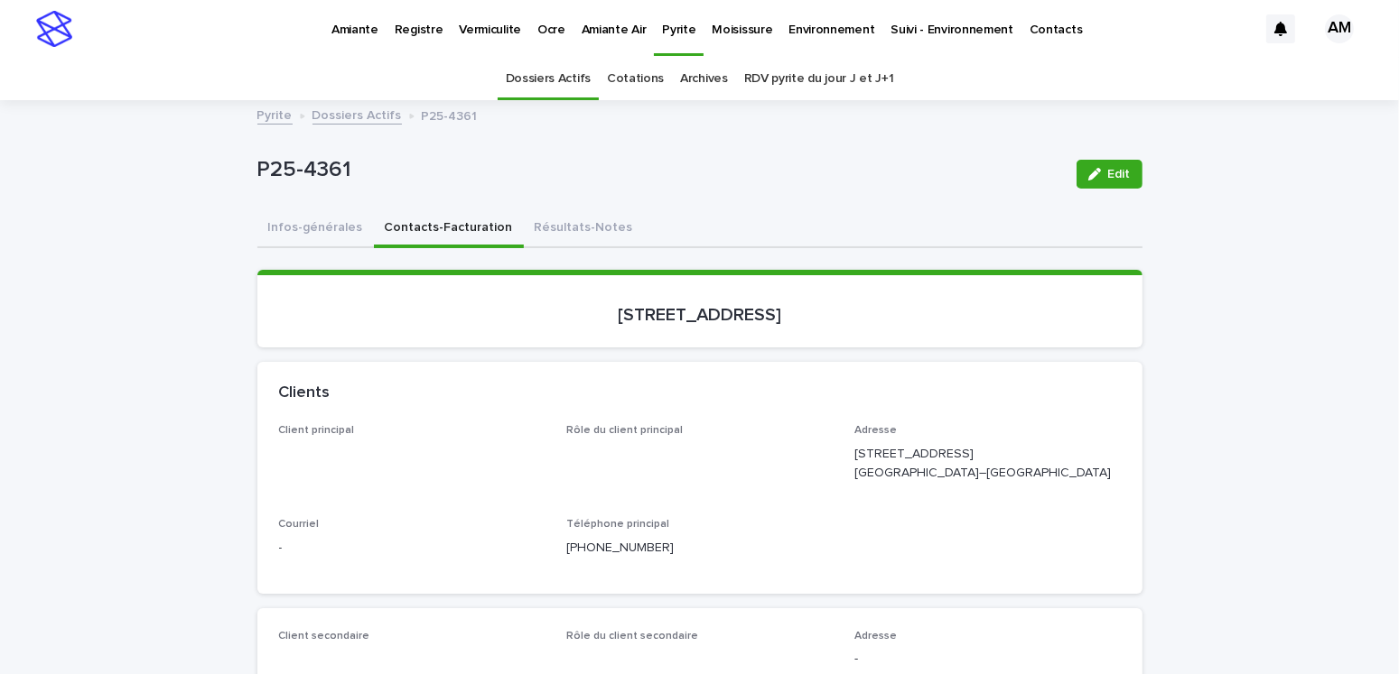
scroll to position [57, 0]
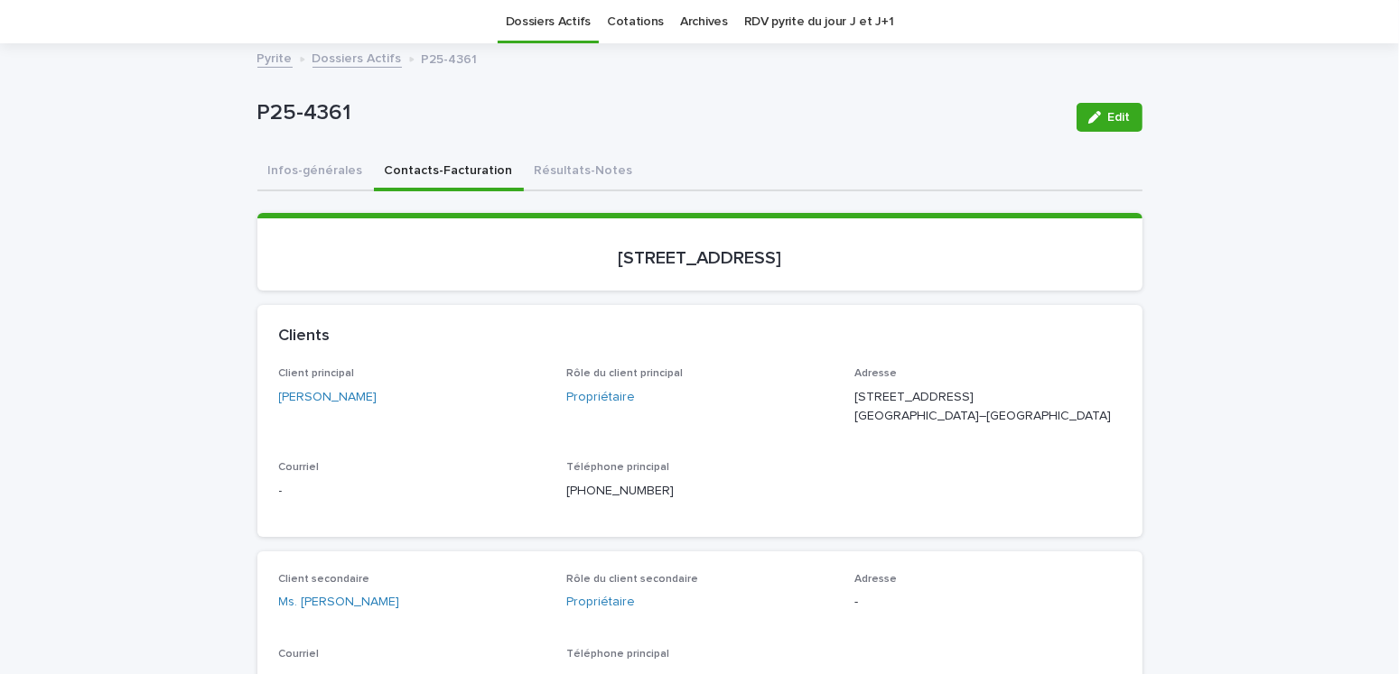
click at [342, 57] on link "Dossiers Actifs" at bounding box center [356, 57] width 89 height 21
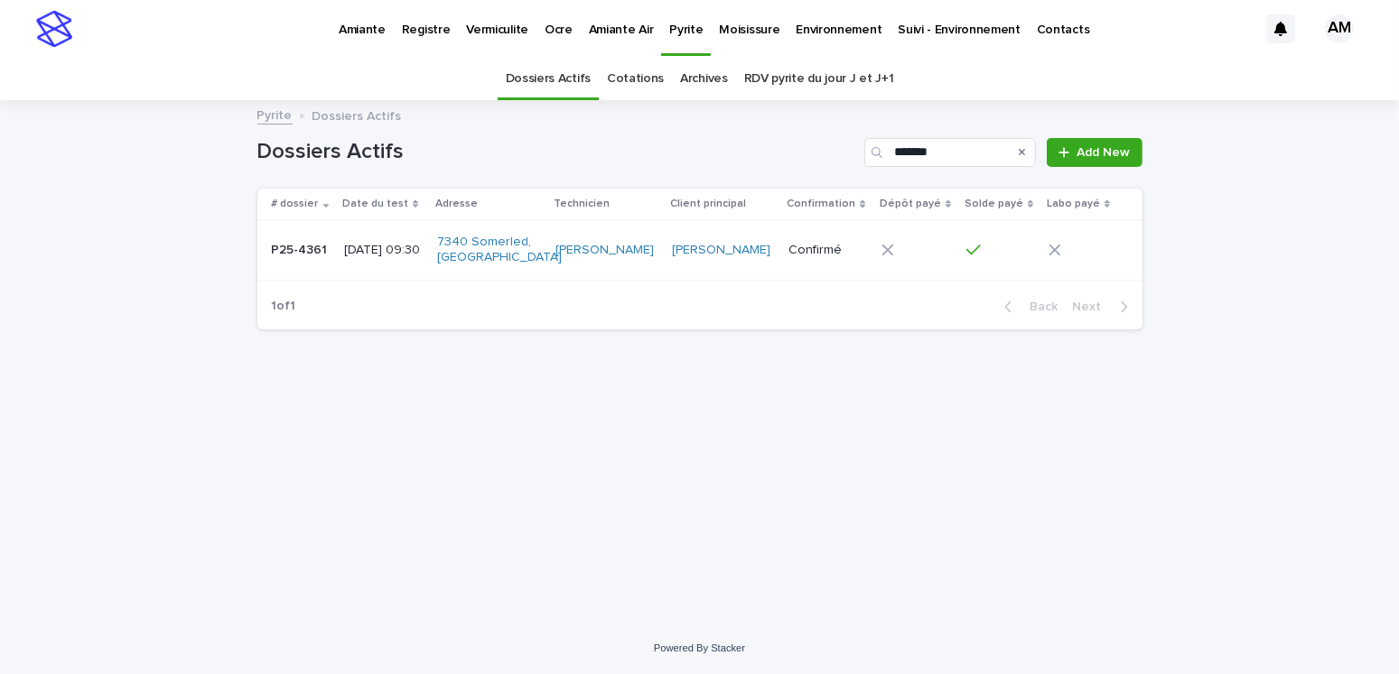
click at [787, 86] on link "RDV pyrite du jour J et J+1" at bounding box center [819, 79] width 150 height 42
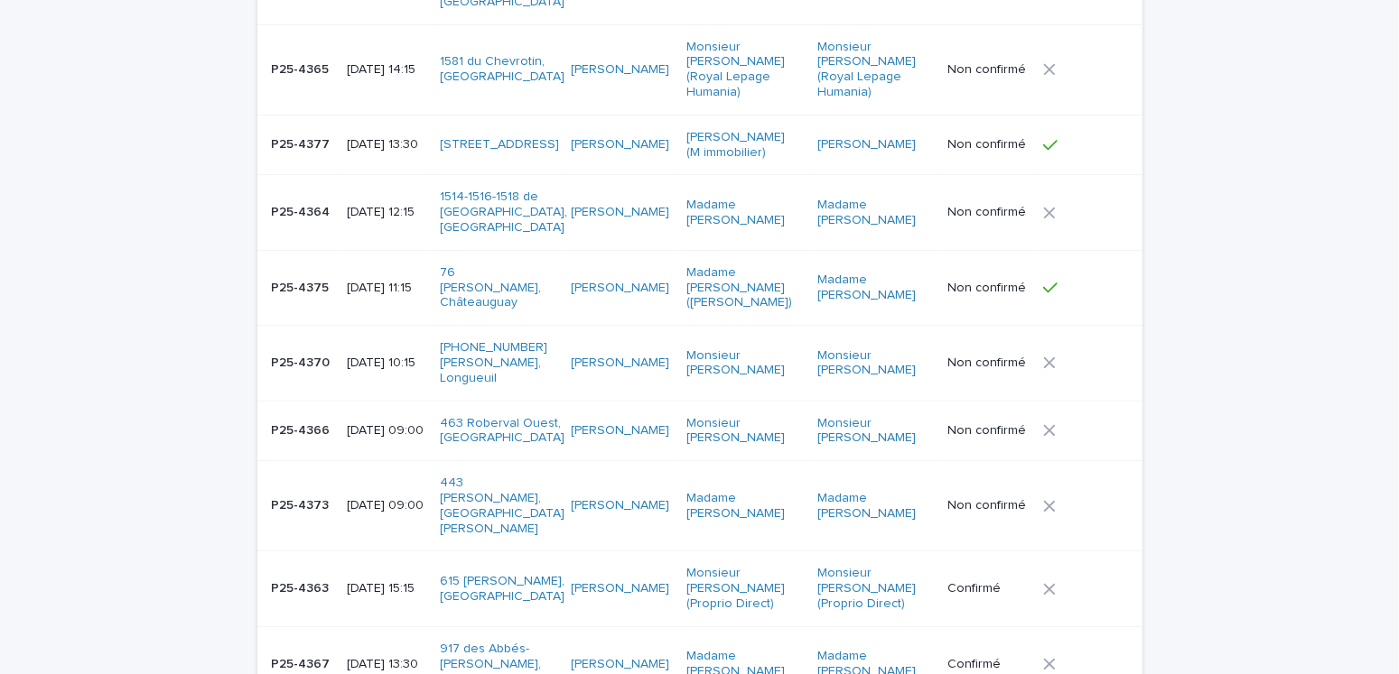
scroll to position [451, 0]
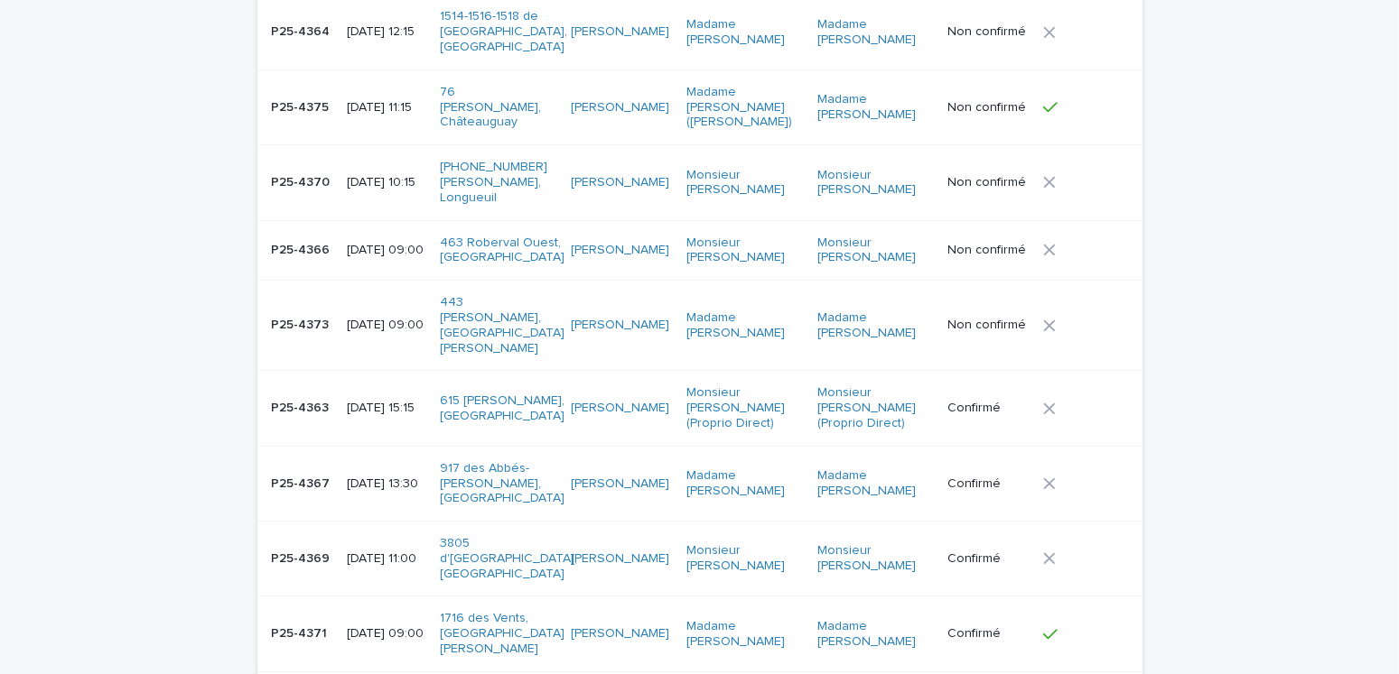
click at [324, 597] on td "P25-4371 P25-4371" at bounding box center [298, 634] width 82 height 75
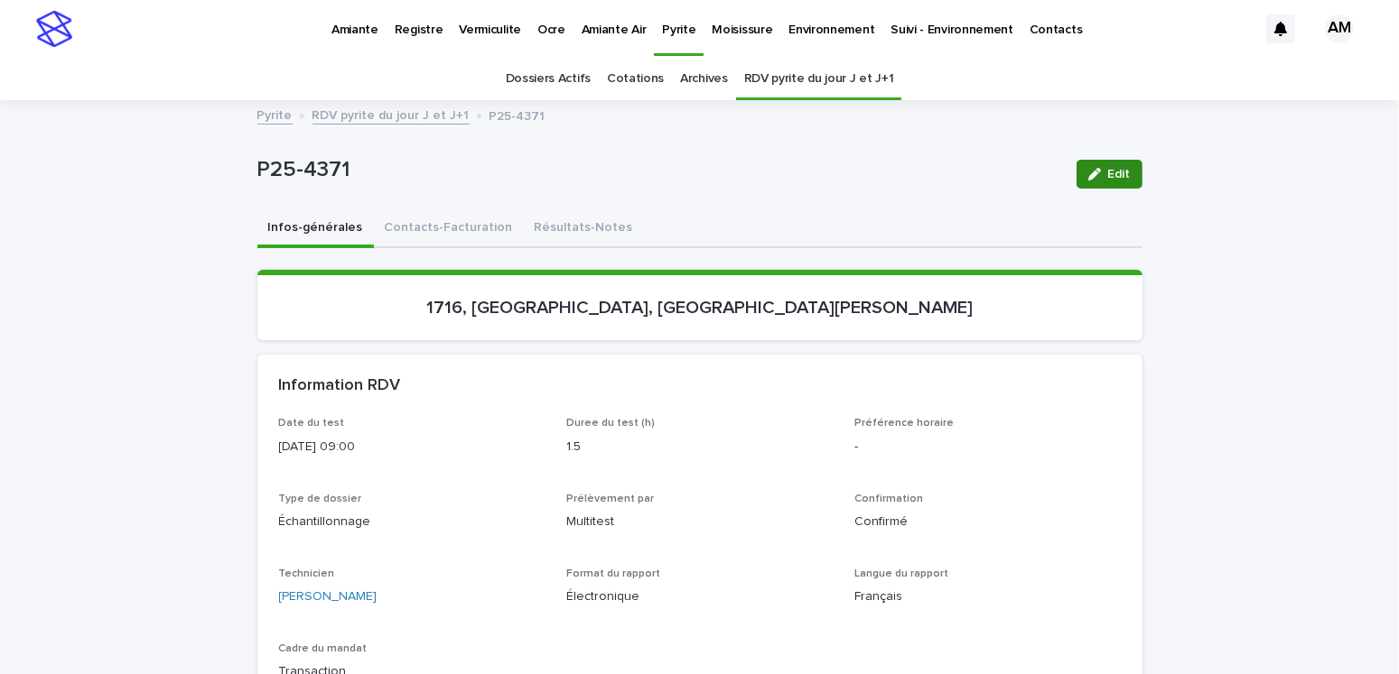
click at [1089, 170] on icon "button" at bounding box center [1094, 174] width 13 height 13
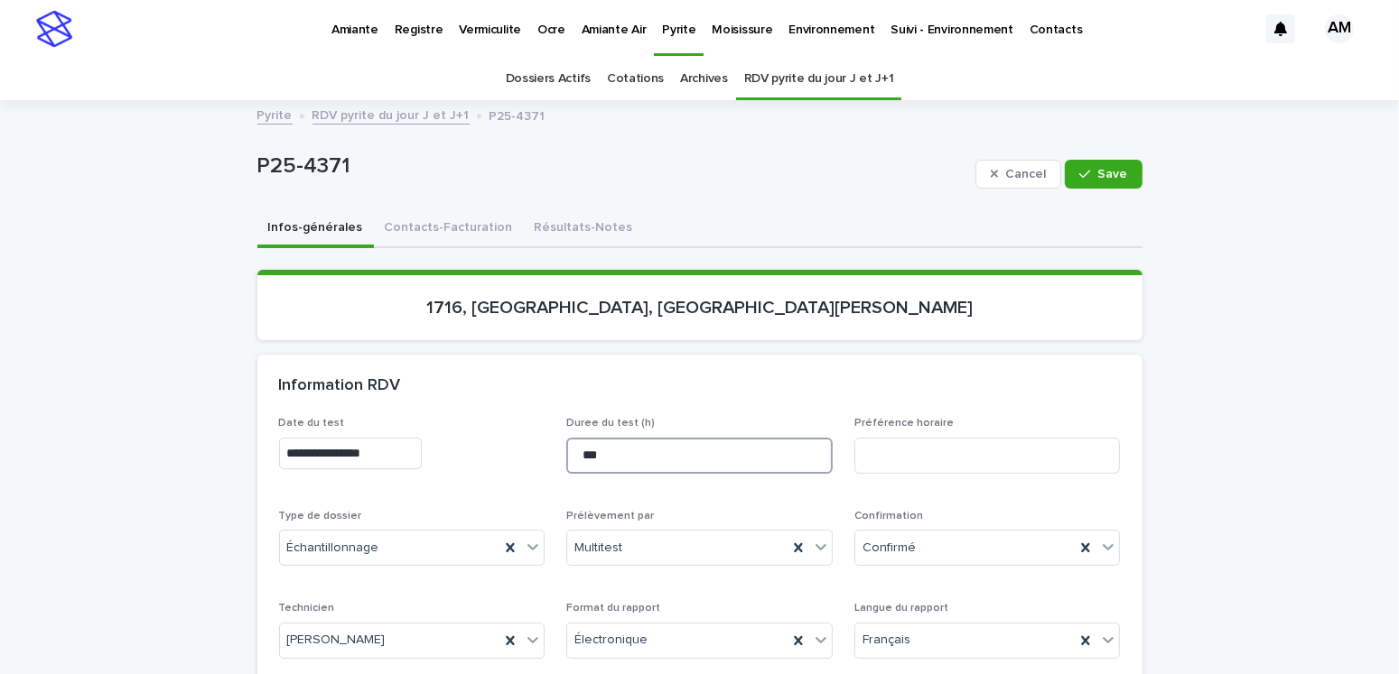
click at [616, 448] on input "***" at bounding box center [699, 456] width 266 height 36
type input "*"
click at [1106, 177] on span "Save" at bounding box center [1113, 174] width 30 height 13
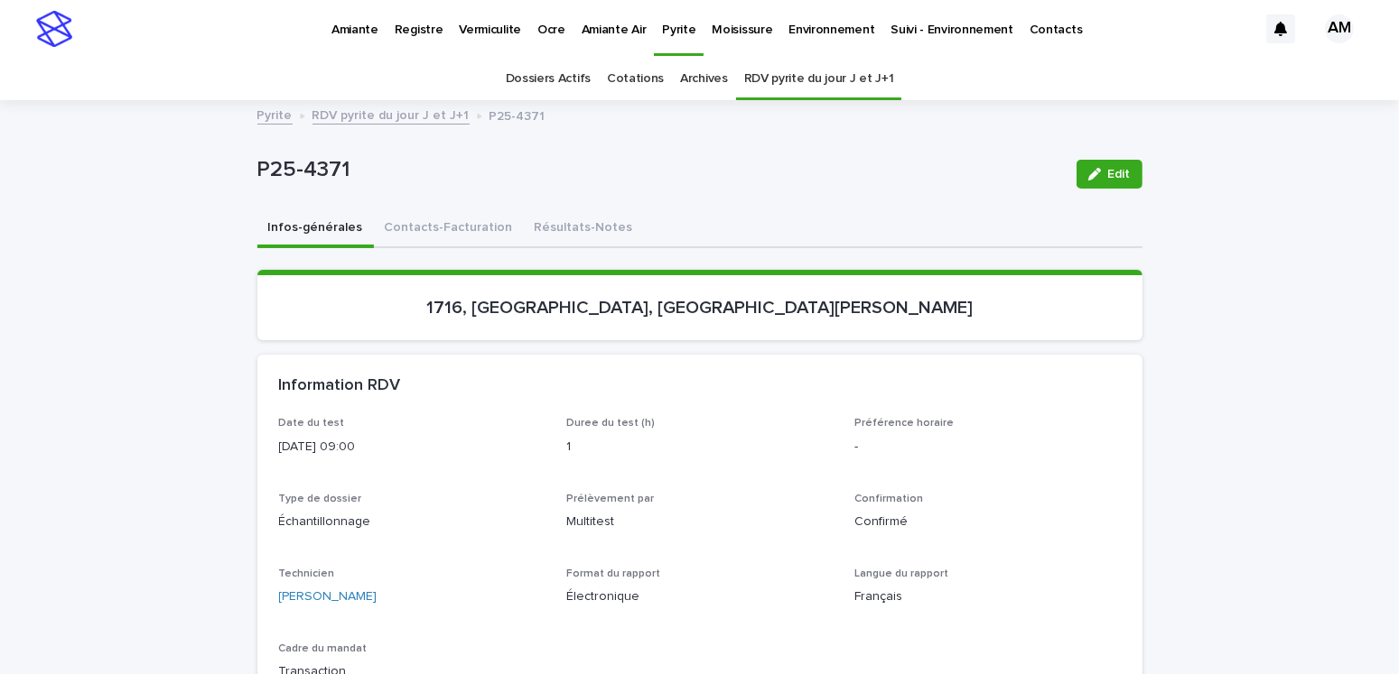
click at [371, 113] on link "RDV pyrite du jour J et J+1" at bounding box center [390, 114] width 157 height 21
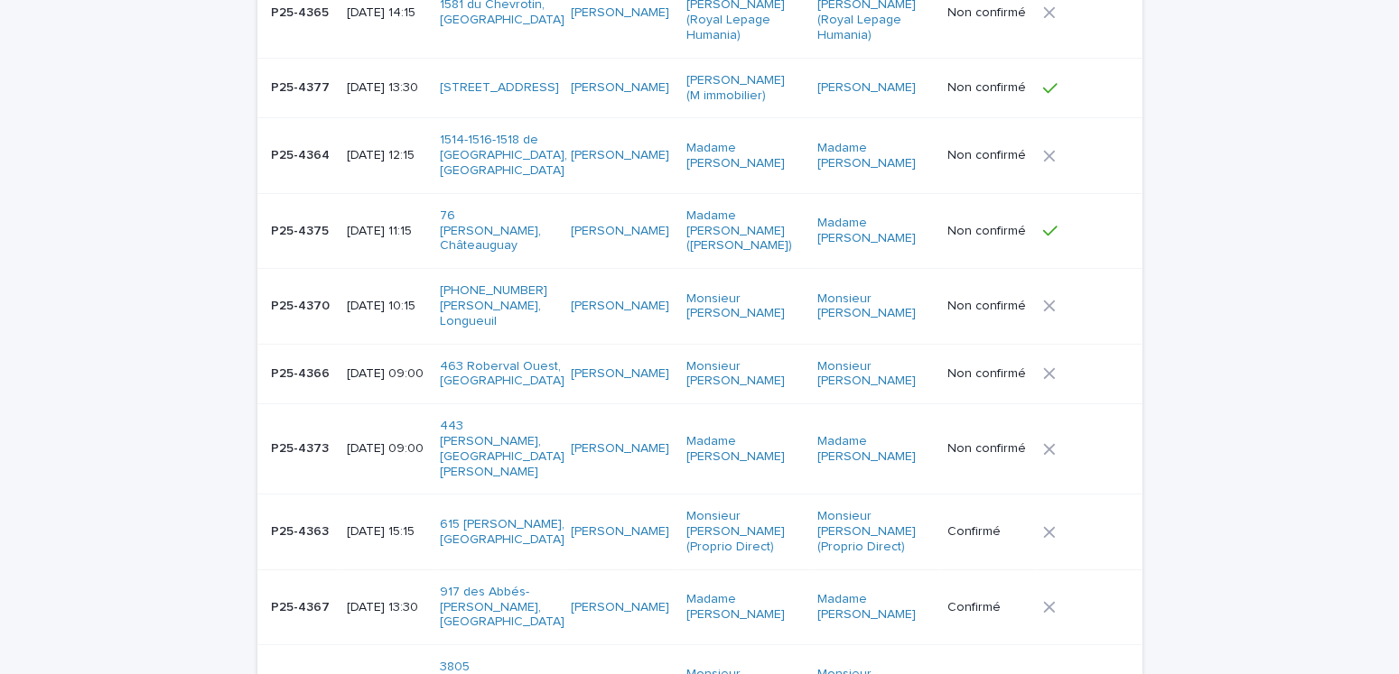
scroll to position [508, 0]
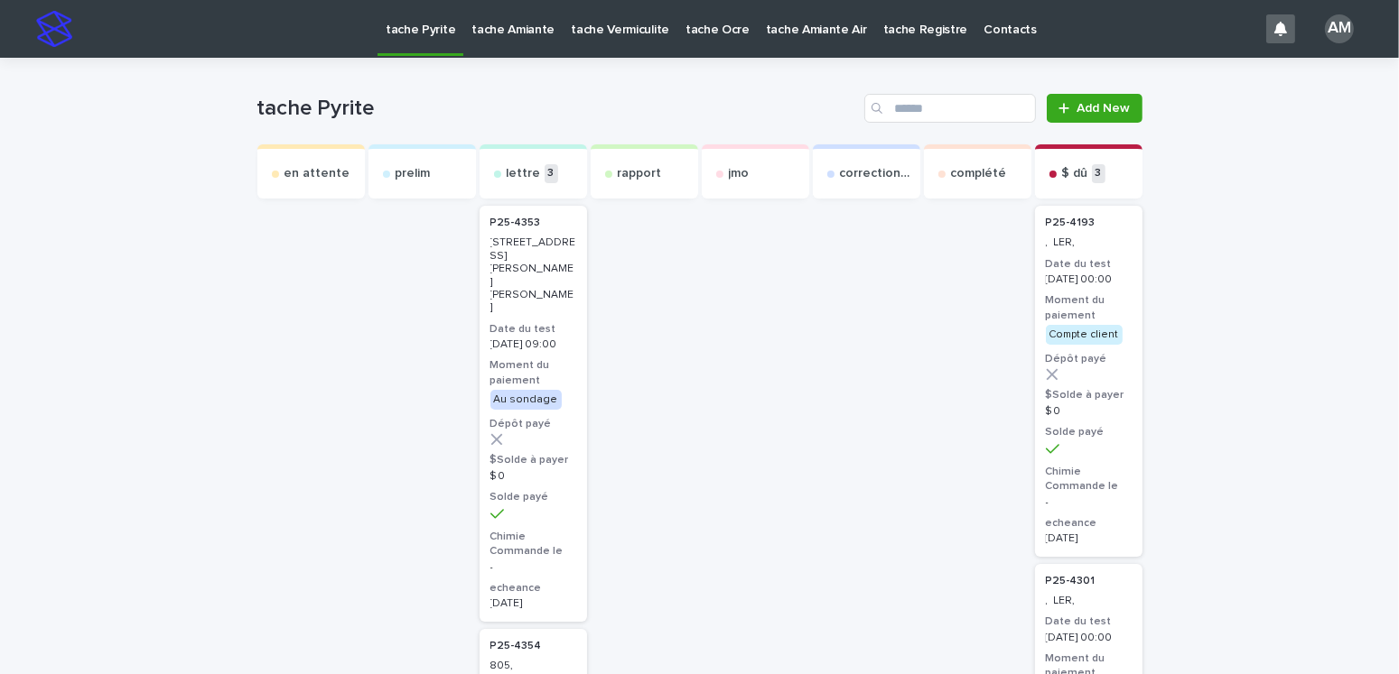
click at [504, 29] on p "tache Amiante" at bounding box center [512, 19] width 83 height 38
